Goal: Information Seeking & Learning: Learn about a topic

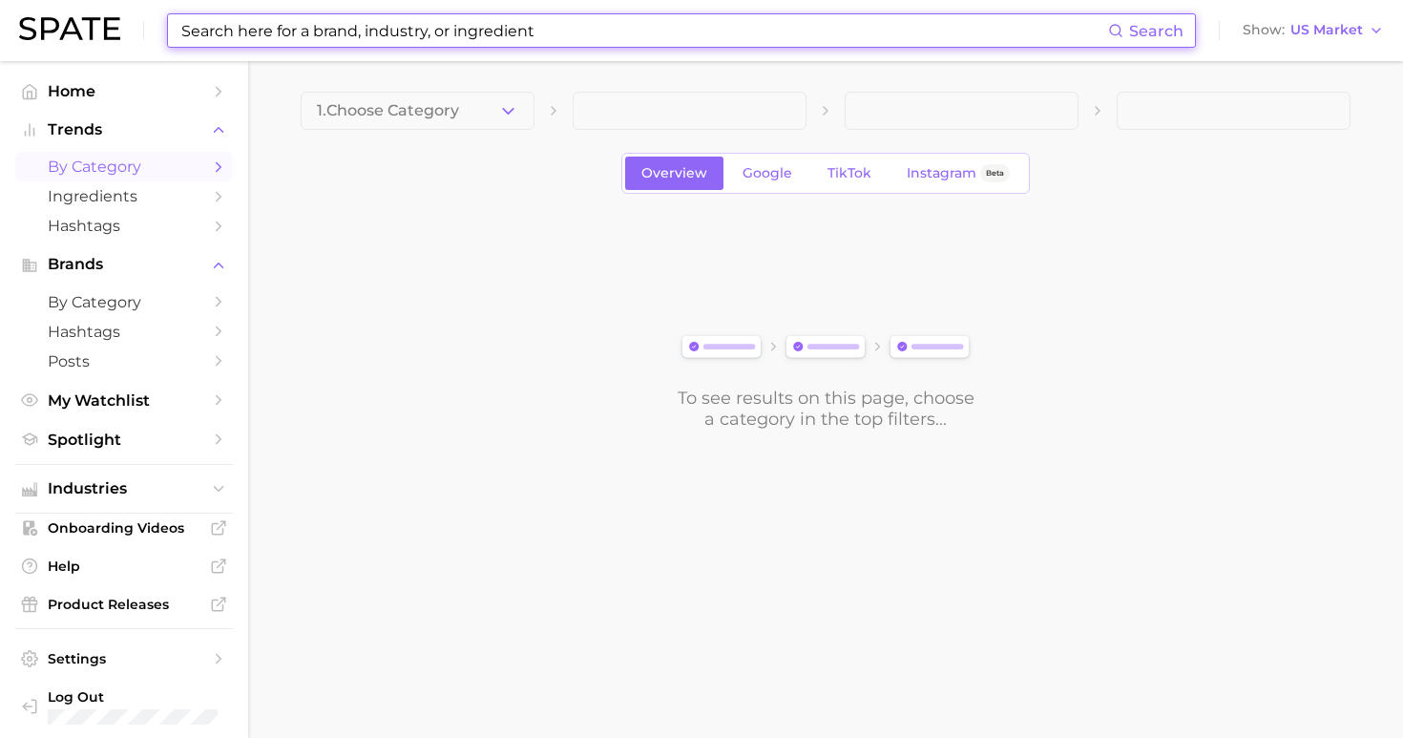
click at [547, 15] on input at bounding box center [643, 30] width 929 height 32
click at [456, 111] on button "1. Choose Category" at bounding box center [418, 111] width 234 height 38
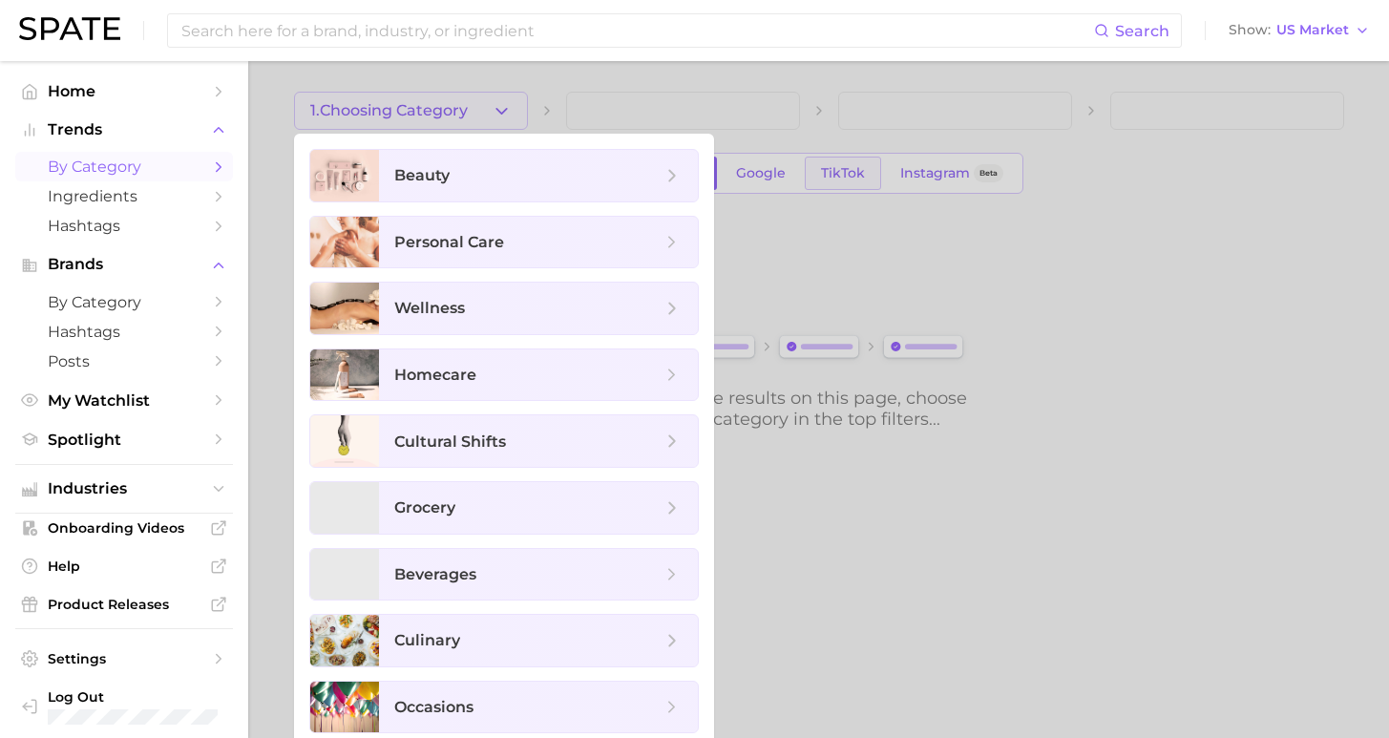
click at [852, 180] on div at bounding box center [694, 369] width 1389 height 738
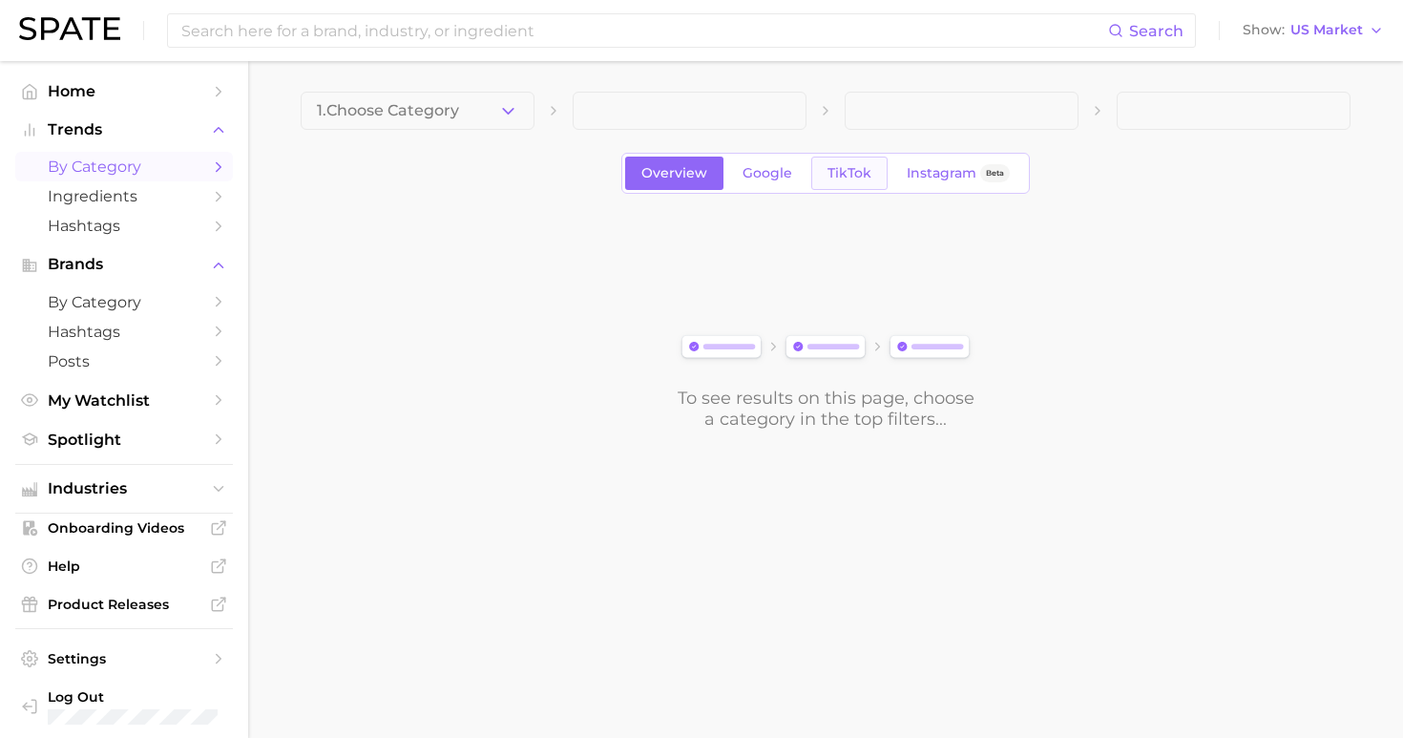
click at [845, 174] on span "TikTok" at bounding box center [850, 173] width 44 height 16
click at [446, 110] on span "1. Choose Category" at bounding box center [388, 110] width 142 height 17
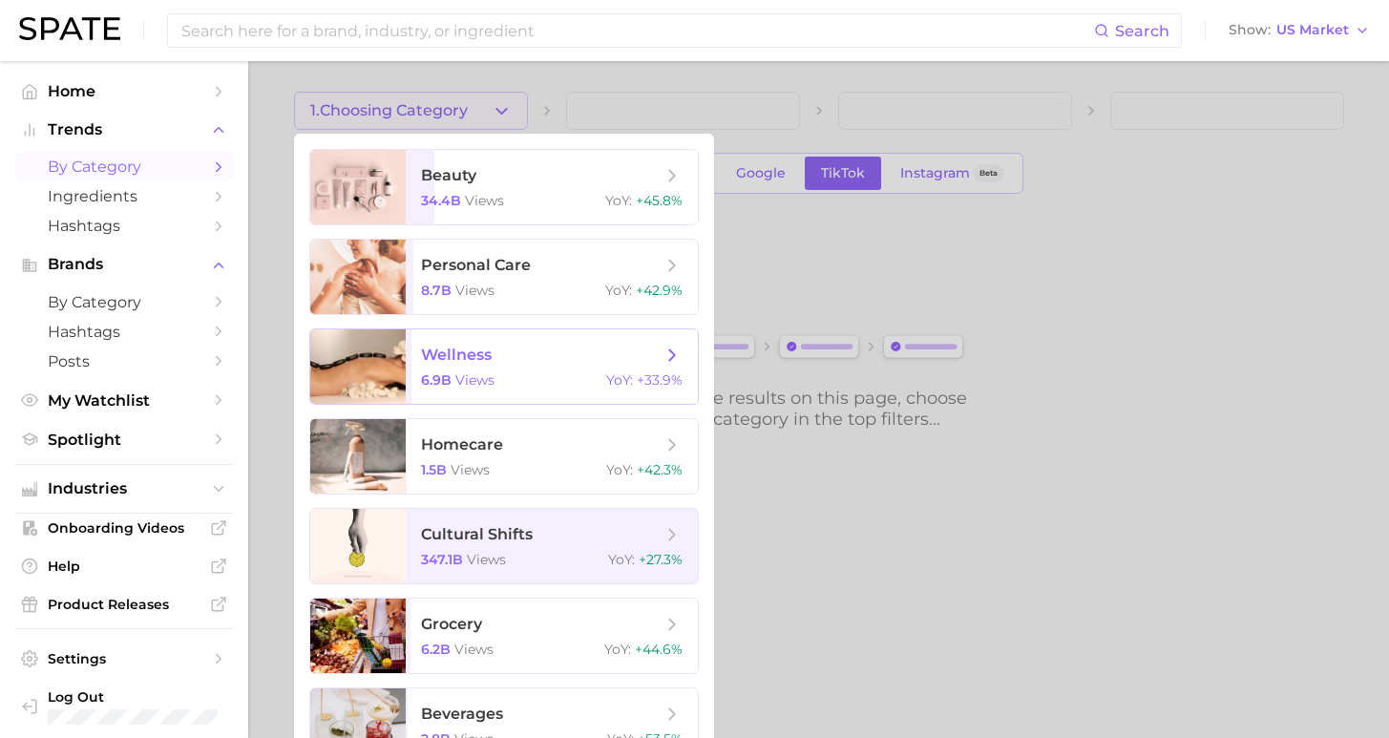
click at [532, 366] on span "wellness 6.9b views YoY : +33.9%" at bounding box center [552, 366] width 292 height 74
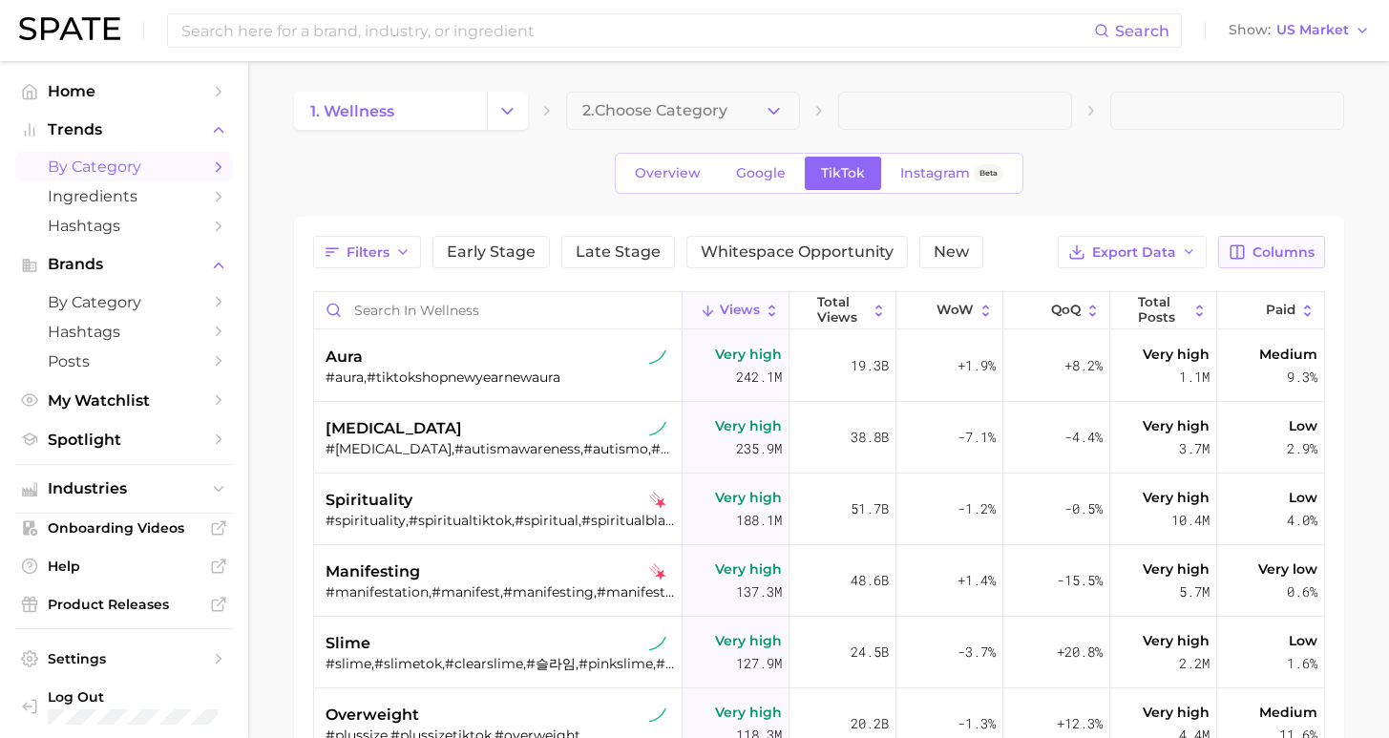
click at [1291, 257] on span "Columns" at bounding box center [1284, 252] width 62 height 16
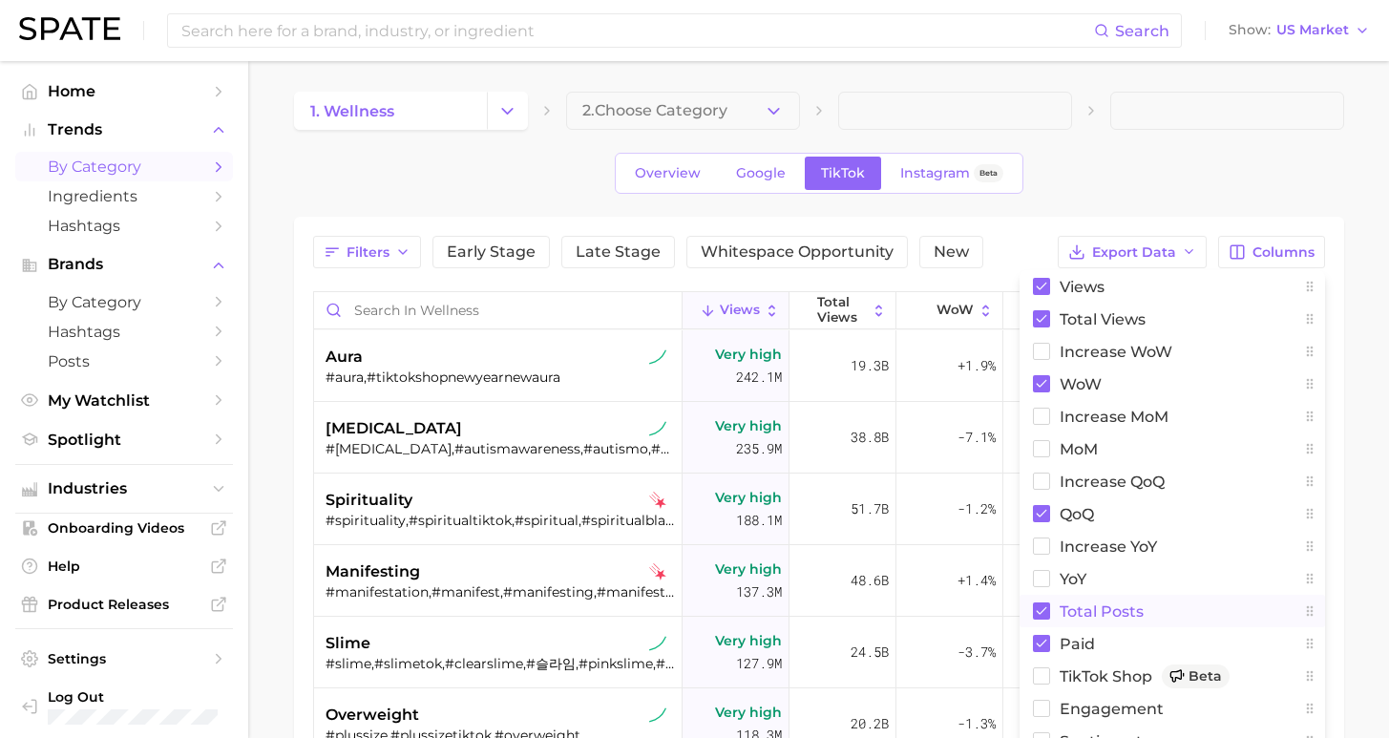
click at [1081, 610] on span "Total Posts" at bounding box center [1102, 611] width 84 height 16
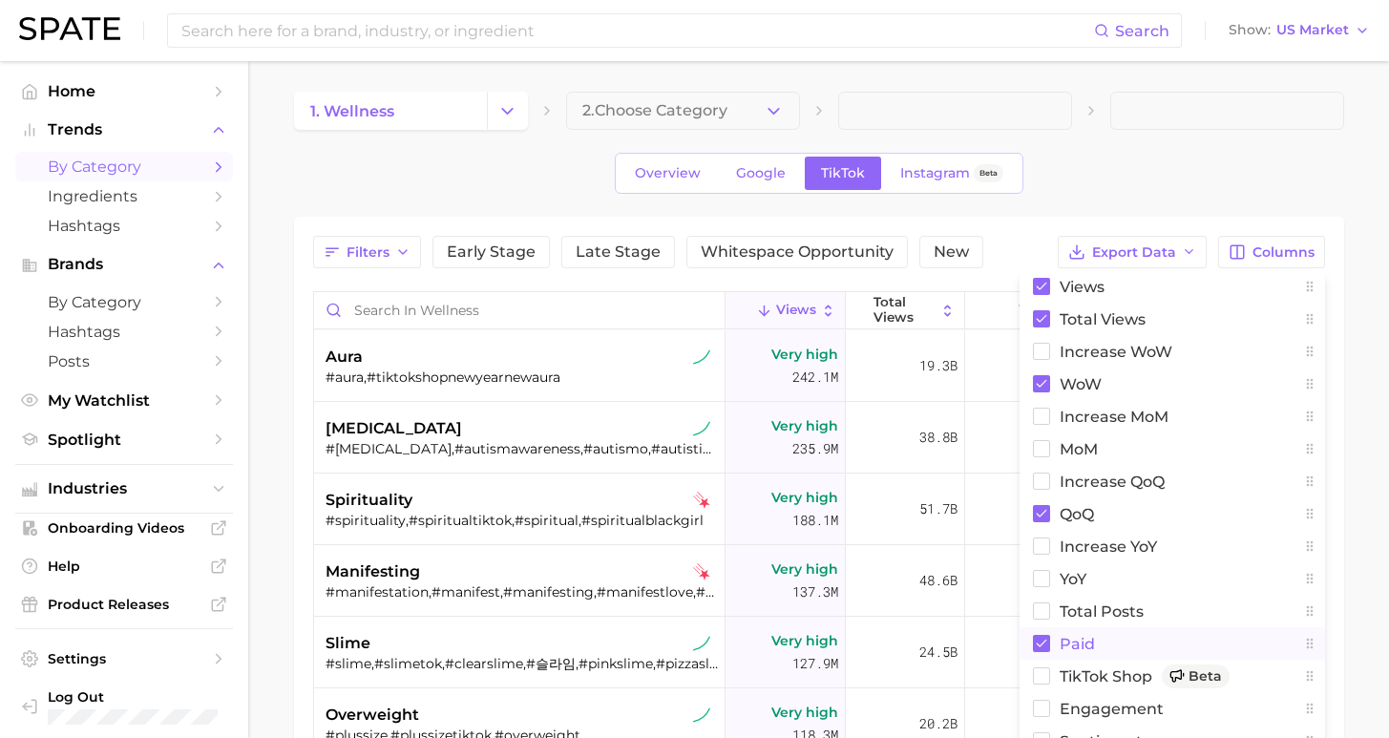
click at [1069, 643] on span "Paid" at bounding box center [1077, 644] width 35 height 16
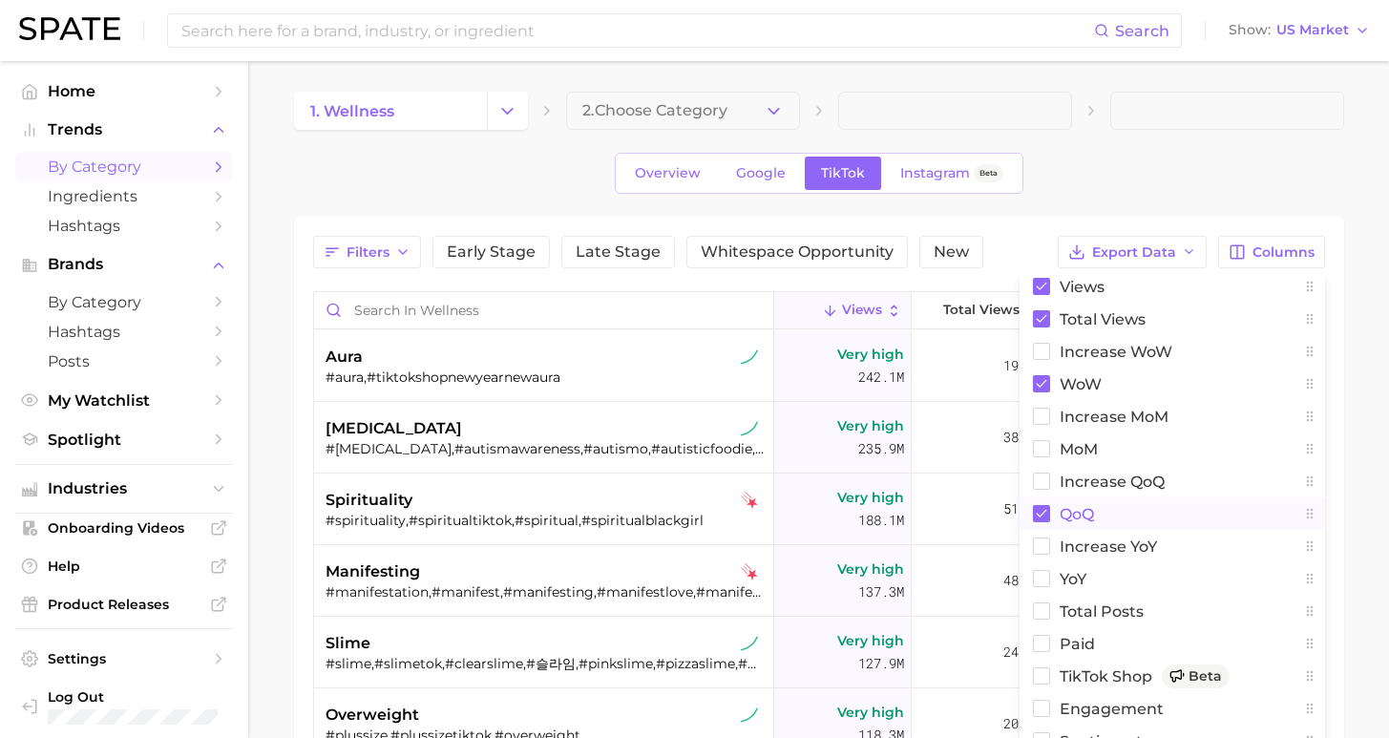
click at [1056, 515] on button "QoQ" at bounding box center [1173, 513] width 306 height 32
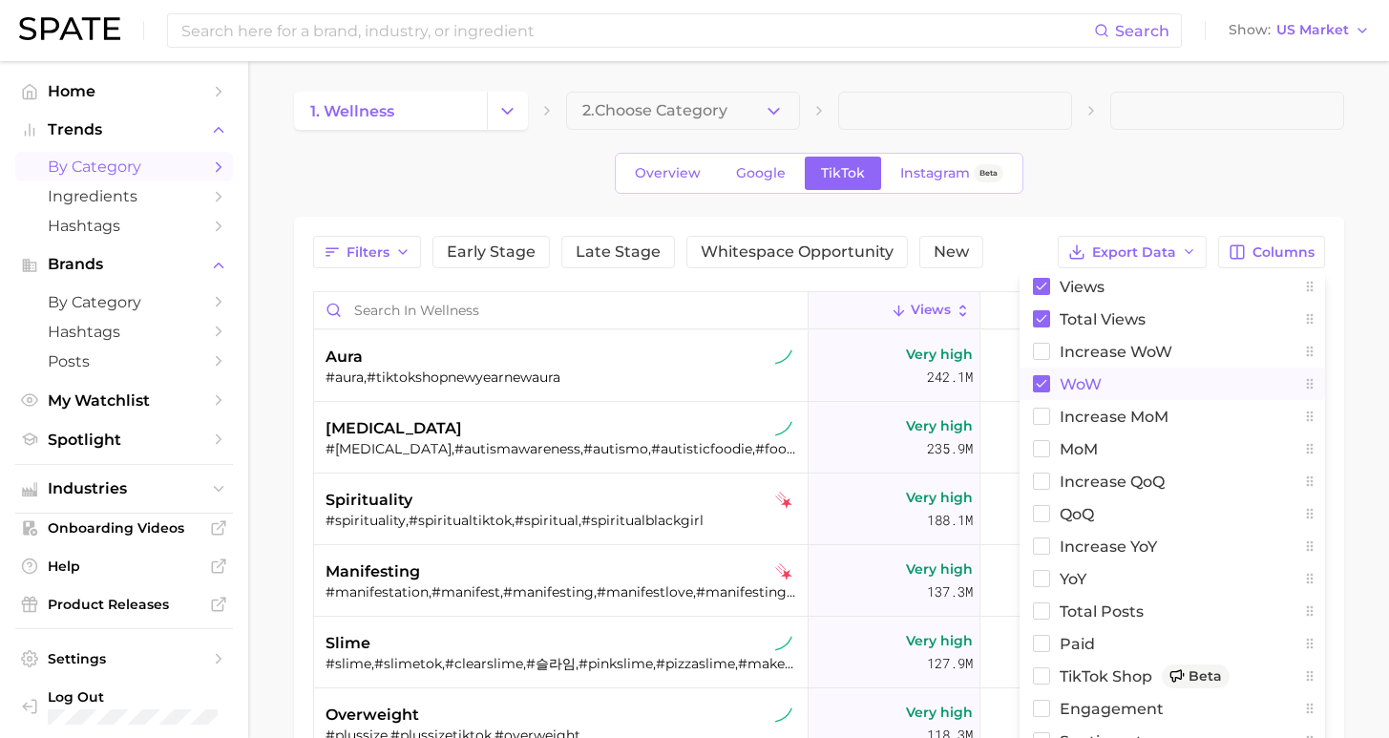
click at [1055, 386] on button "WoW" at bounding box center [1173, 384] width 306 height 32
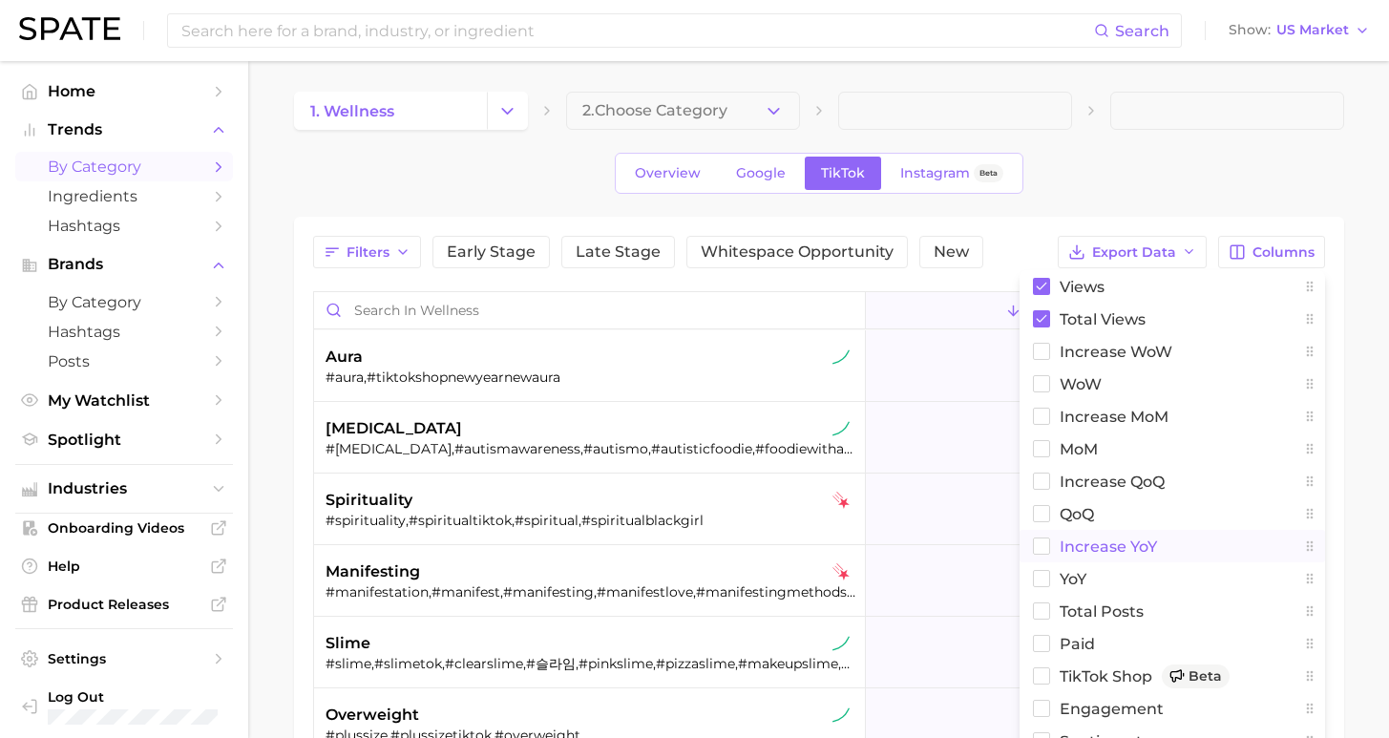
click at [1086, 540] on span "increase YoY" at bounding box center [1108, 546] width 97 height 16
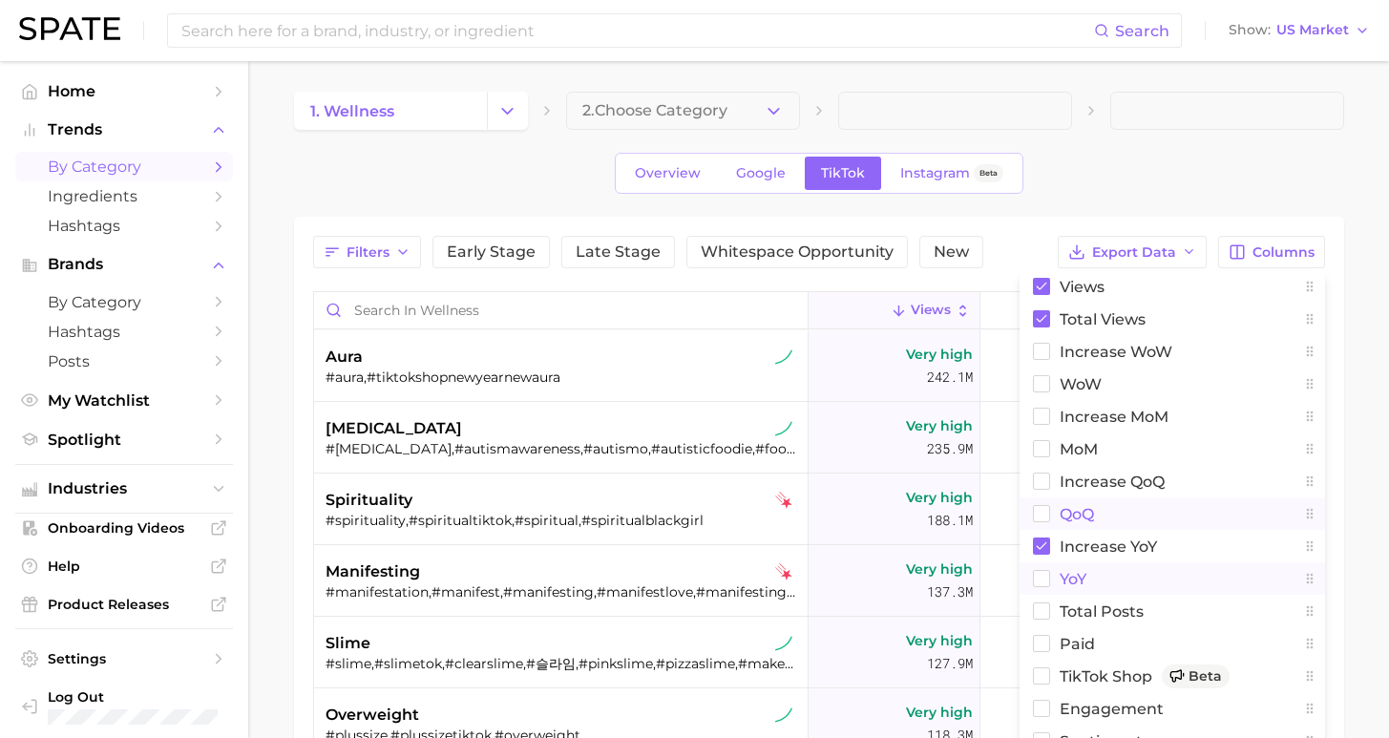
drag, startPoint x: 1072, startPoint y: 576, endPoint x: 1192, endPoint y: 517, distance: 134.1
click at [1072, 577] on span "YoY" at bounding box center [1073, 579] width 27 height 16
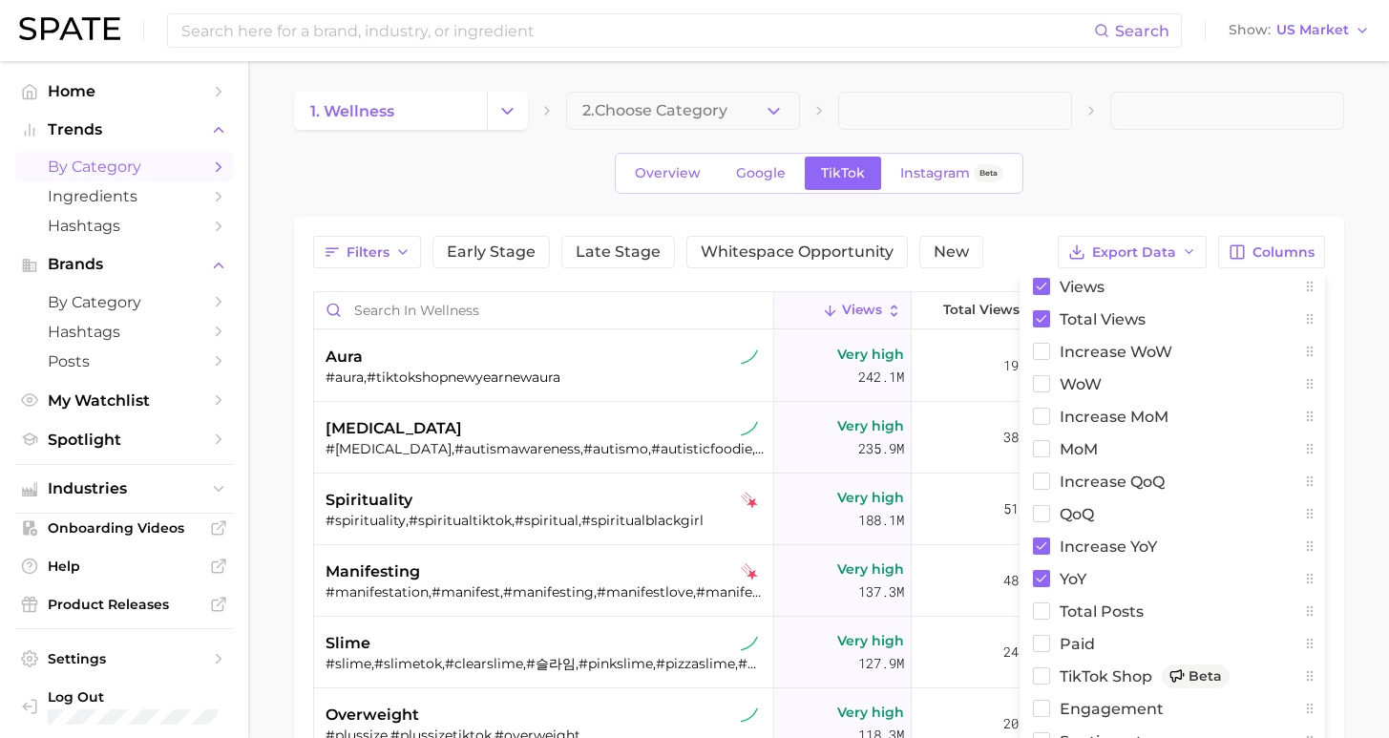
click at [1348, 437] on main "1. wellness 2. Choose Category Overview Google TikTok Instagram Beta Filters Ea…" at bounding box center [818, 602] width 1141 height 1083
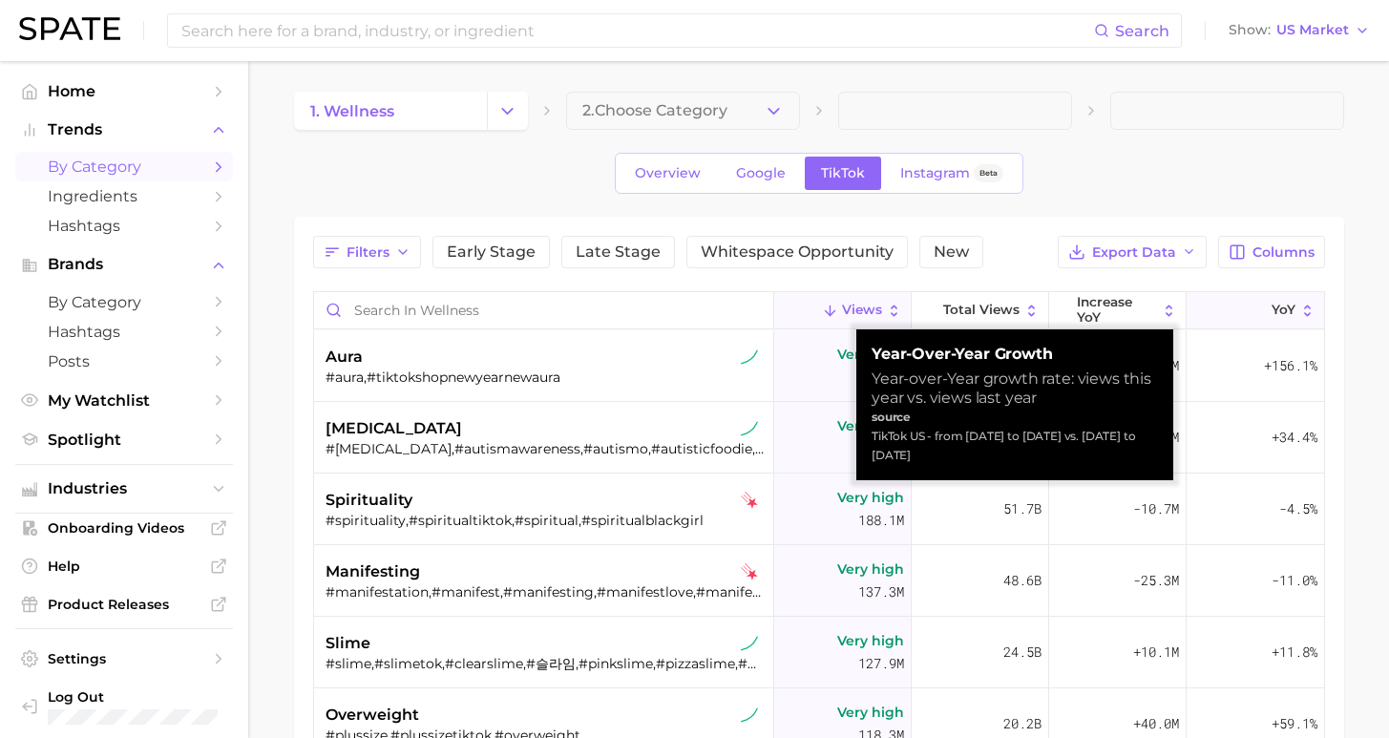
click at [1255, 311] on polyline at bounding box center [1260, 312] width 10 height 5
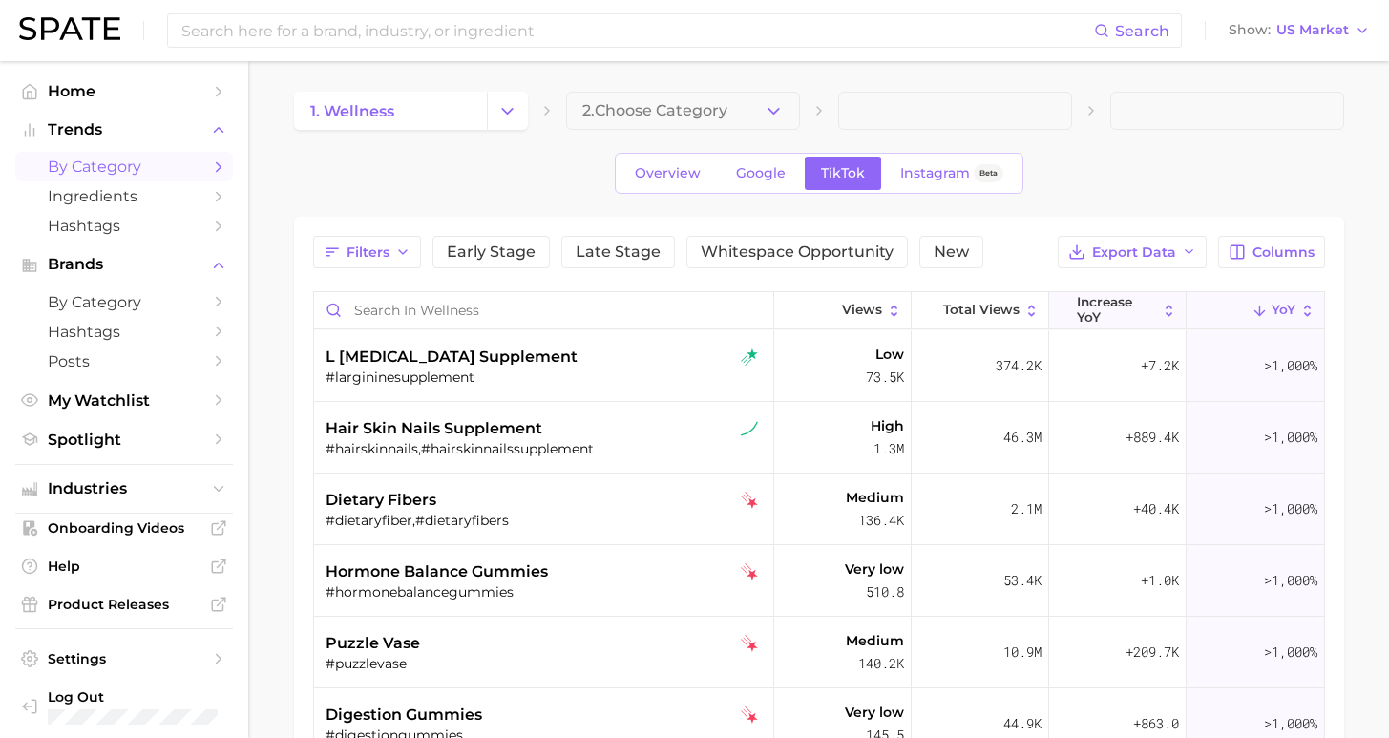
click at [1084, 315] on span "increase YoY" at bounding box center [1117, 310] width 80 height 30
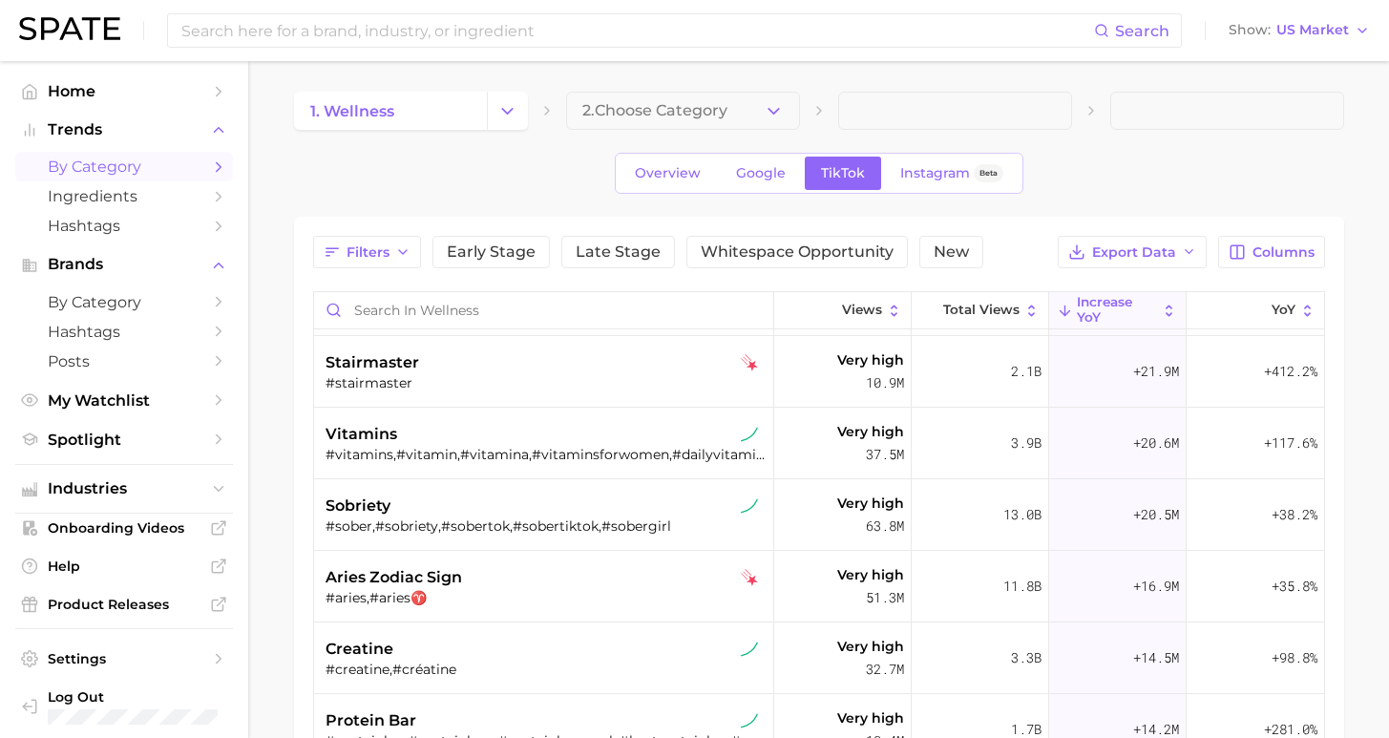
scroll to position [829, 0]
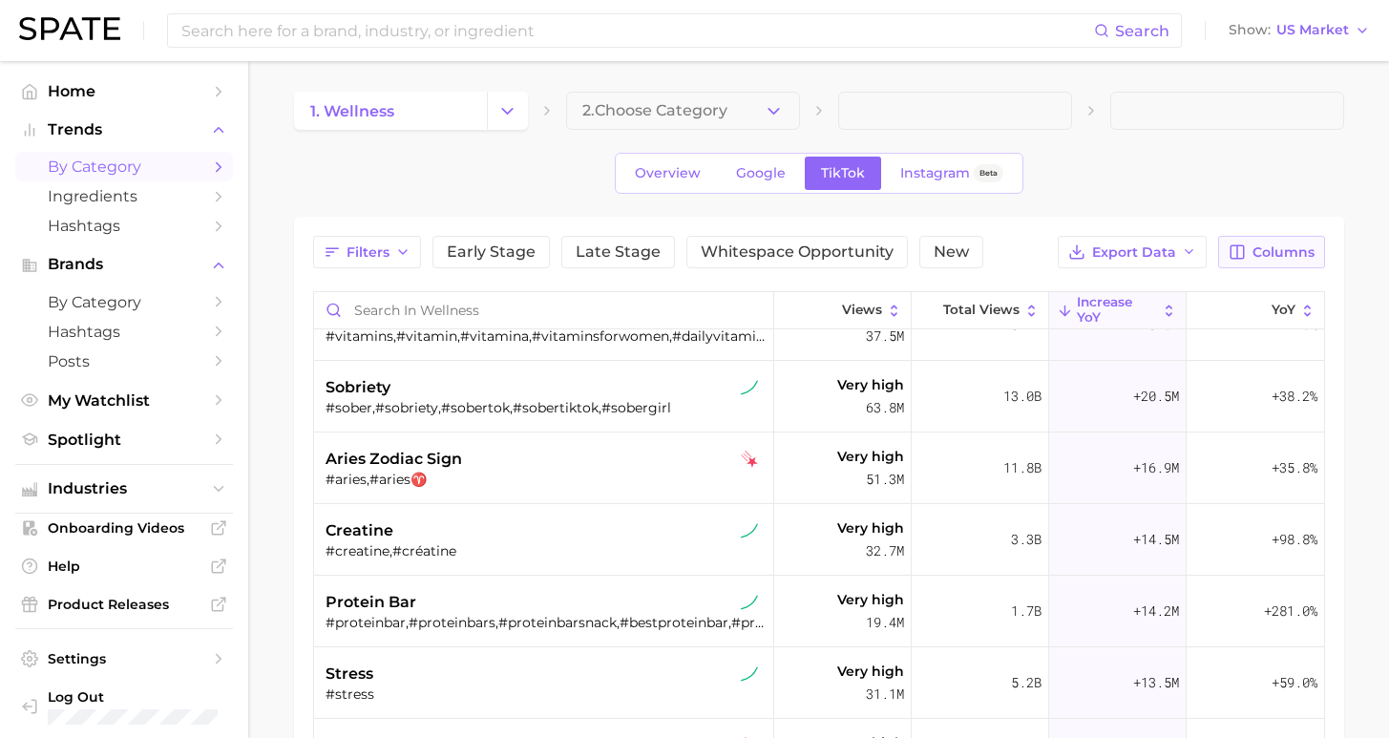
click at [1255, 255] on button "Columns" at bounding box center [1271, 252] width 106 height 32
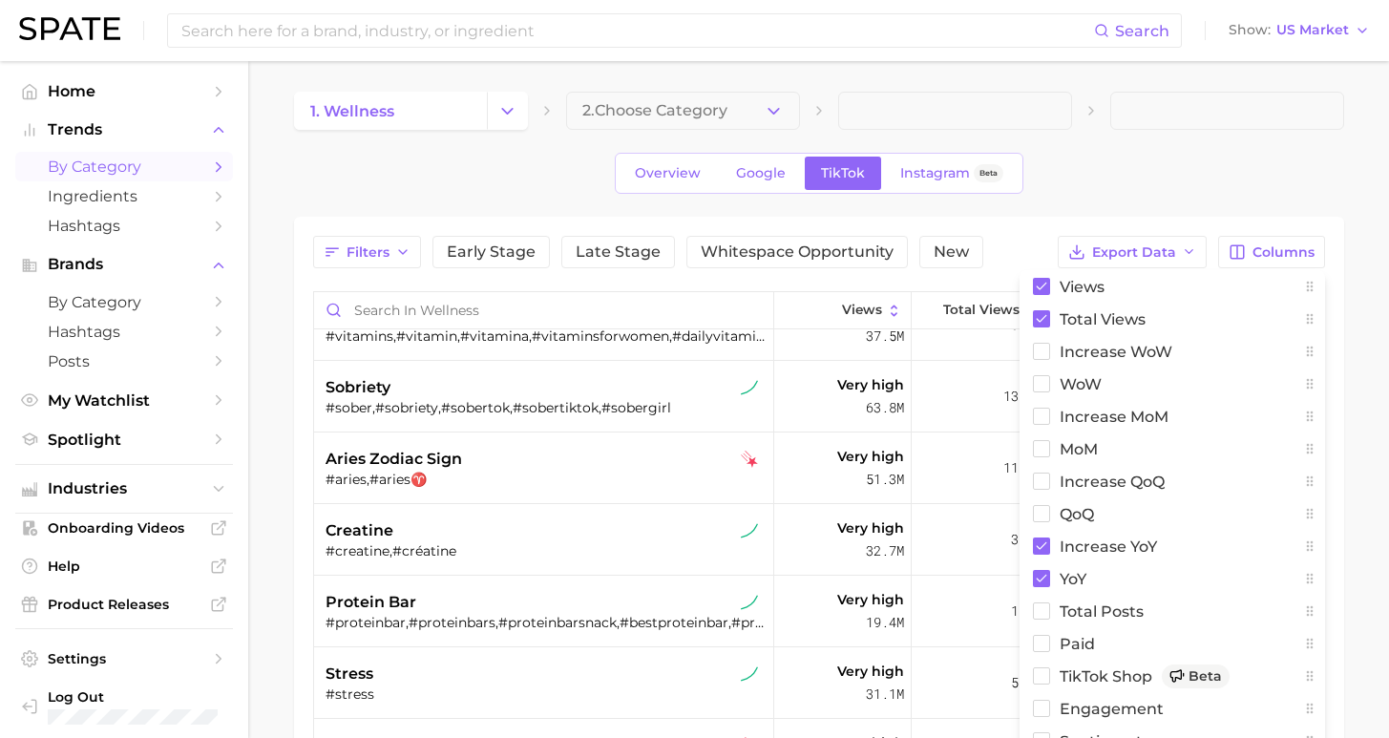
click at [1275, 186] on div "Overview Google TikTok Instagram Beta" at bounding box center [819, 173] width 1050 height 41
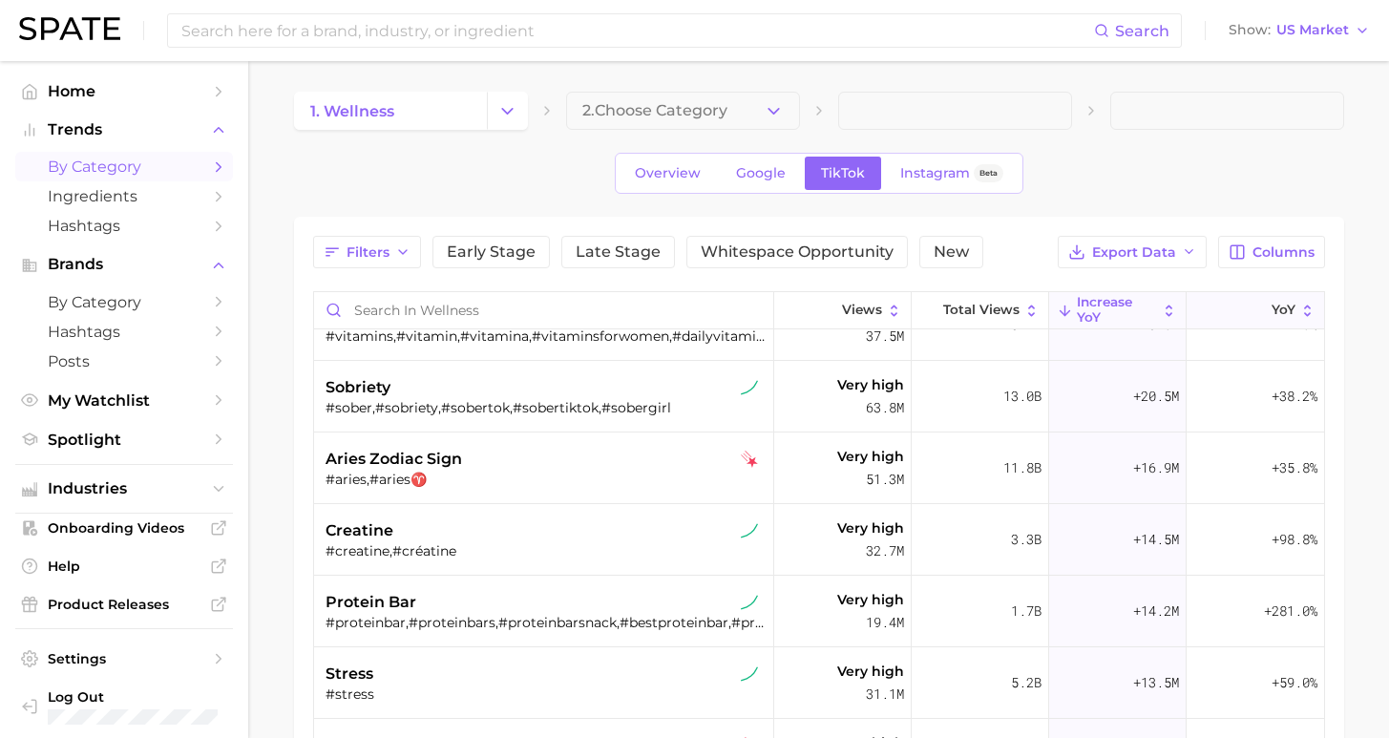
click at [1272, 306] on span "YoY" at bounding box center [1284, 310] width 24 height 15
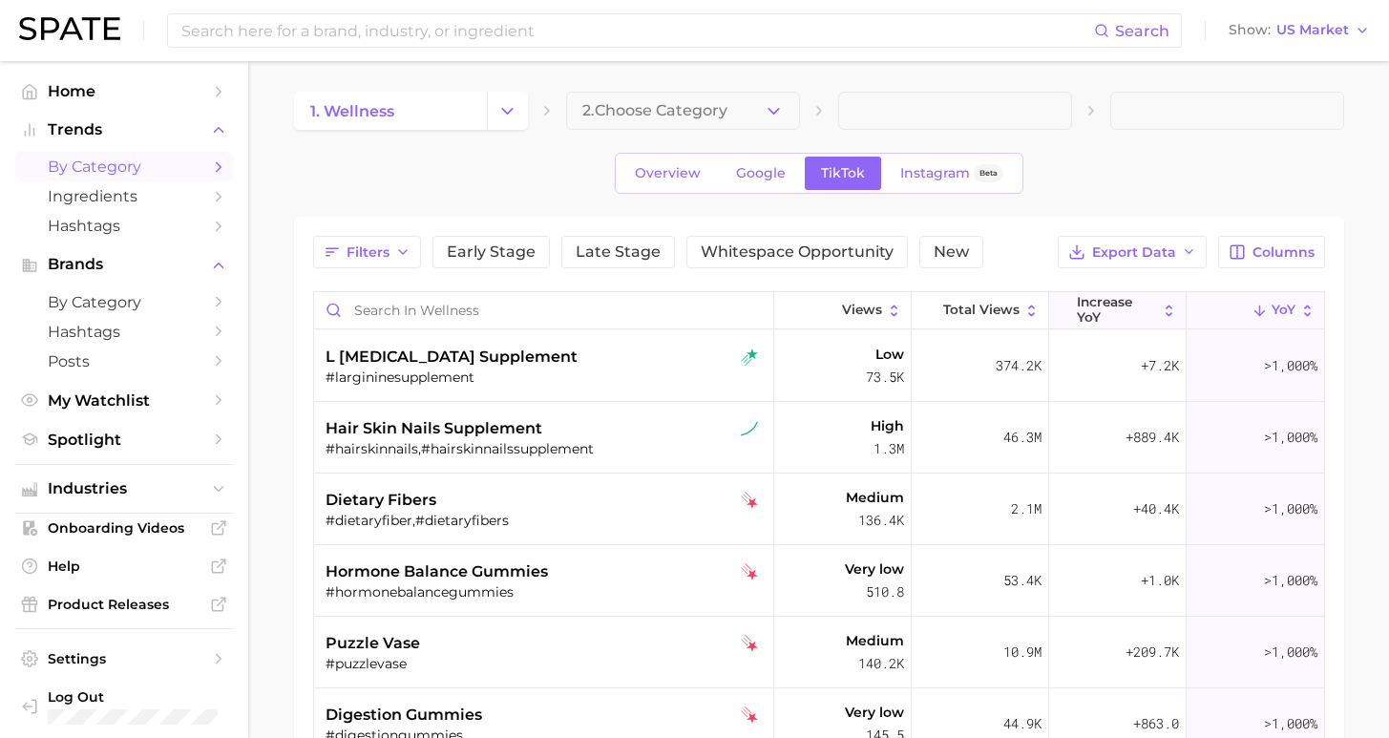
click at [1106, 309] on span "increase YoY" at bounding box center [1117, 310] width 80 height 30
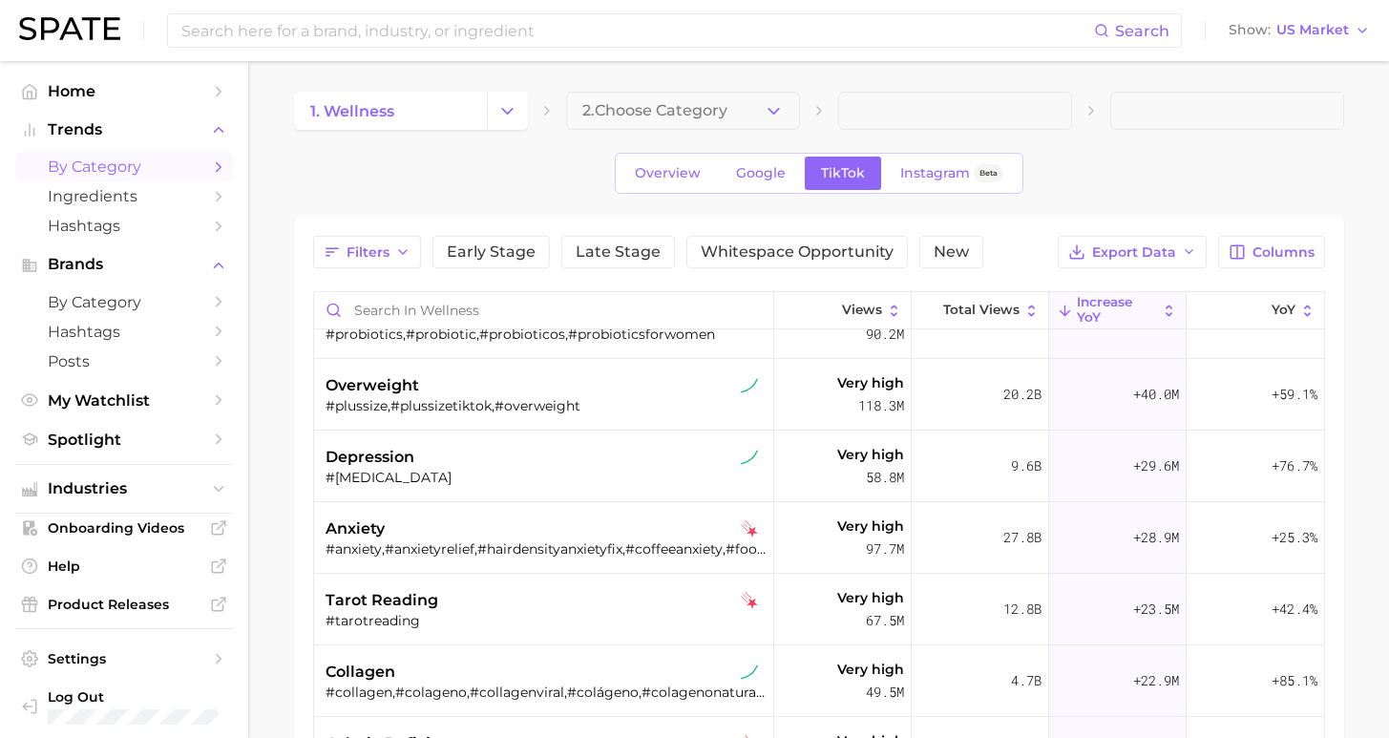
scroll to position [83, 0]
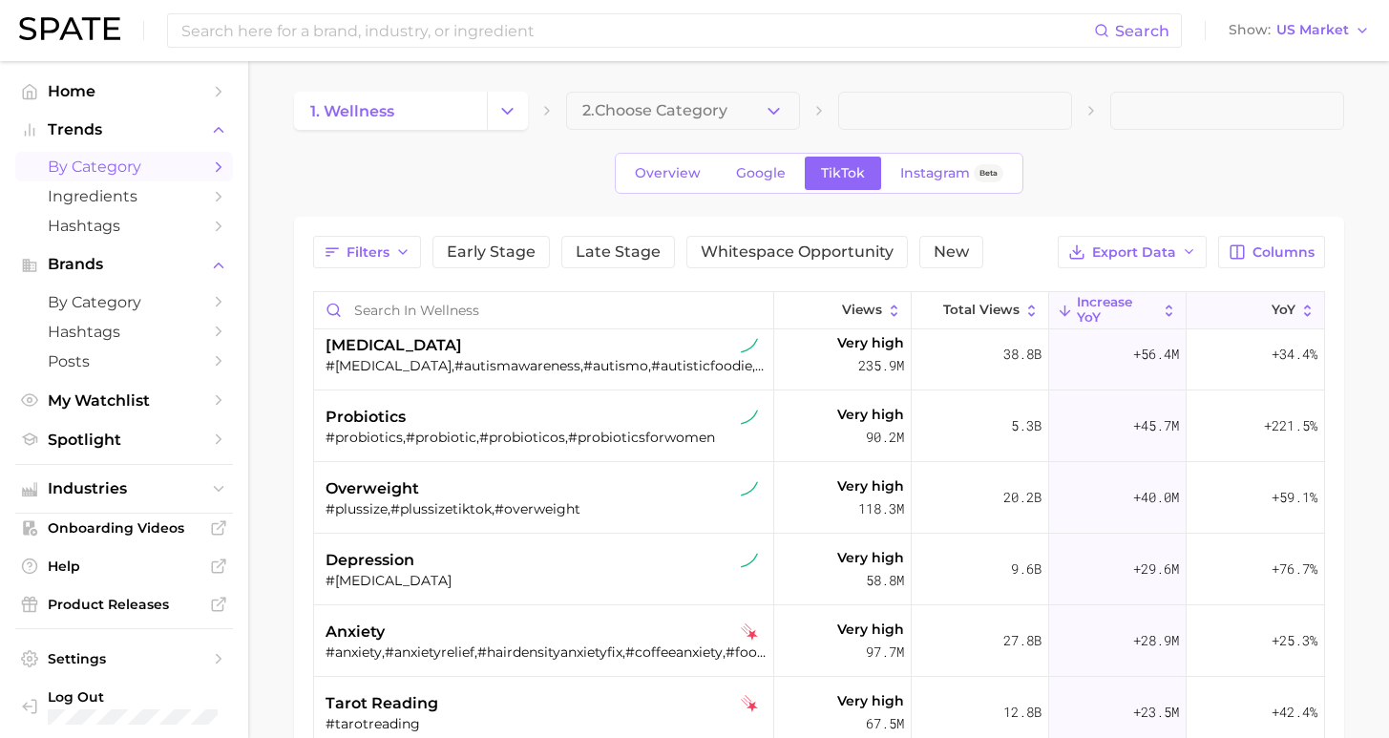
click at [1271, 327] on button "YoY" at bounding box center [1255, 310] width 137 height 37
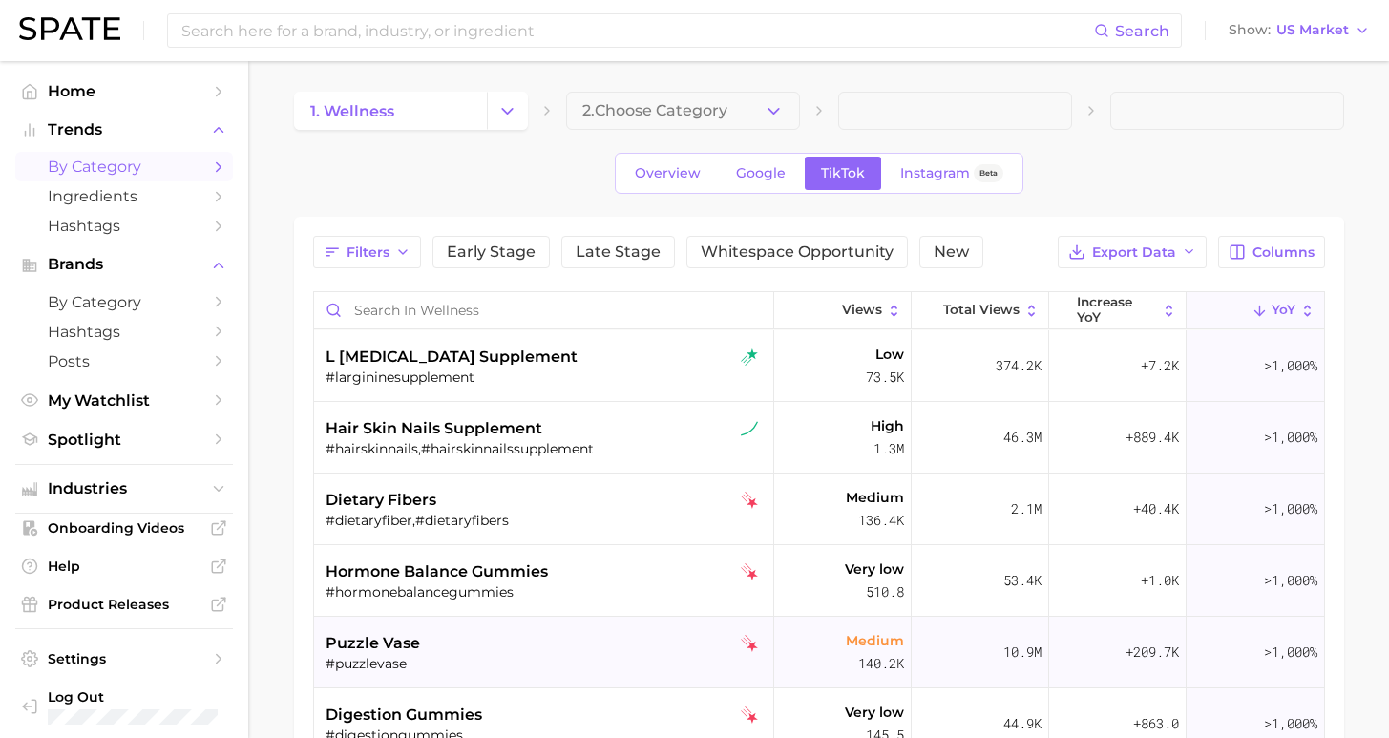
click at [512, 646] on div "puzzle vase" at bounding box center [546, 643] width 441 height 23
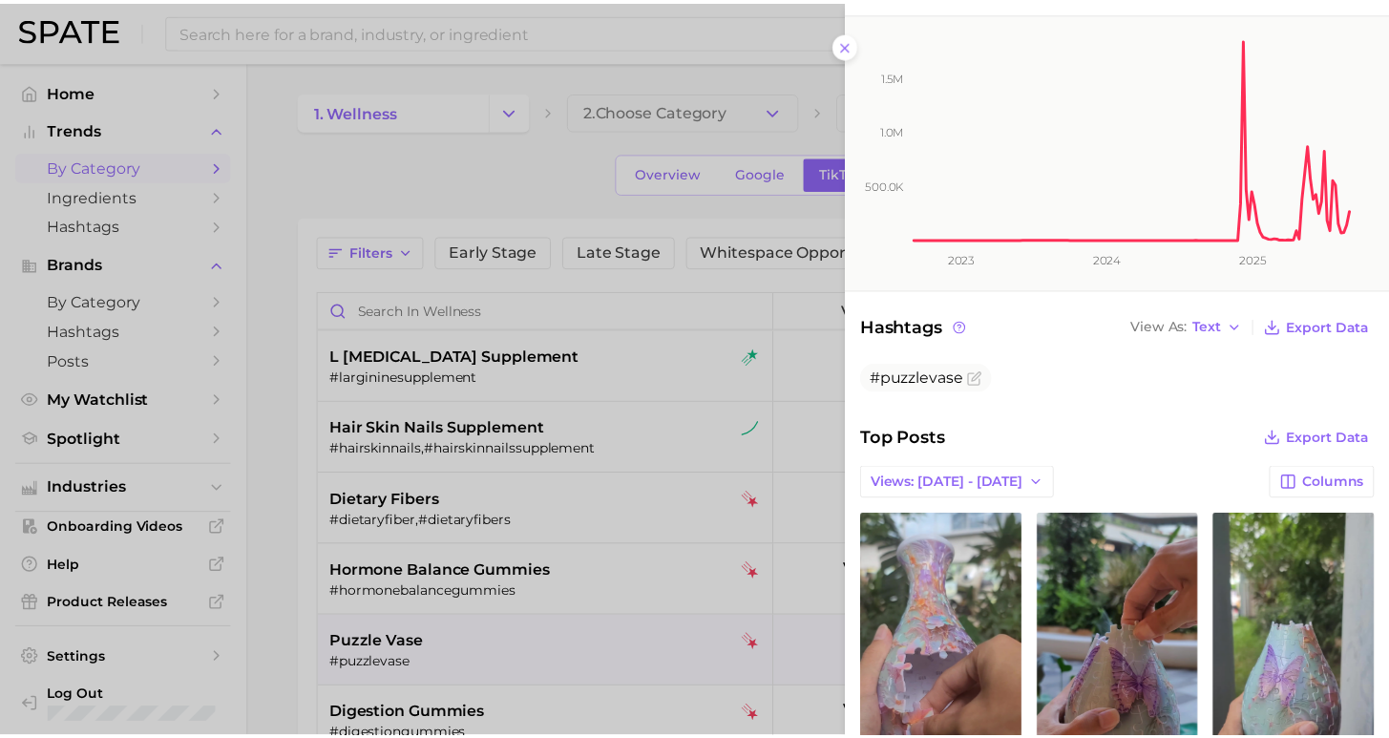
scroll to position [440, 0]
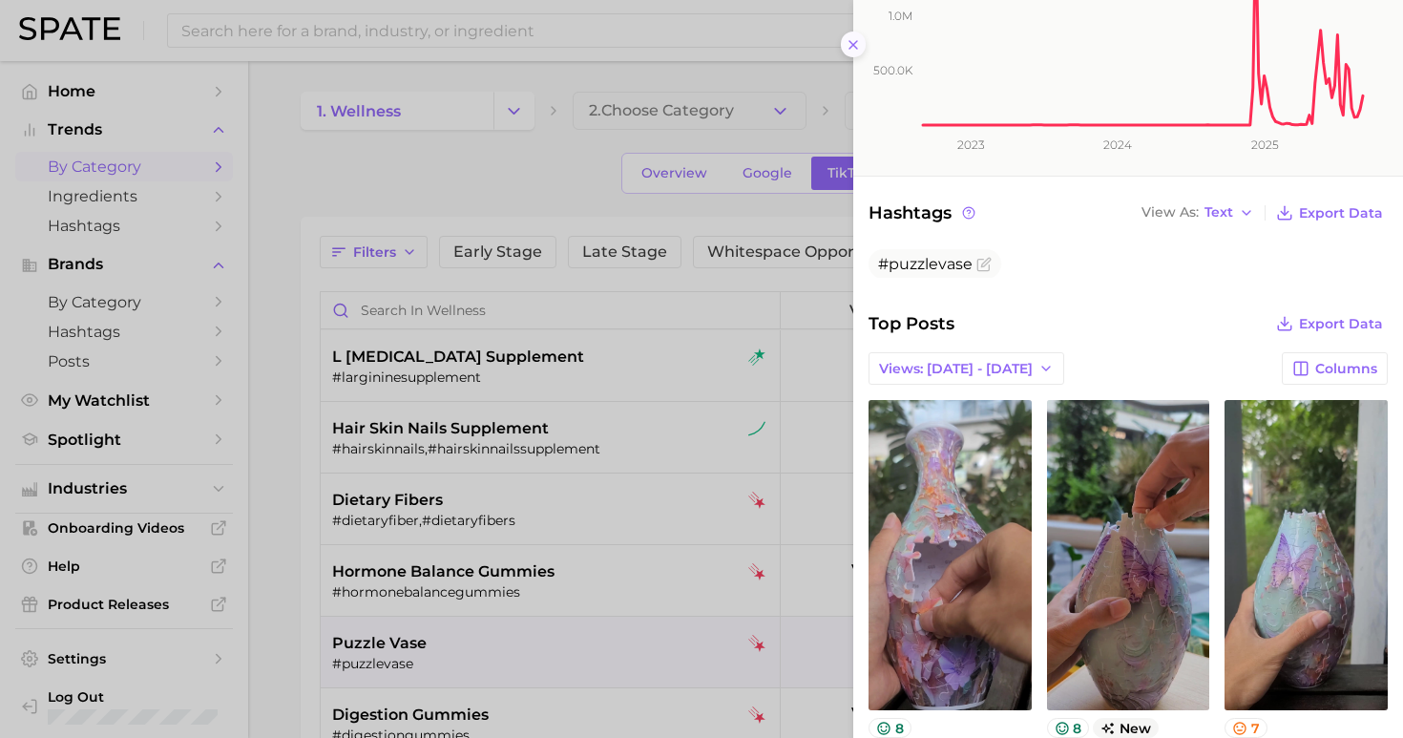
click at [849, 37] on icon at bounding box center [853, 44] width 15 height 15
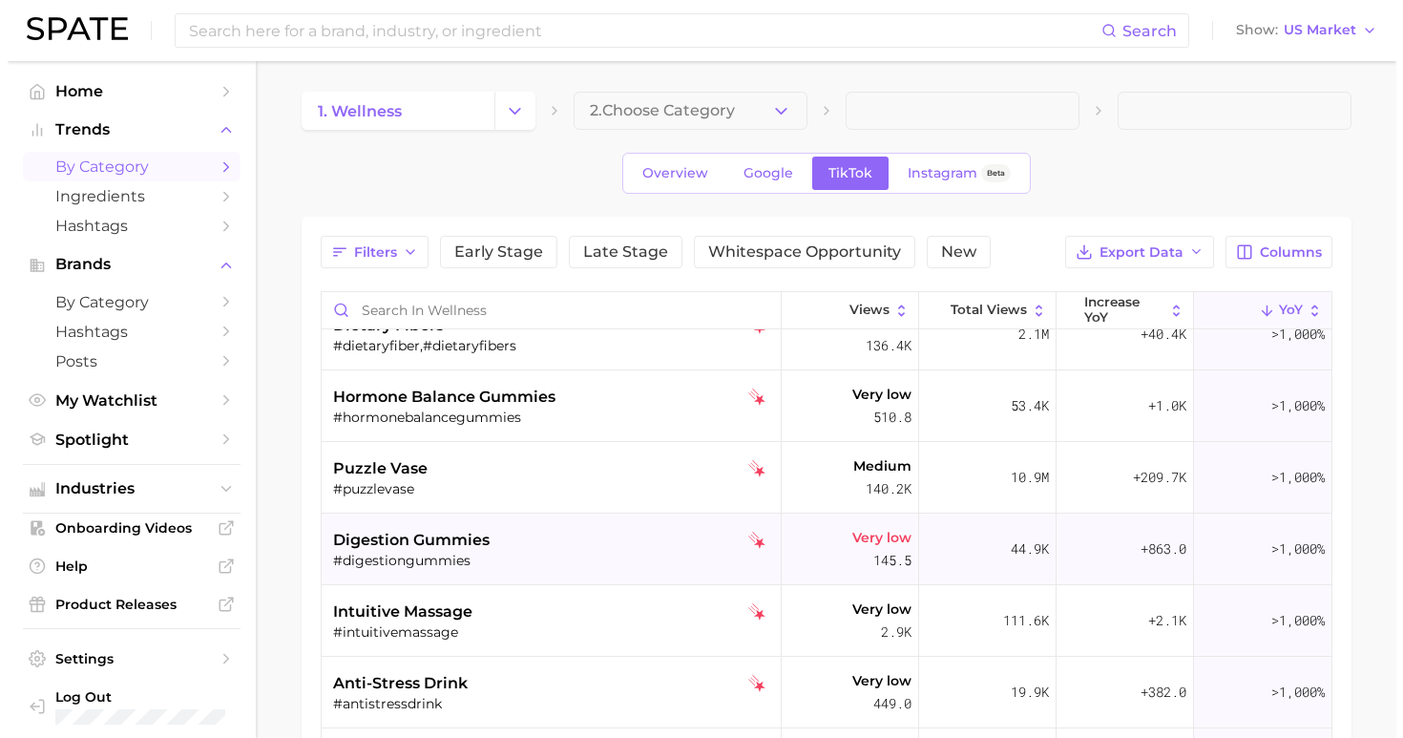
scroll to position [179, 0]
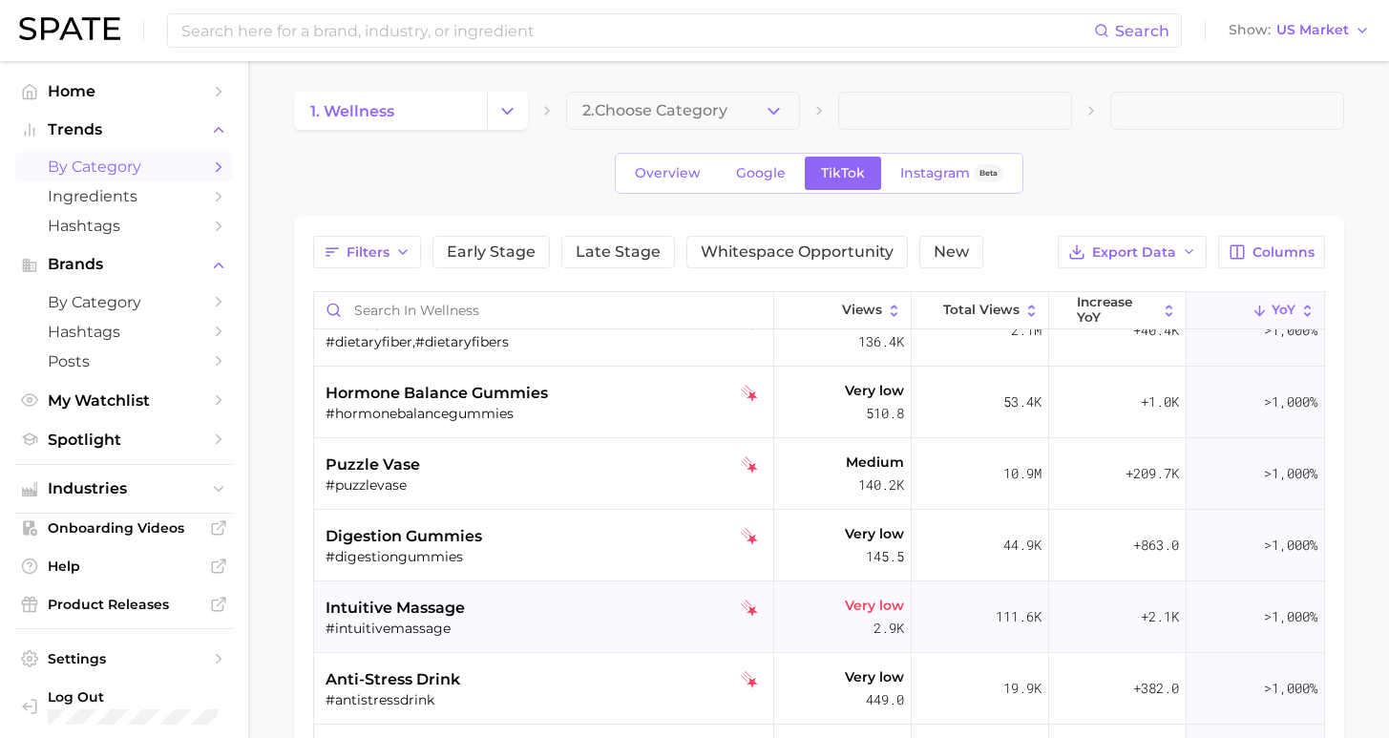
click at [450, 620] on div "#intuitivemassage" at bounding box center [546, 628] width 441 height 17
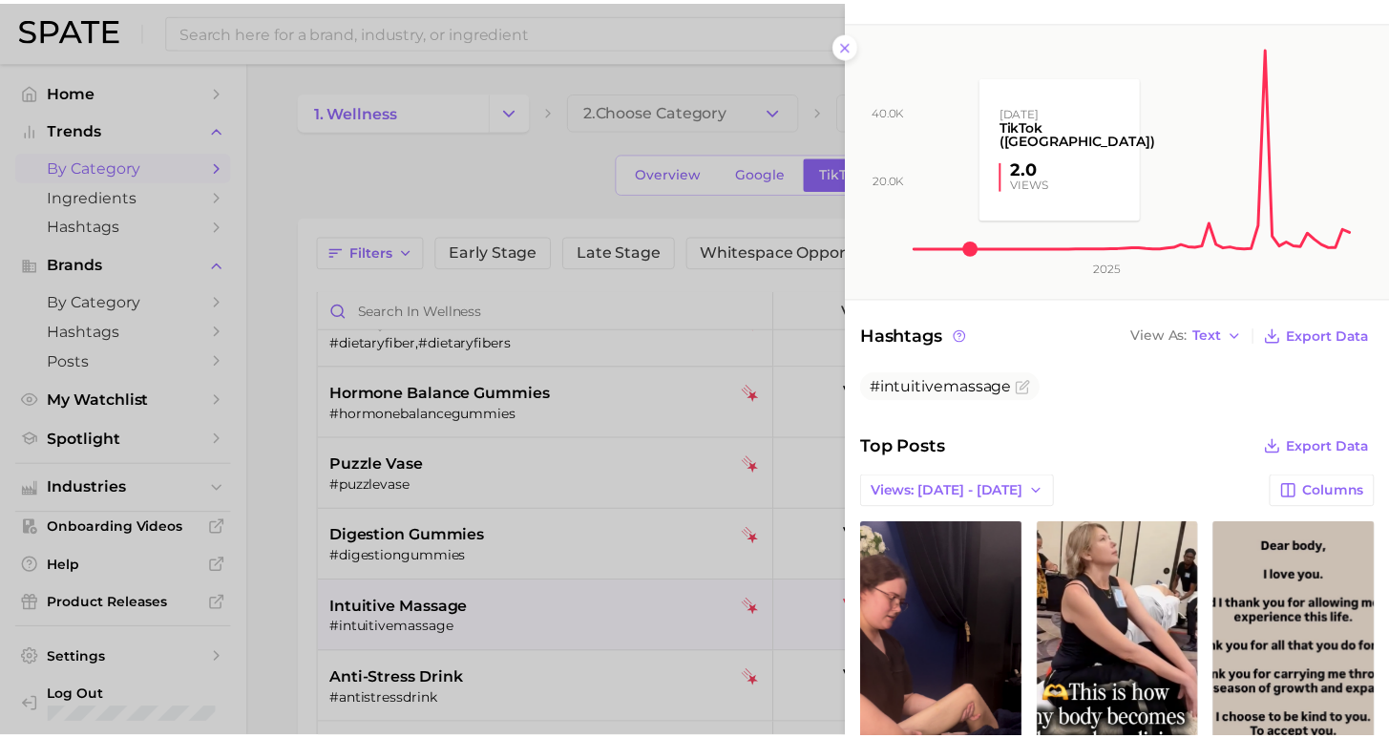
scroll to position [321, 0]
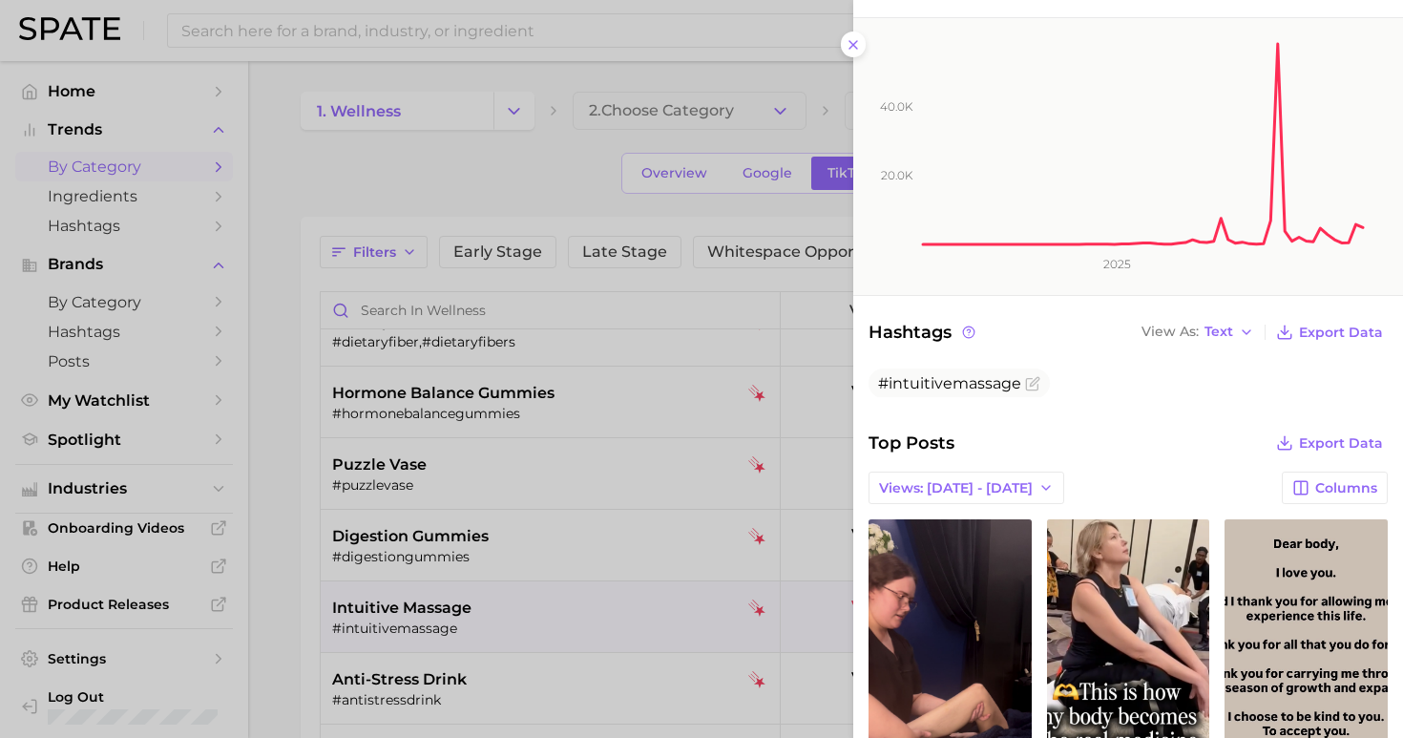
click at [855, 40] on icon "20.0k 40.0k 2025" at bounding box center [1122, 156] width 536 height 277
click at [853, 44] on icon at bounding box center [853, 44] width 15 height 15
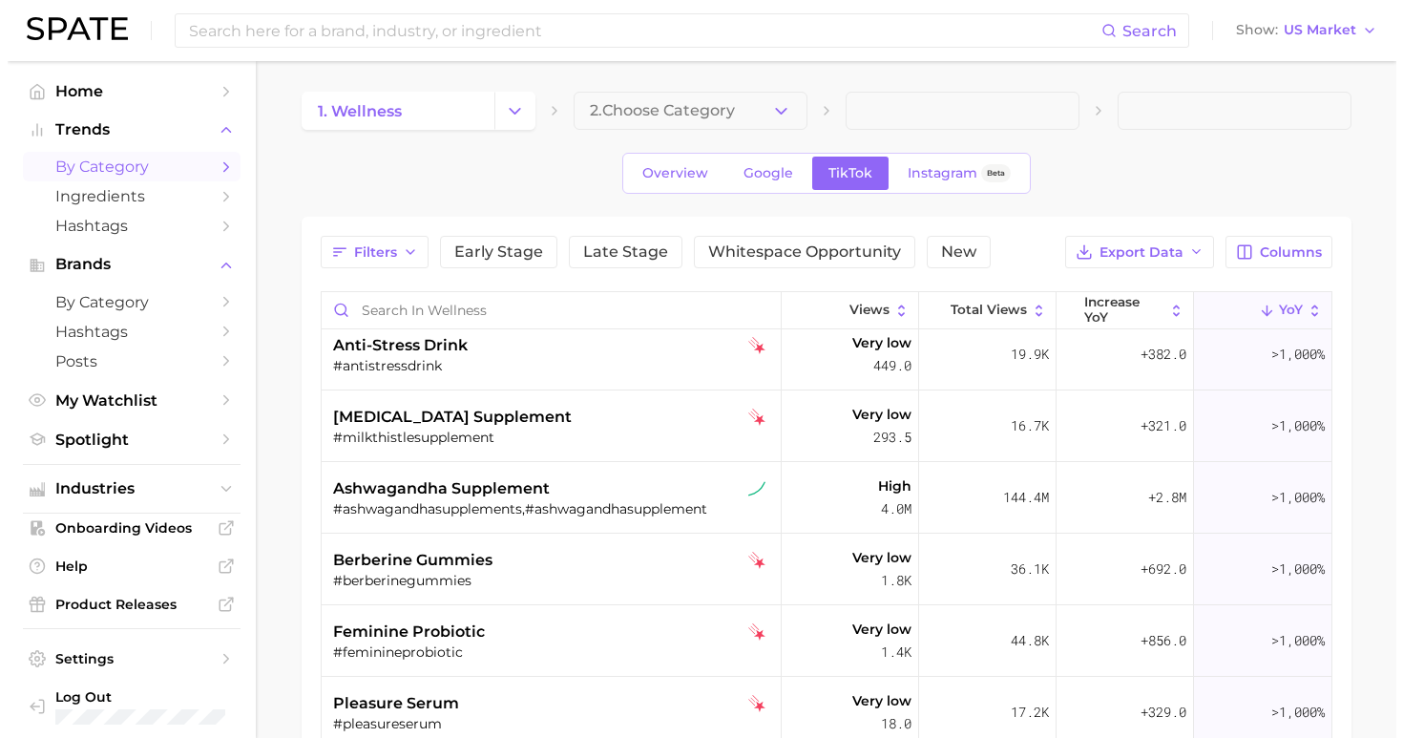
scroll to position [527, 0]
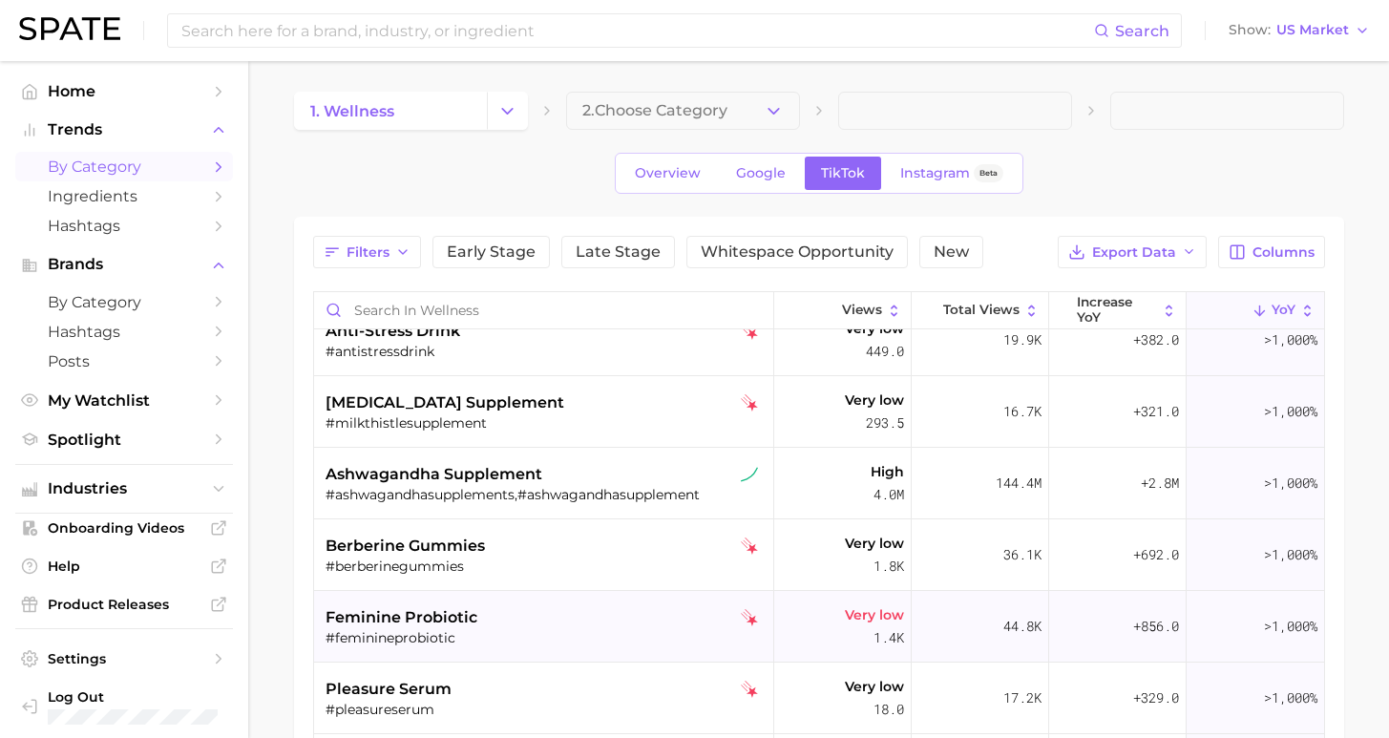
click at [485, 614] on div "feminine probiotic" at bounding box center [546, 617] width 441 height 23
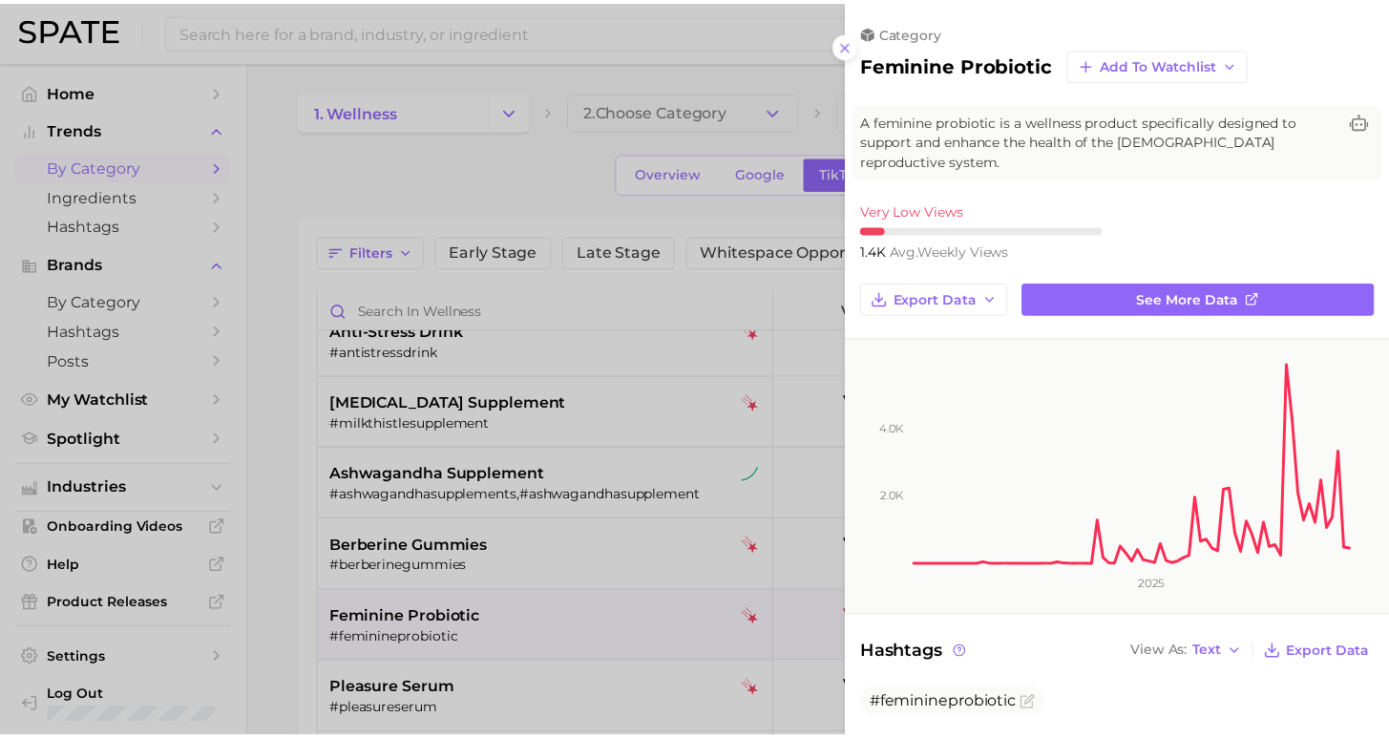
scroll to position [0, 0]
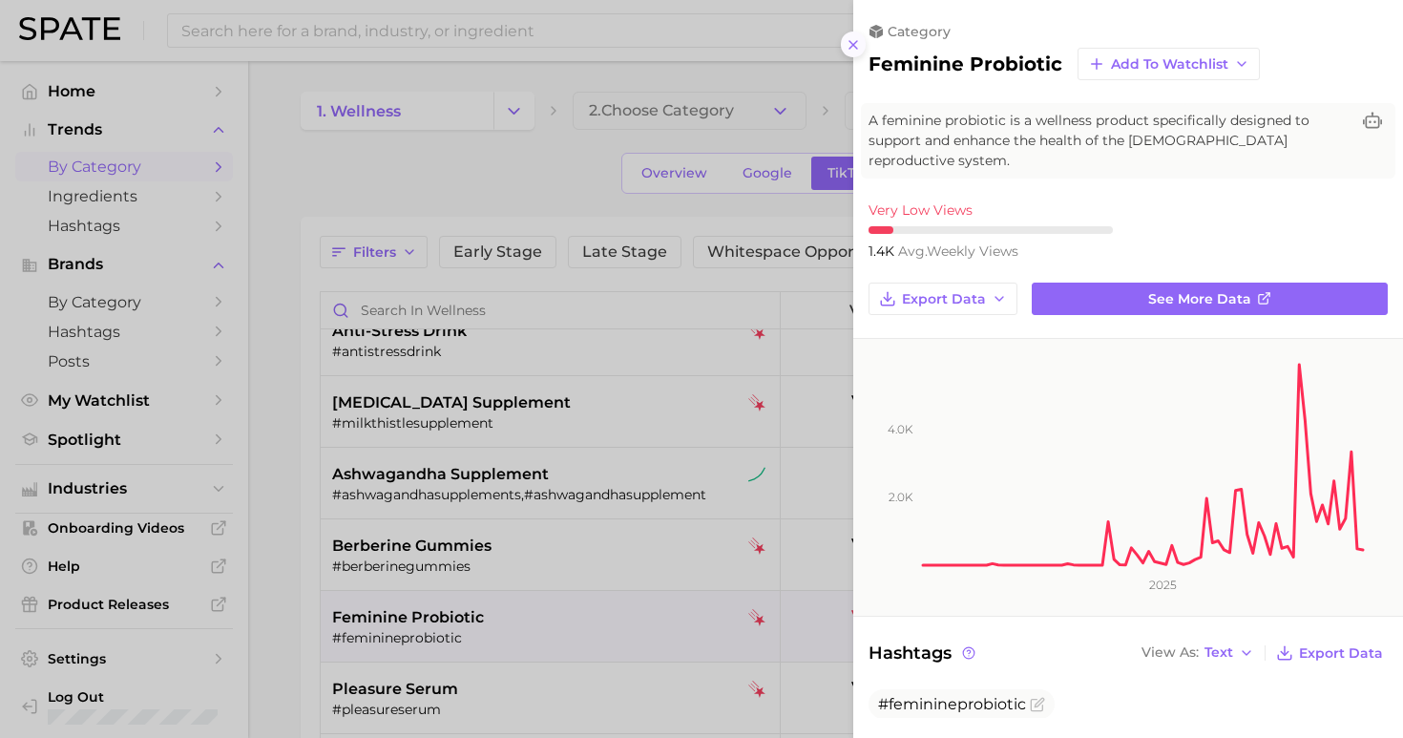
click at [862, 34] on button at bounding box center [854, 45] width 26 height 26
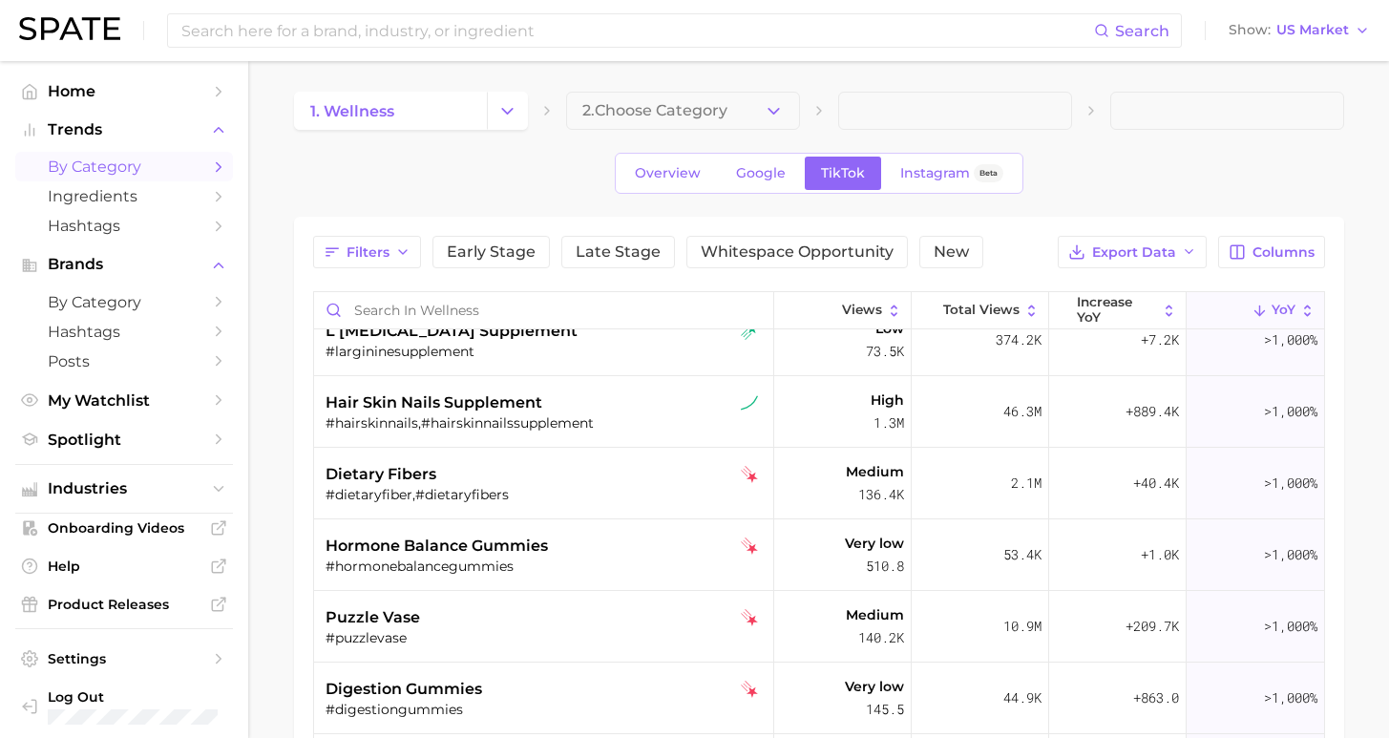
scroll to position [4, 0]
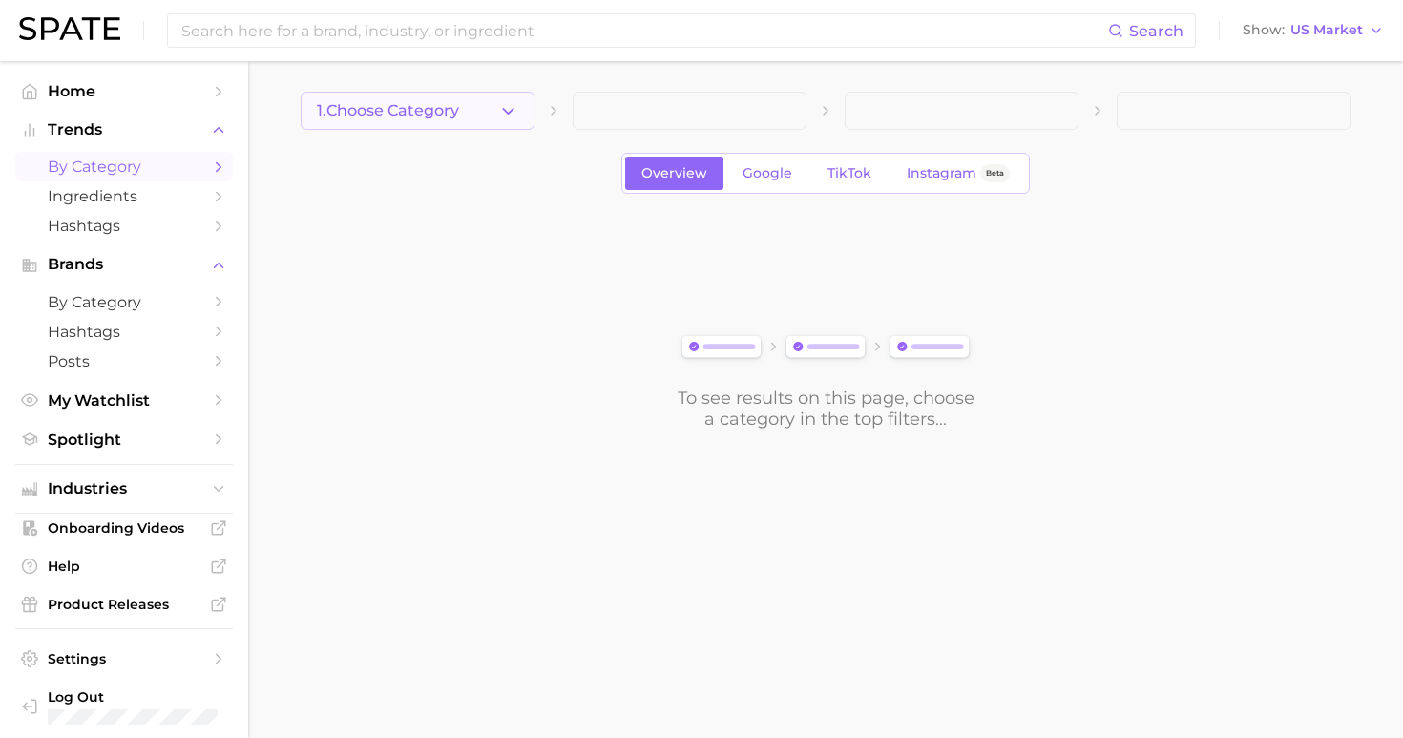
click at [475, 112] on button "1. Choose Category" at bounding box center [418, 111] width 234 height 38
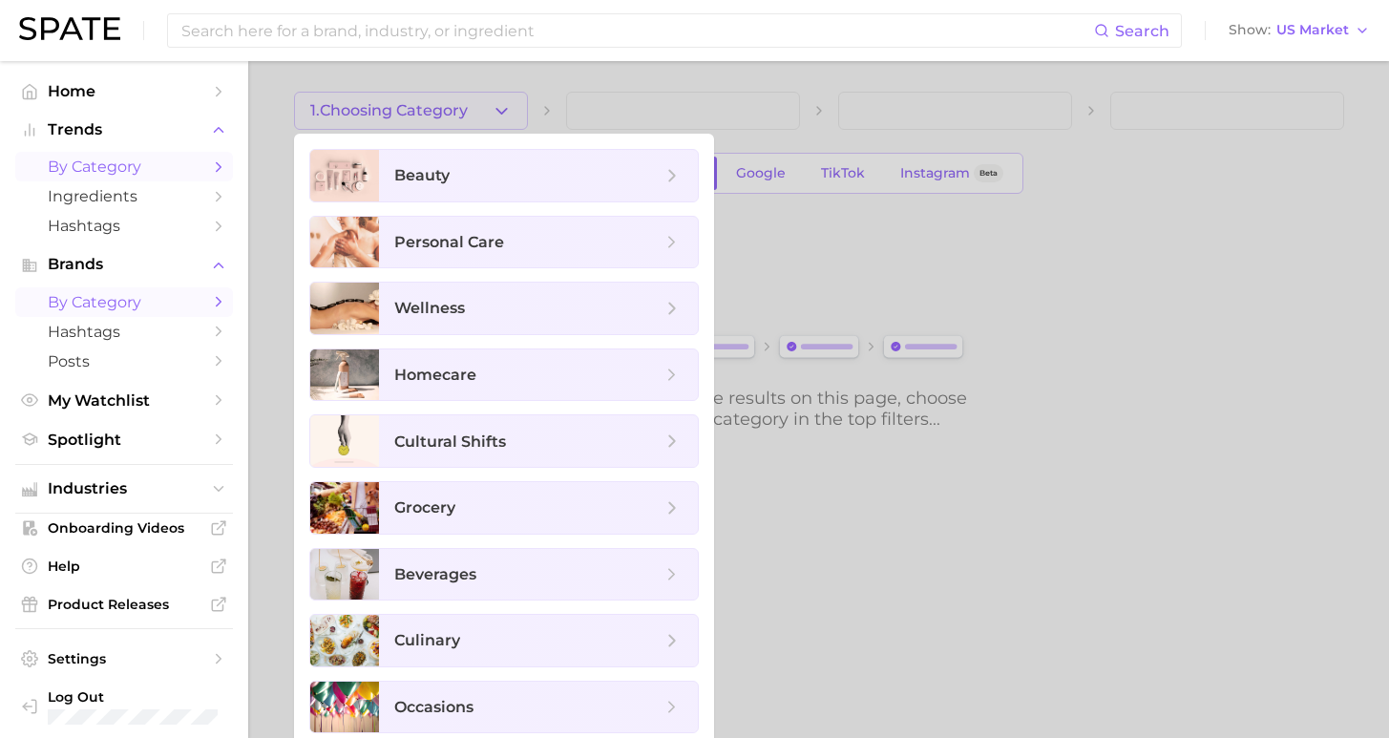
click at [164, 297] on span "by Category" at bounding box center [124, 302] width 153 height 18
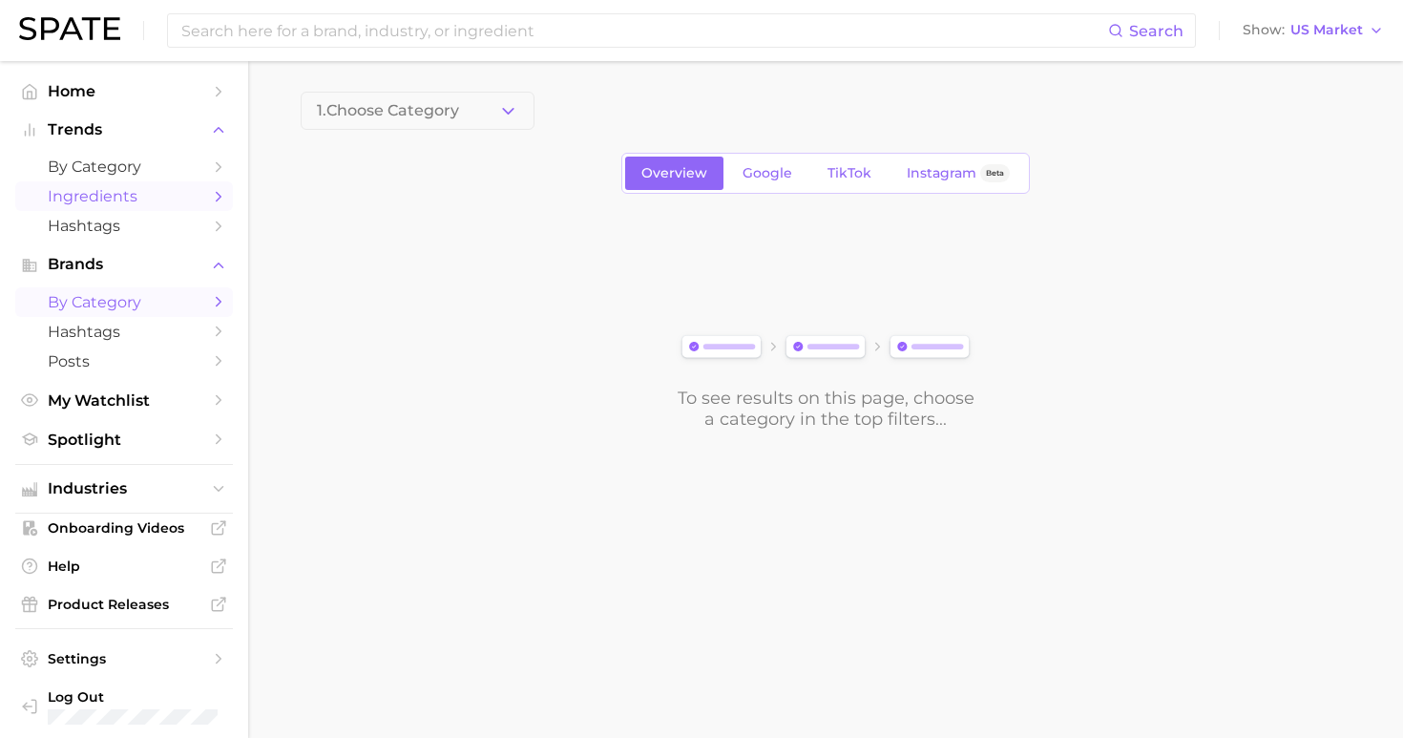
click at [192, 195] on span "Ingredients" at bounding box center [124, 196] width 153 height 18
click at [518, 124] on button "1. Choose Category" at bounding box center [418, 111] width 234 height 38
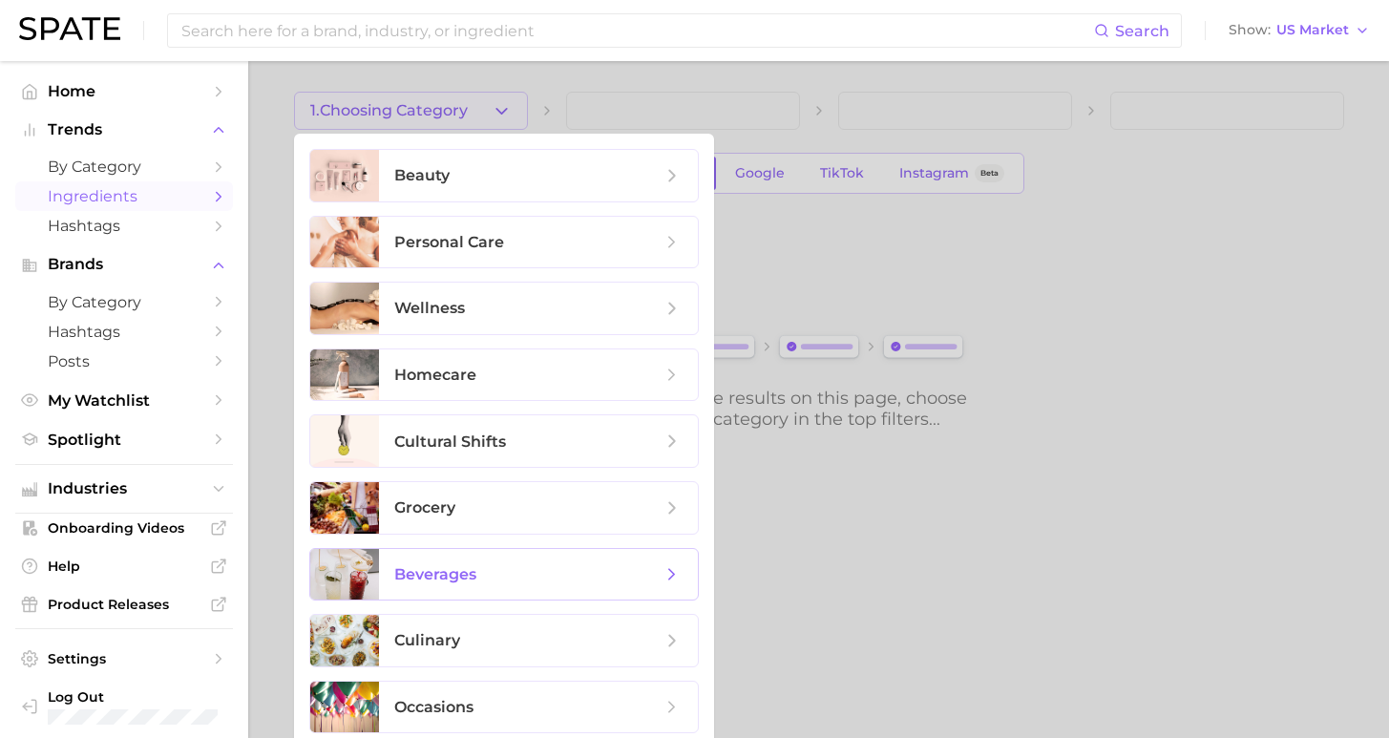
click at [552, 573] on span "beverages" at bounding box center [527, 574] width 267 height 21
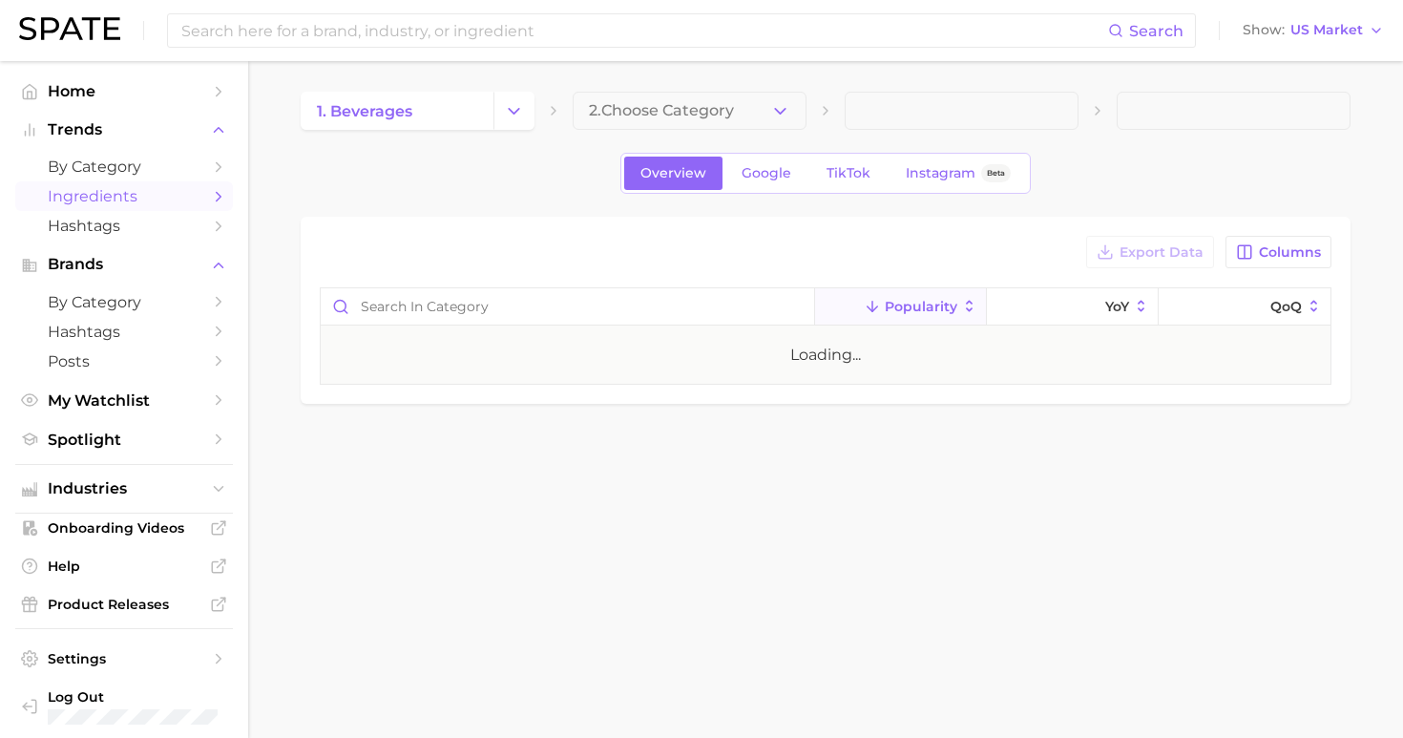
click at [749, 116] on button "2. Choose Category" at bounding box center [690, 111] width 234 height 38
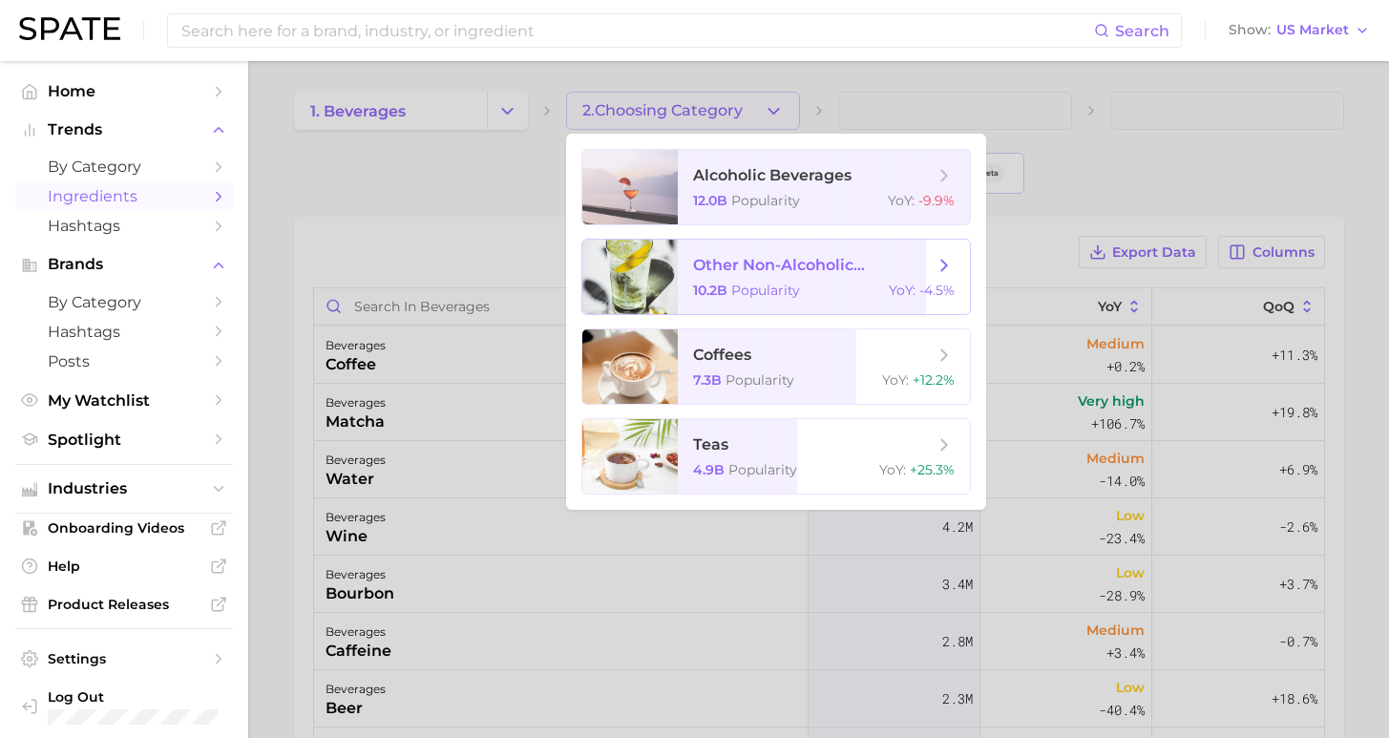
click at [868, 278] on span "other non-alcoholic beverages 10.2b Popularity YoY : -4.5%" at bounding box center [824, 277] width 292 height 74
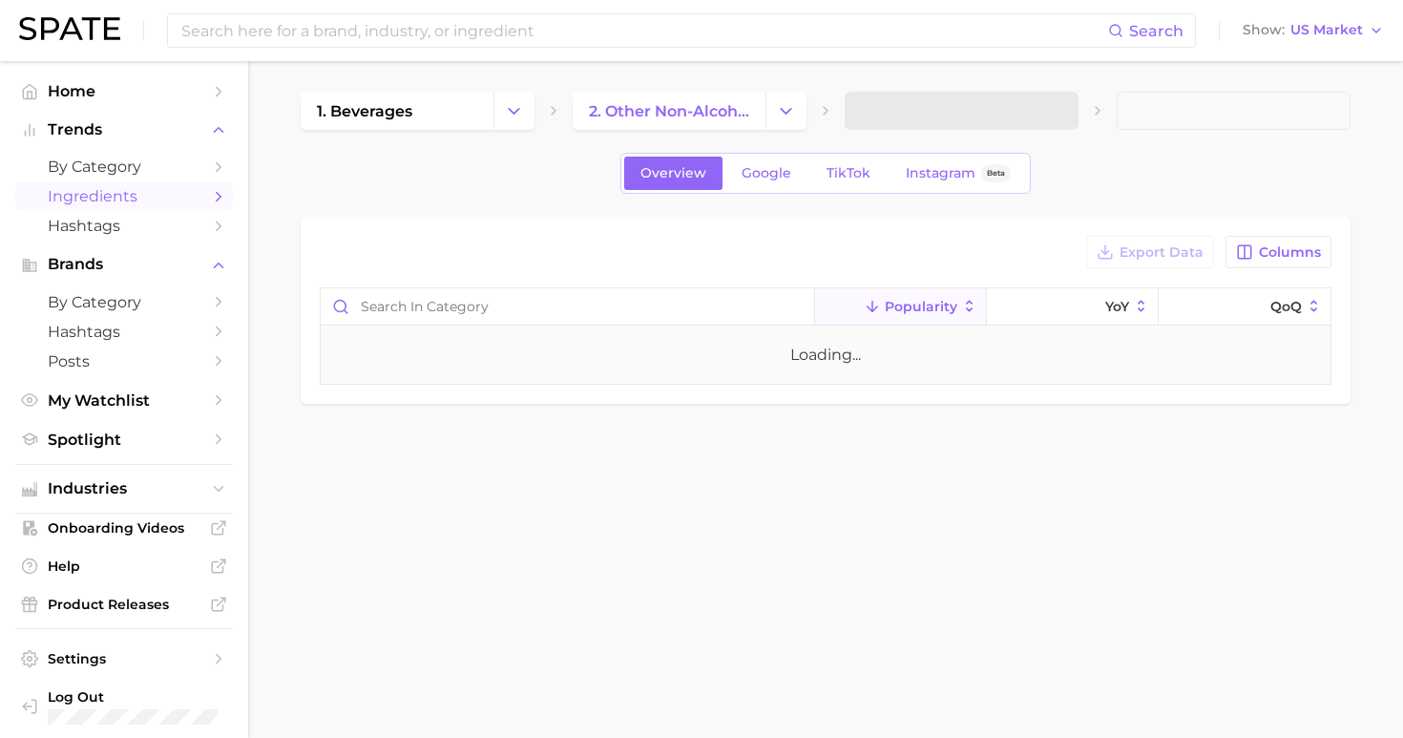
click at [987, 125] on span at bounding box center [962, 111] width 234 height 38
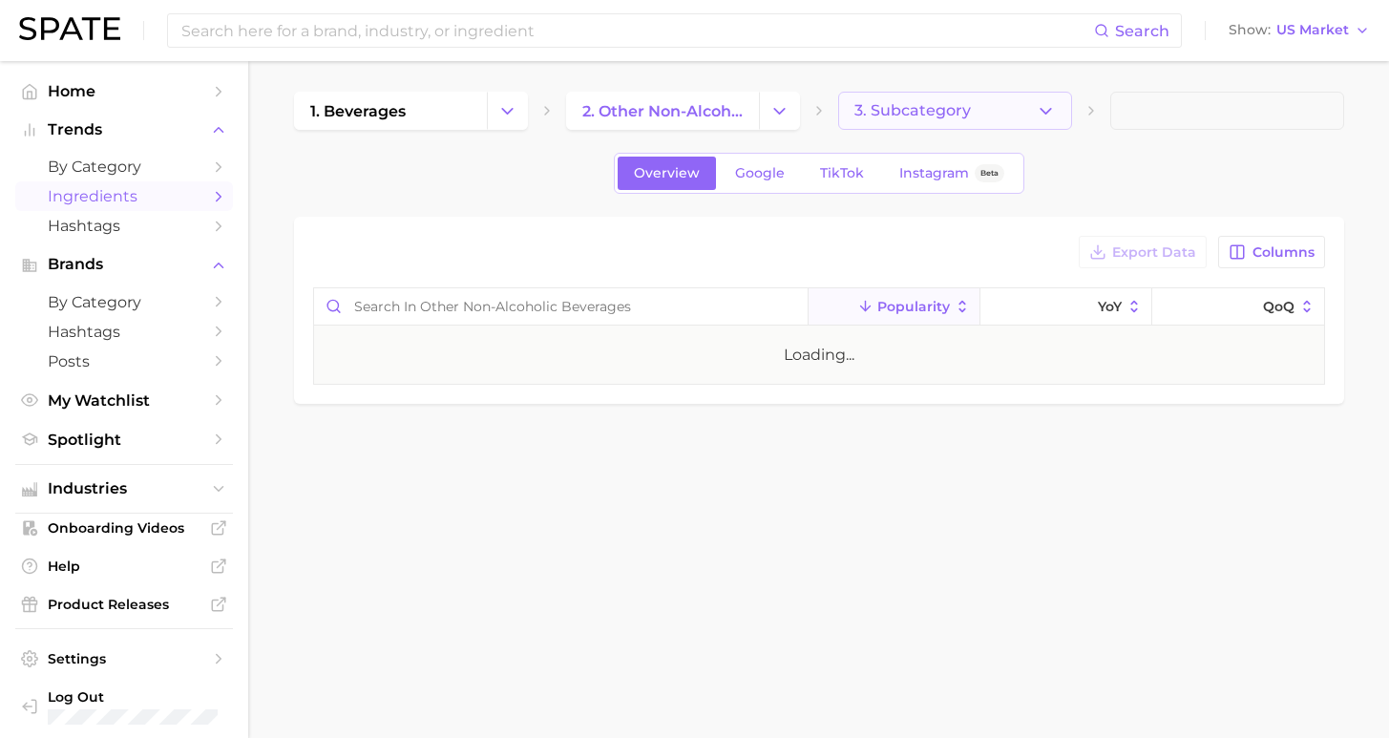
click at [976, 106] on button "3. Subcategory" at bounding box center [955, 111] width 234 height 38
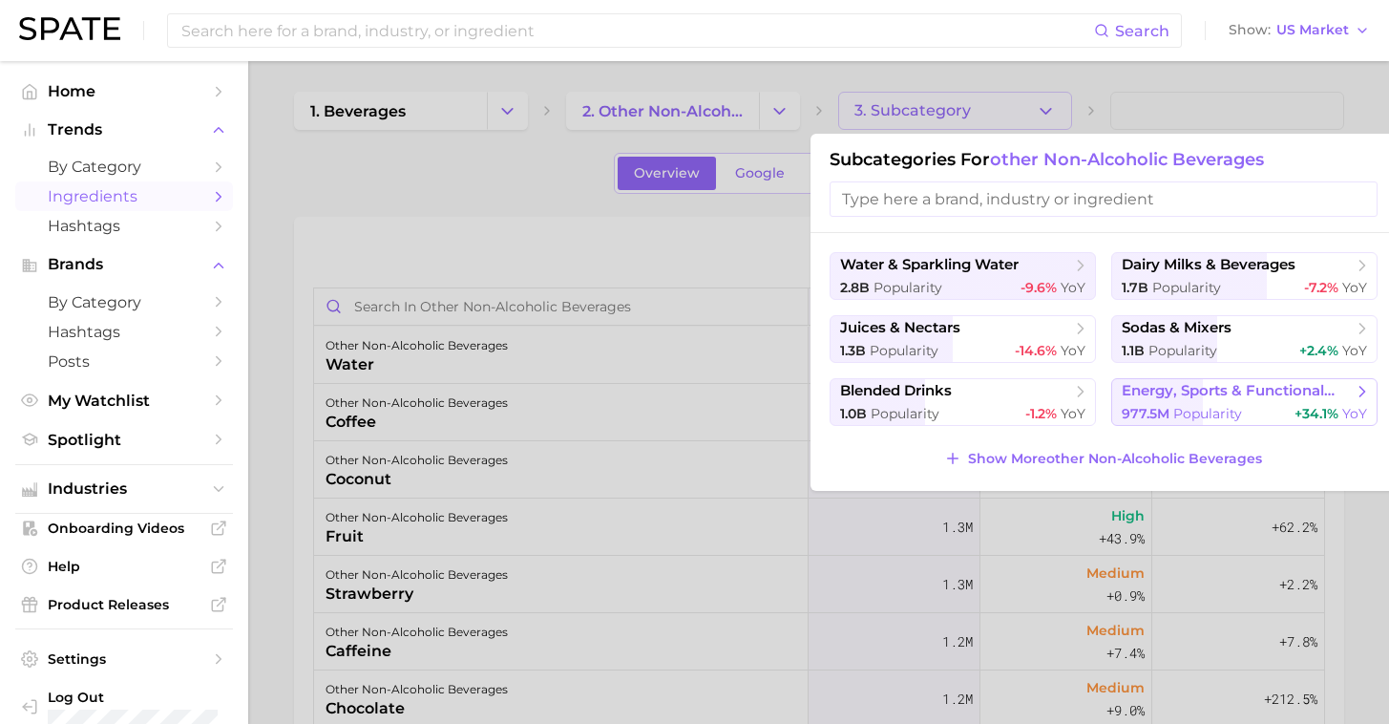
click at [1224, 408] on span "Popularity" at bounding box center [1207, 413] width 69 height 17
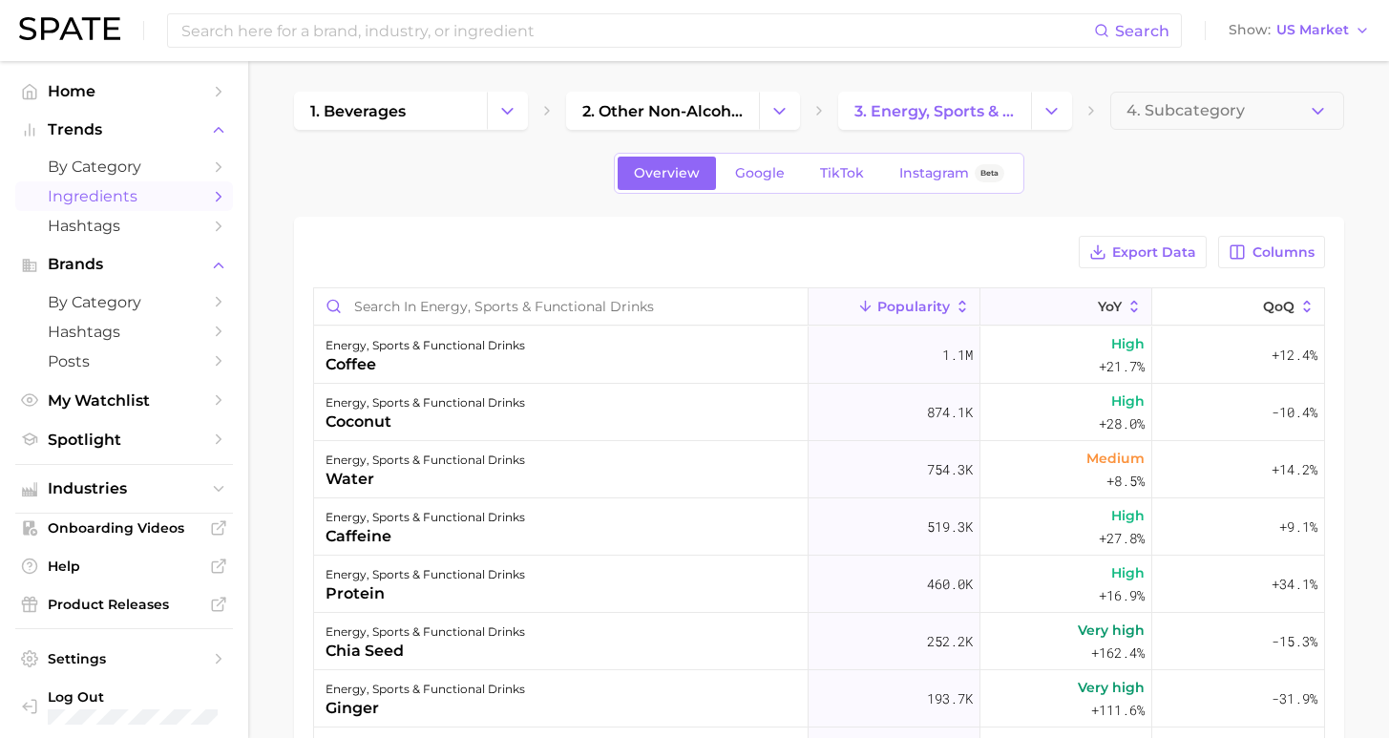
click at [1078, 313] on icon at bounding box center [1086, 306] width 17 height 17
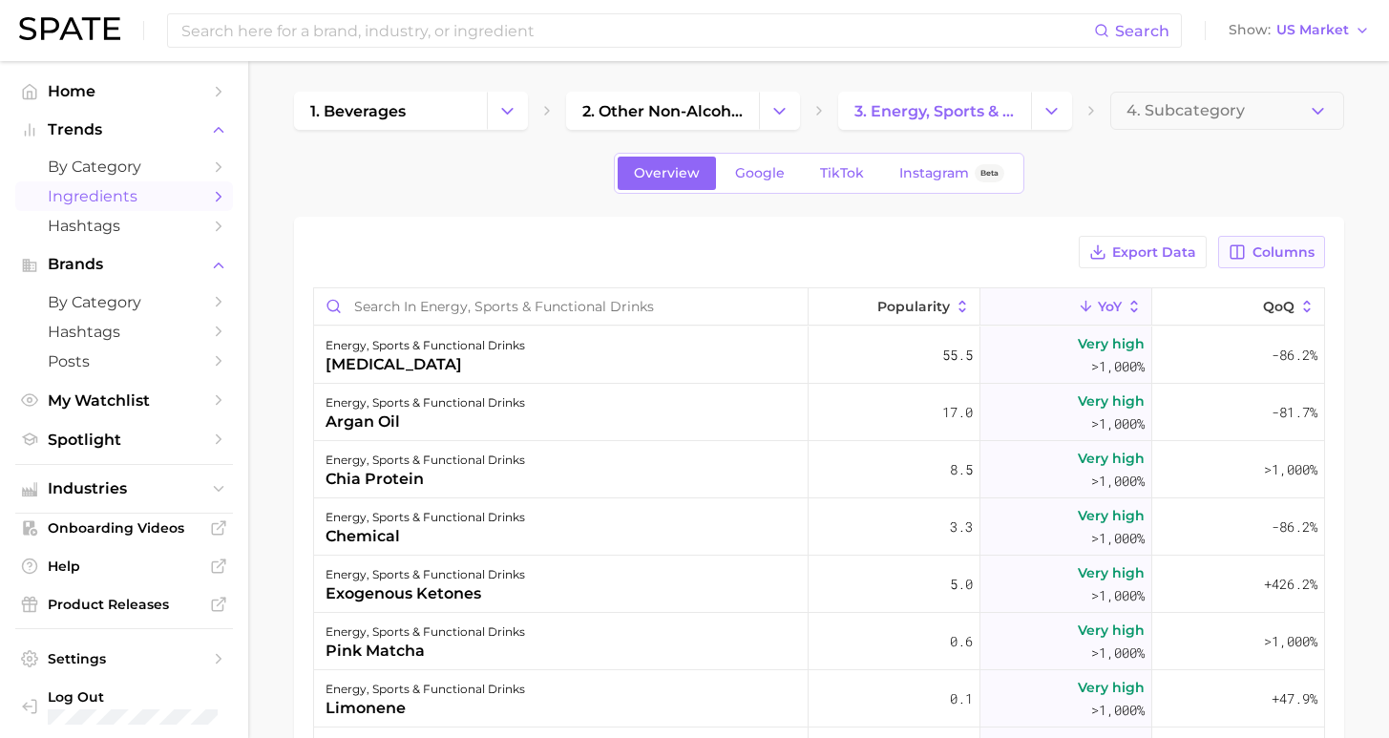
click at [1271, 257] on span "Columns" at bounding box center [1284, 252] width 62 height 16
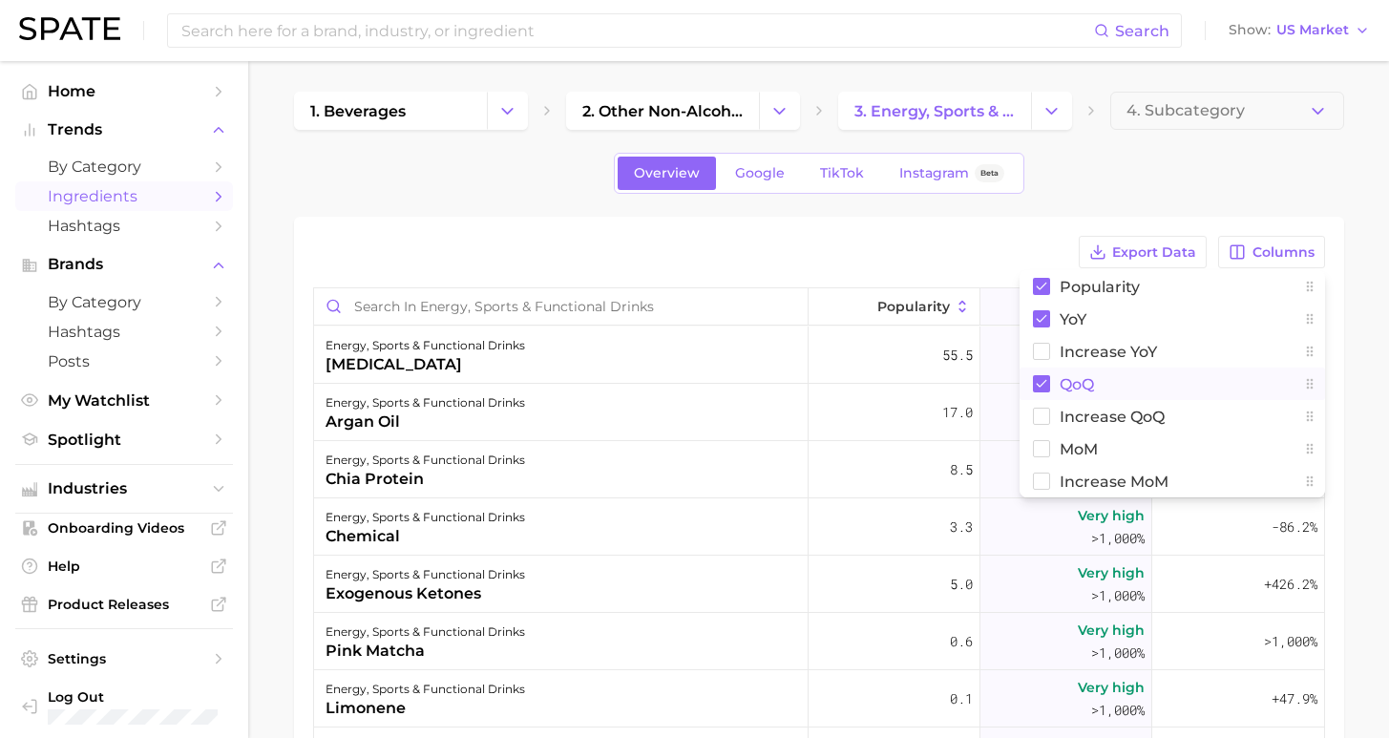
click at [1069, 382] on span "QoQ" at bounding box center [1077, 384] width 34 height 16
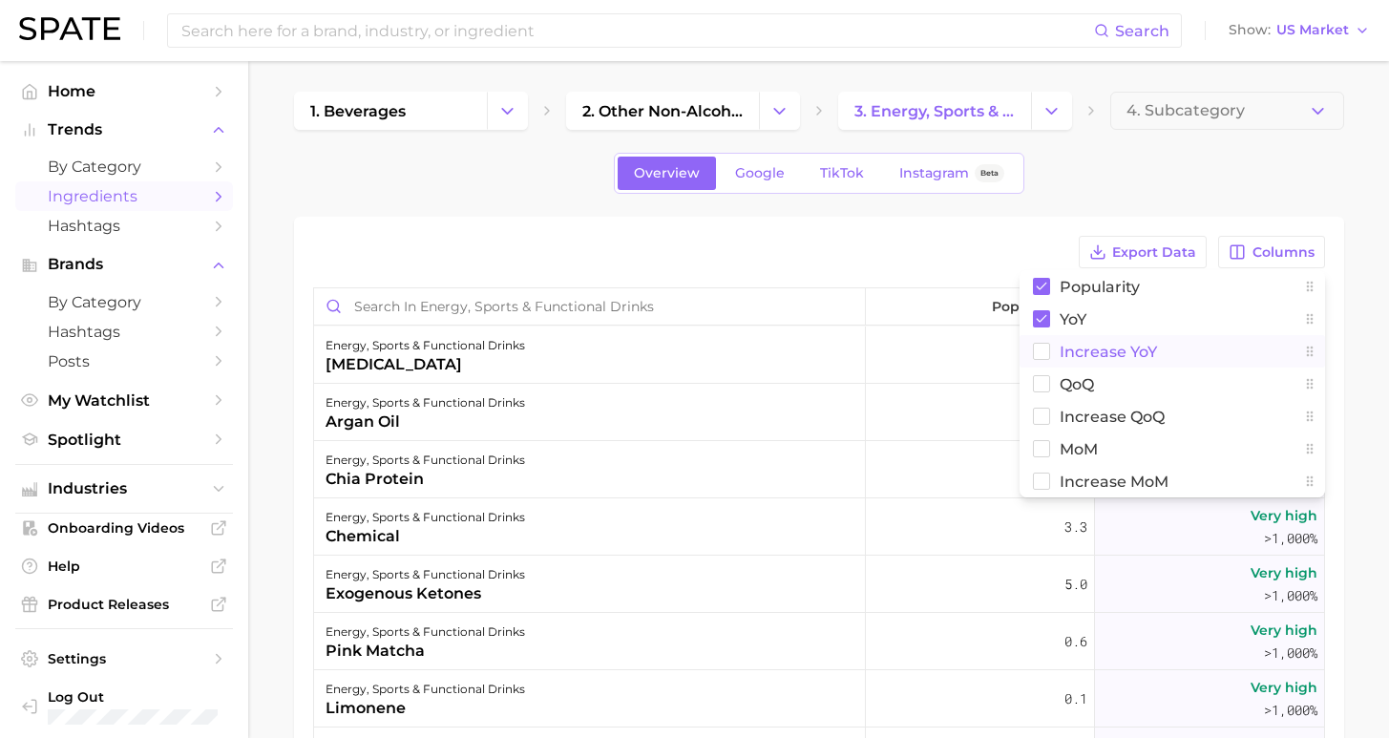
click at [1075, 355] on span "Increase YoY" at bounding box center [1108, 352] width 97 height 16
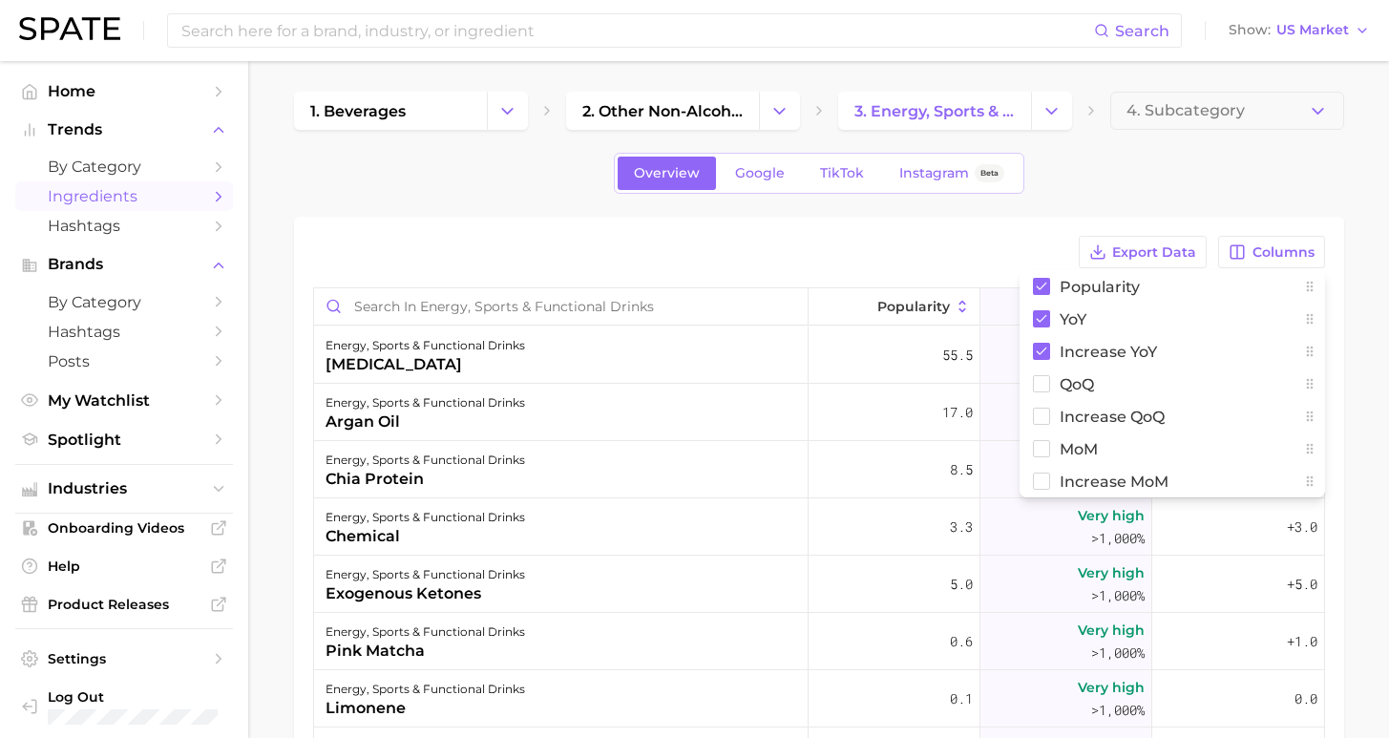
click at [993, 236] on div "Export Data Columns Popularity YoY Increase YoY QoQ Increase QoQ MoM Increase M…" at bounding box center [819, 631] width 1050 height 828
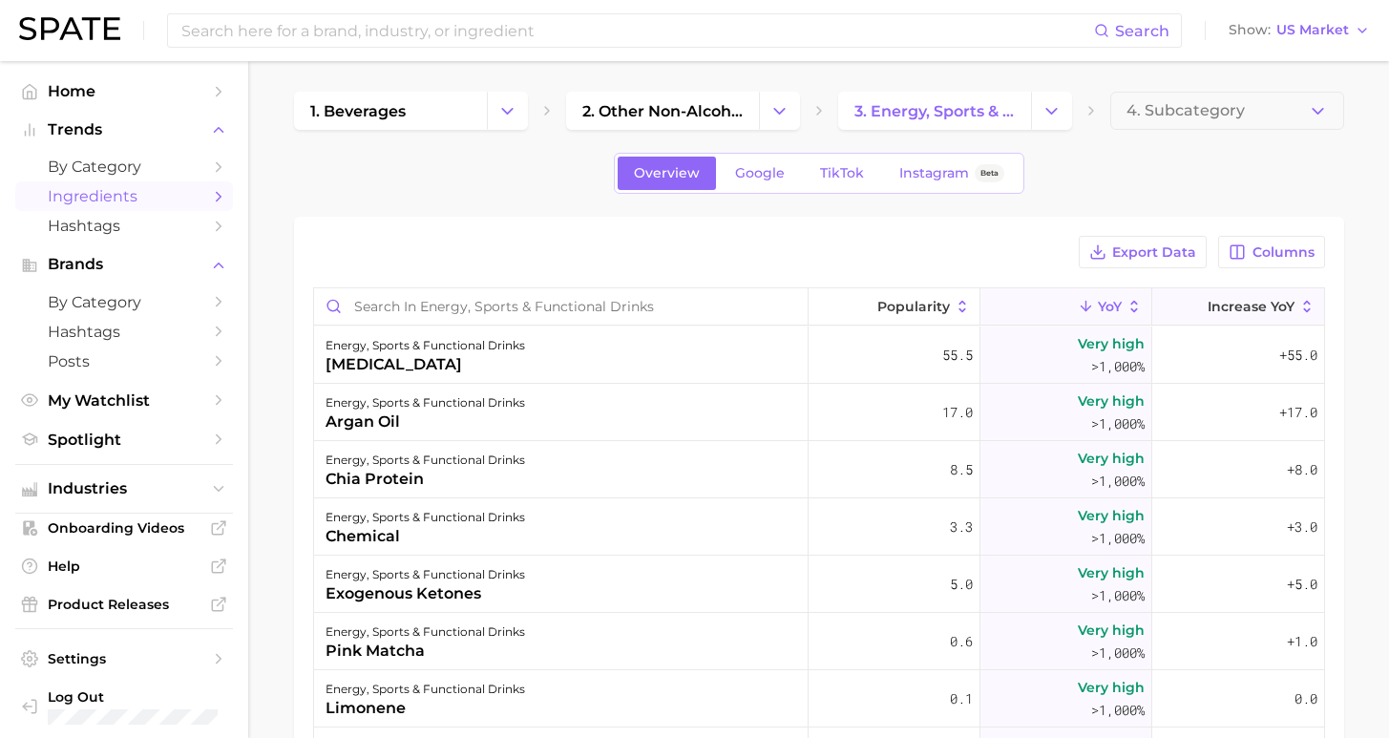
click at [1209, 308] on span "Increase YoY" at bounding box center [1251, 306] width 87 height 15
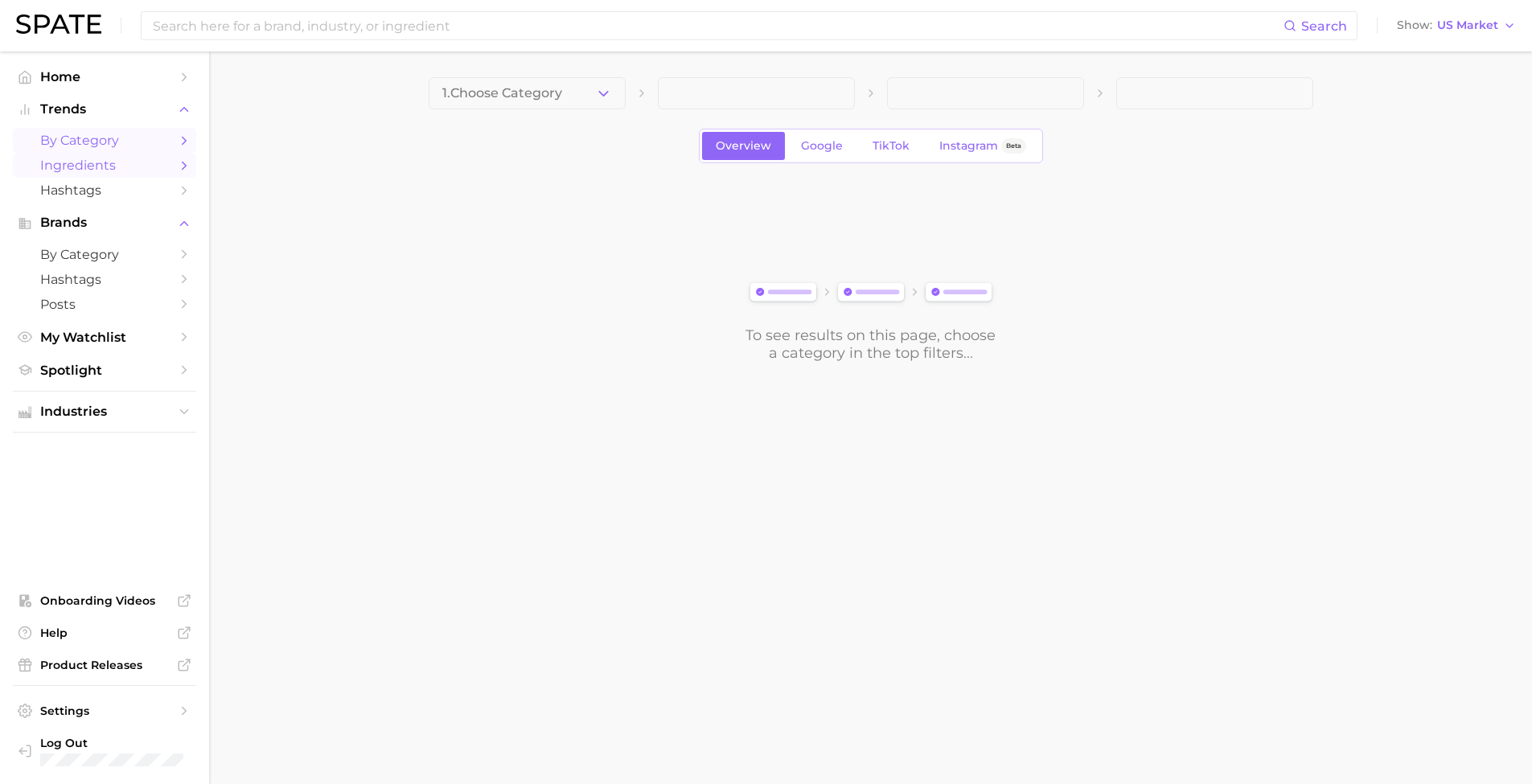
click at [85, 165] on span "Ingredients" at bounding box center [104, 165] width 129 height 15
click at [499, 92] on span "1. Choose Category" at bounding box center [502, 93] width 120 height 14
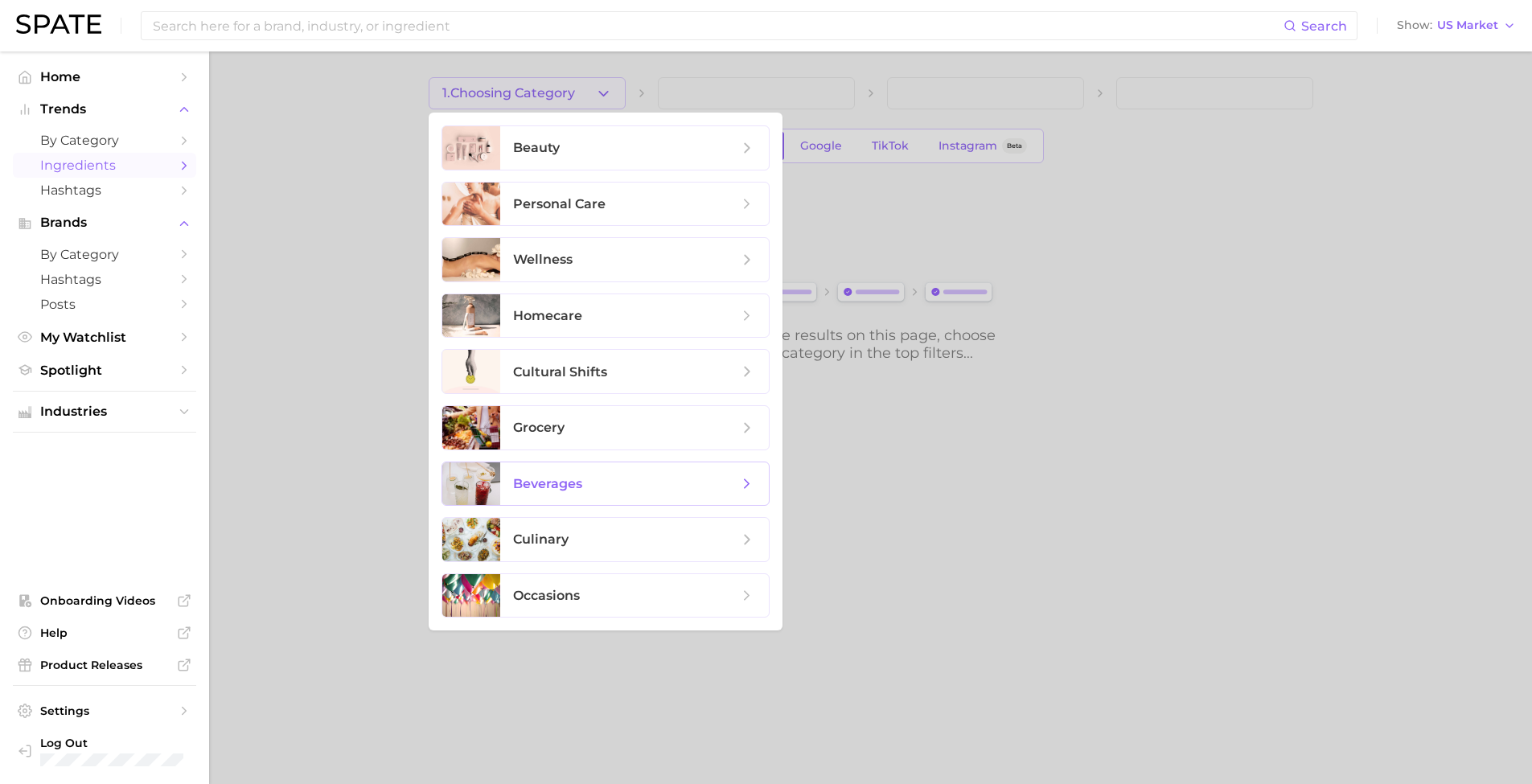
click at [628, 494] on span "beverages" at bounding box center [634, 484] width 269 height 44
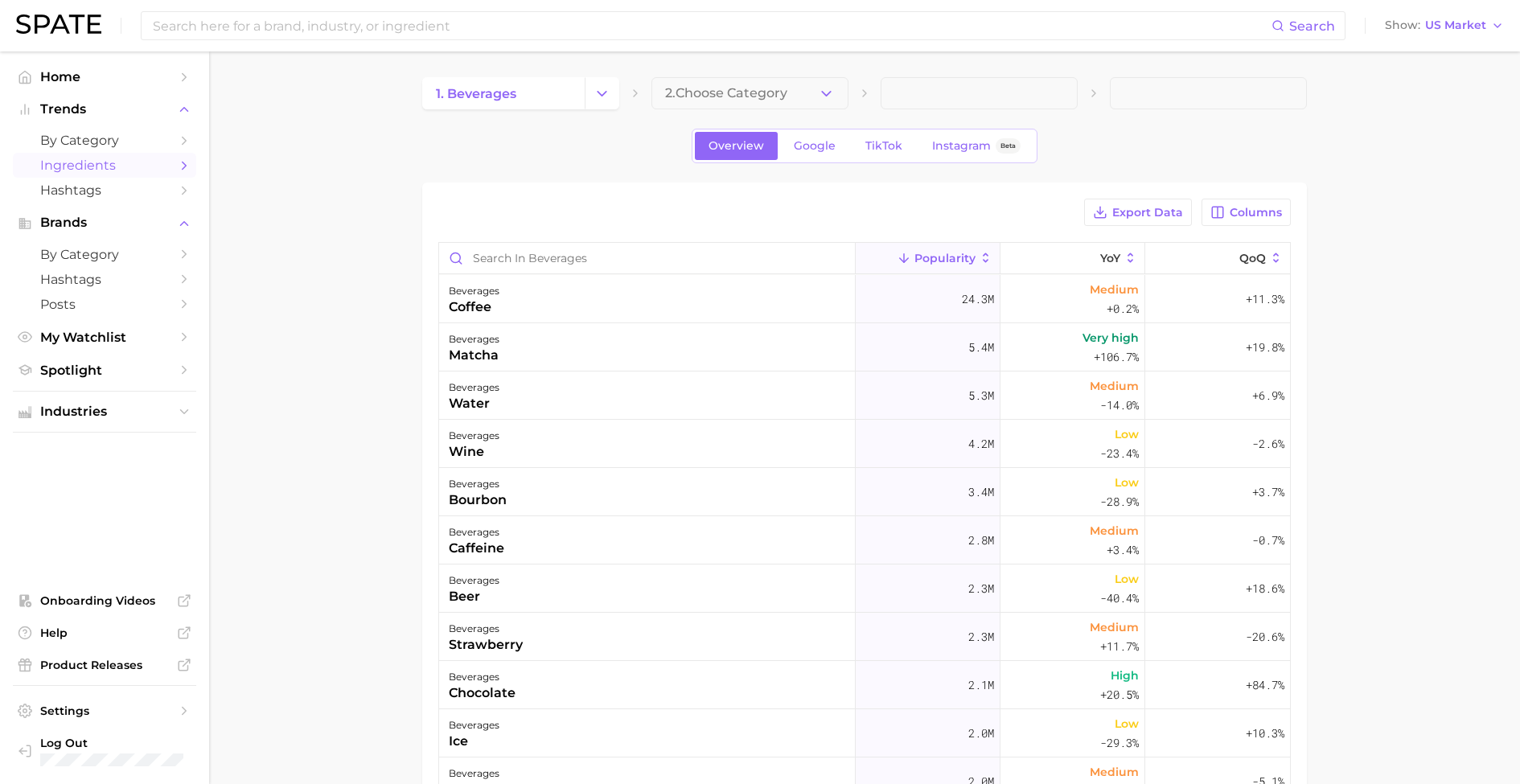
click at [815, 64] on main "1. beverages 2. Choose Category Overview Google TikTok Instagram Beta Export Da…" at bounding box center [864, 587] width 1311 height 1071
drag, startPoint x: 818, startPoint y: 95, endPoint x: 815, endPoint y: 104, distance: 9.5
click at [818, 95] on icon "button" at bounding box center [827, 93] width 17 height 17
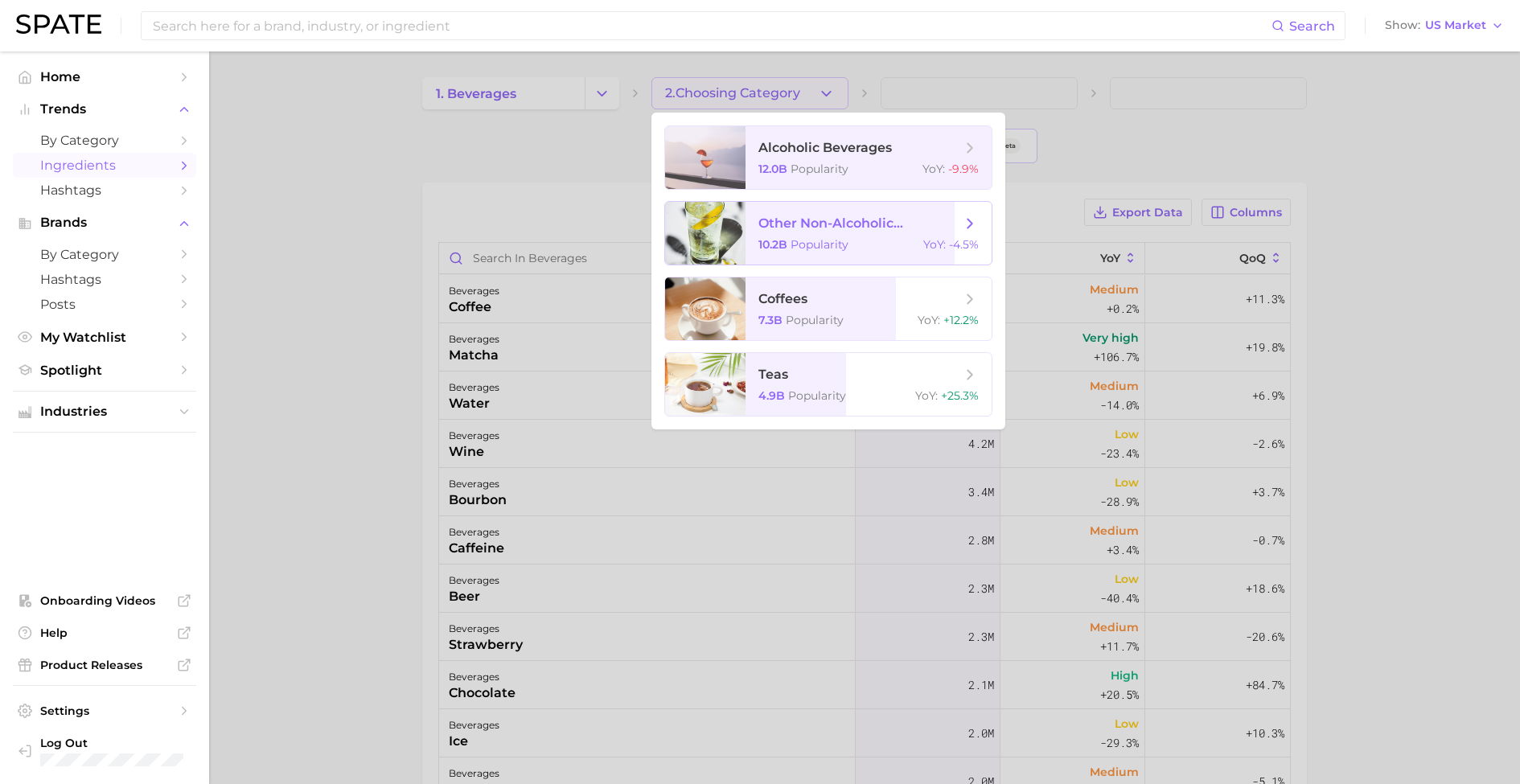
click at [819, 233] on span "other non-alcoholic beverages 10.2b Popularity YoY : -4.5%" at bounding box center [869, 233] width 246 height 62
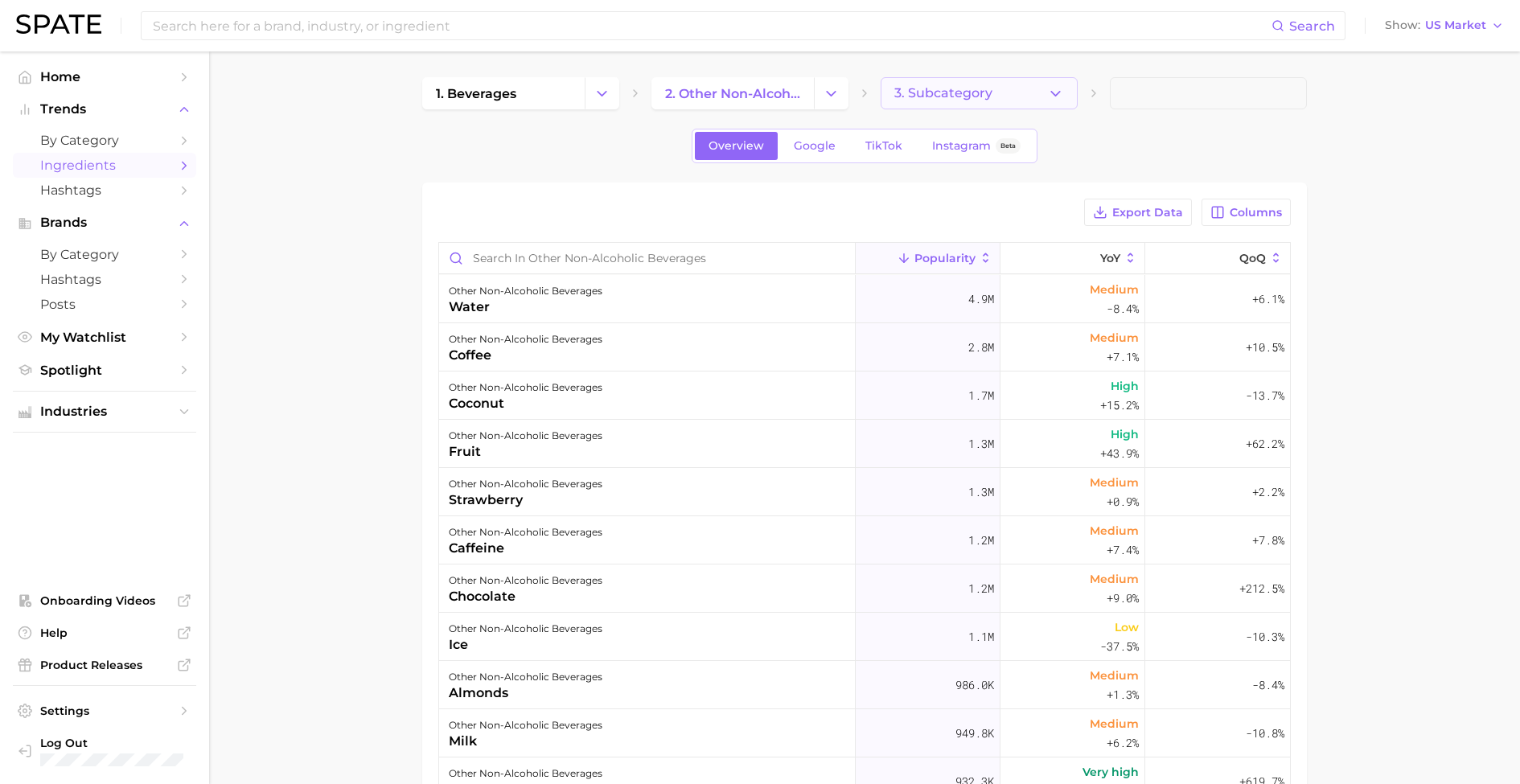
click at [1044, 98] on button "3. Subcategory" at bounding box center [979, 93] width 197 height 32
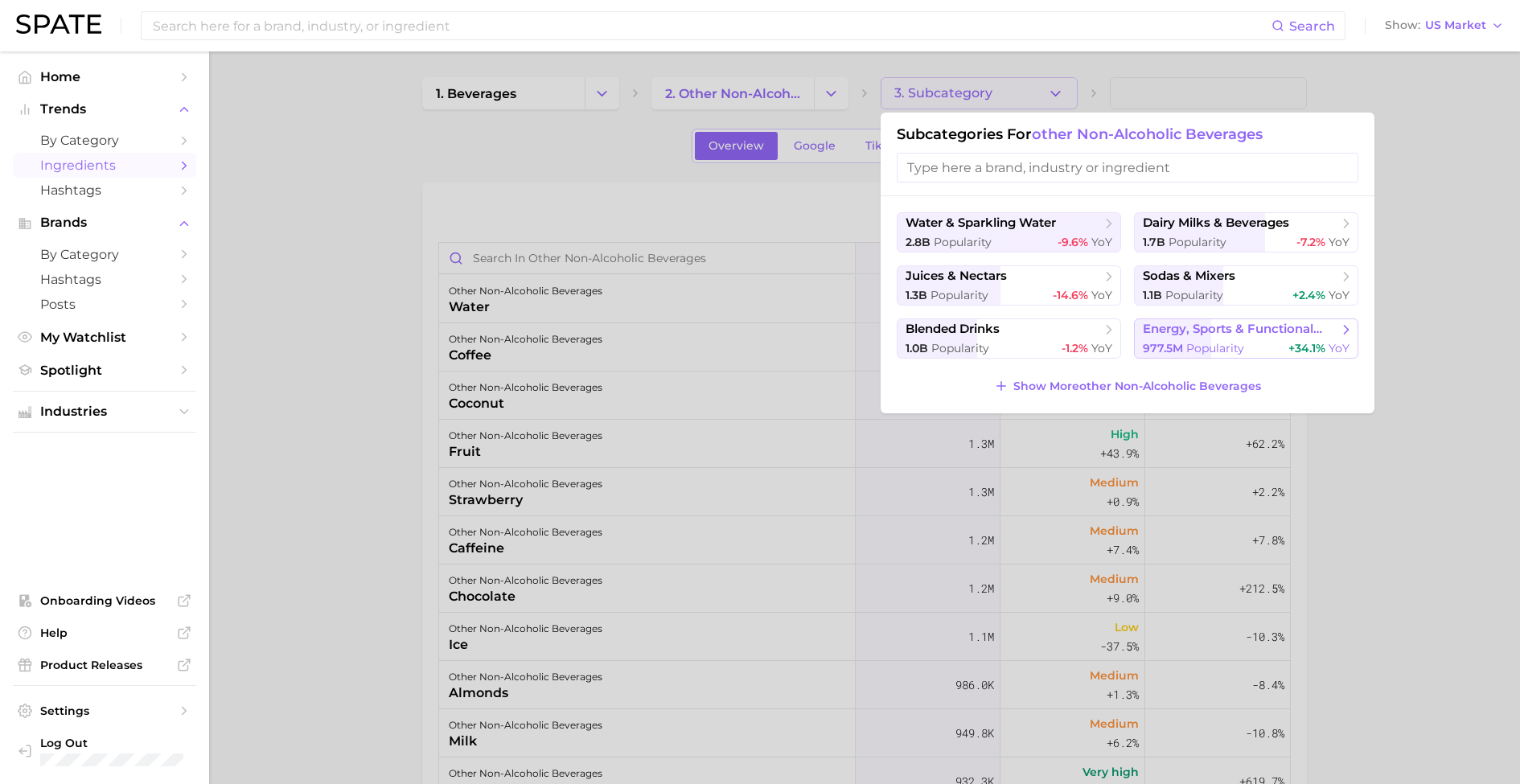
click at [1222, 342] on button "energy, sports & functional drinks 977.5m Popularity +34.1% YoY" at bounding box center [1246, 339] width 224 height 40
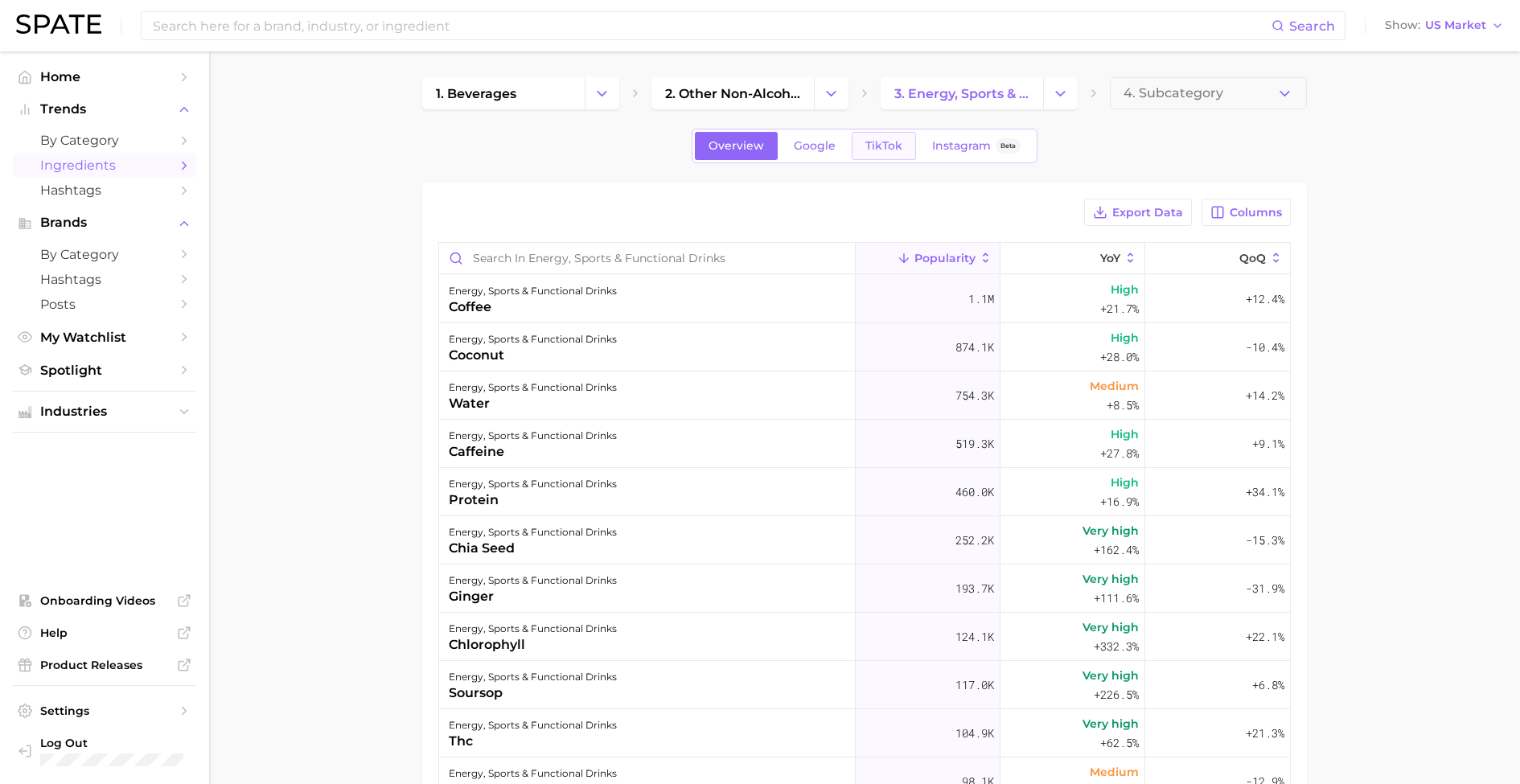
click at [887, 151] on span "TikTok" at bounding box center [884, 146] width 37 height 13
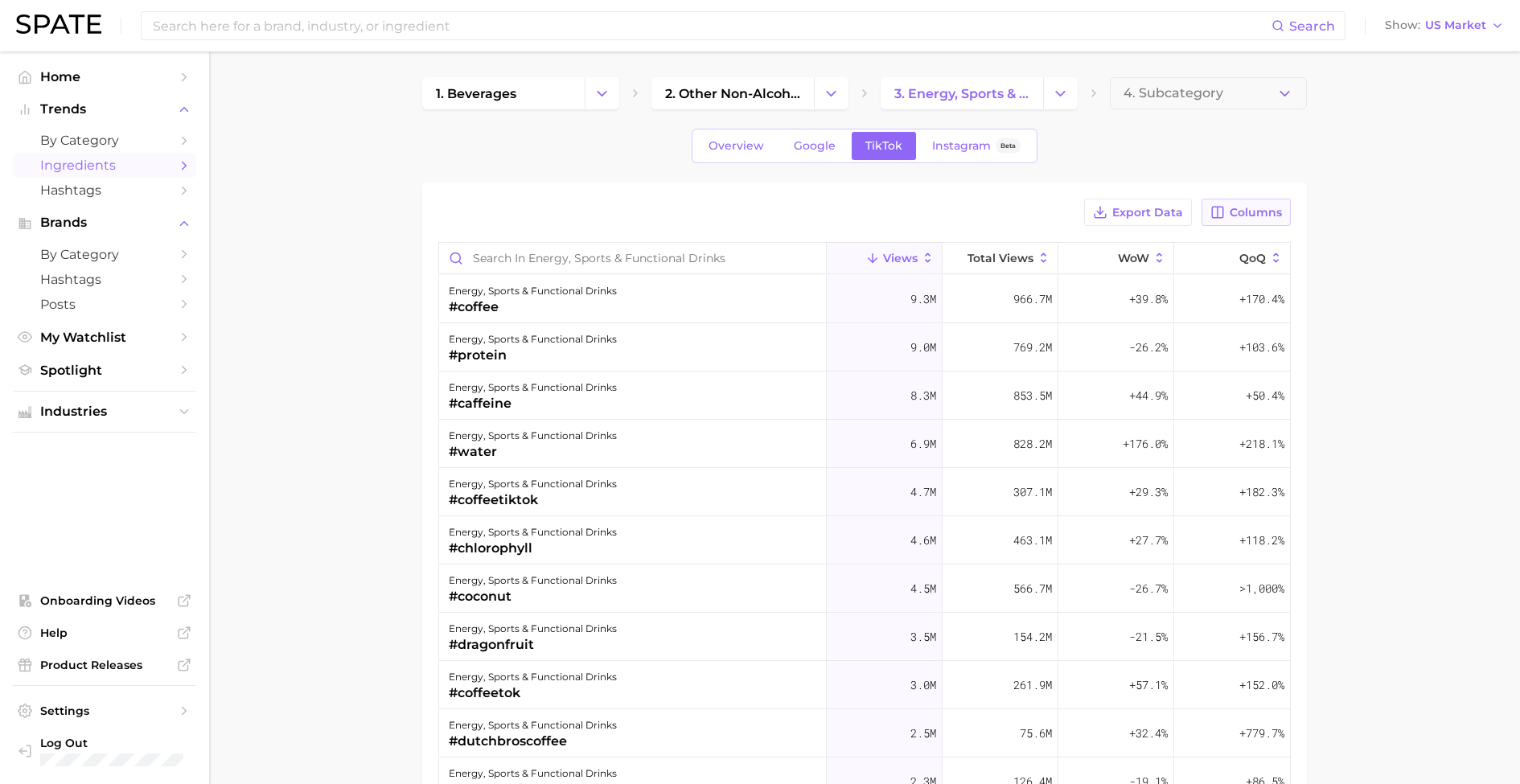
click at [1271, 221] on button "Columns" at bounding box center [1246, 212] width 89 height 27
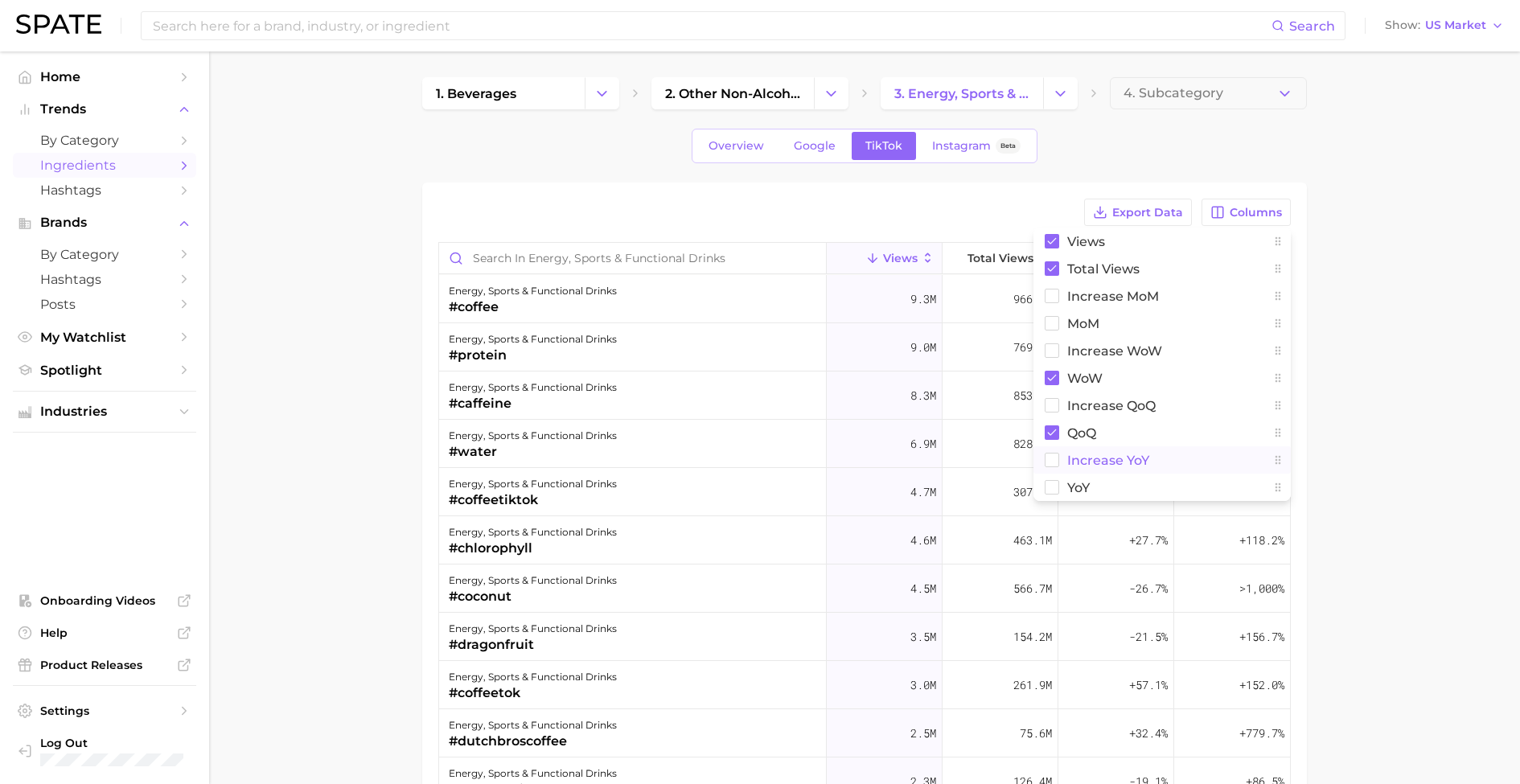
click at [1115, 464] on span "increase YoY" at bounding box center [1108, 460] width 82 height 13
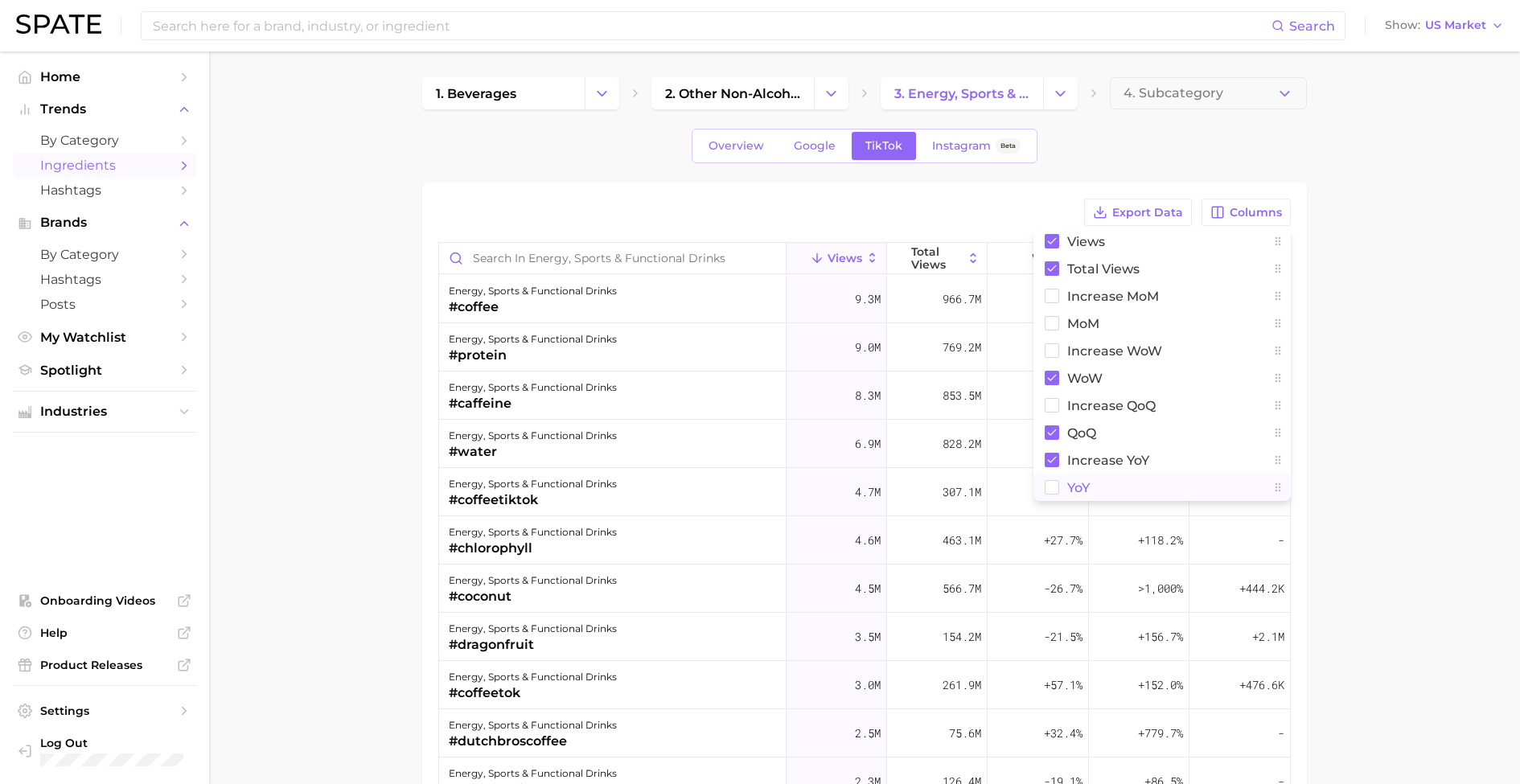
drag, startPoint x: 1076, startPoint y: 492, endPoint x: 1076, endPoint y: 477, distance: 15.0
click at [1076, 492] on span "YoY" at bounding box center [1078, 488] width 23 height 13
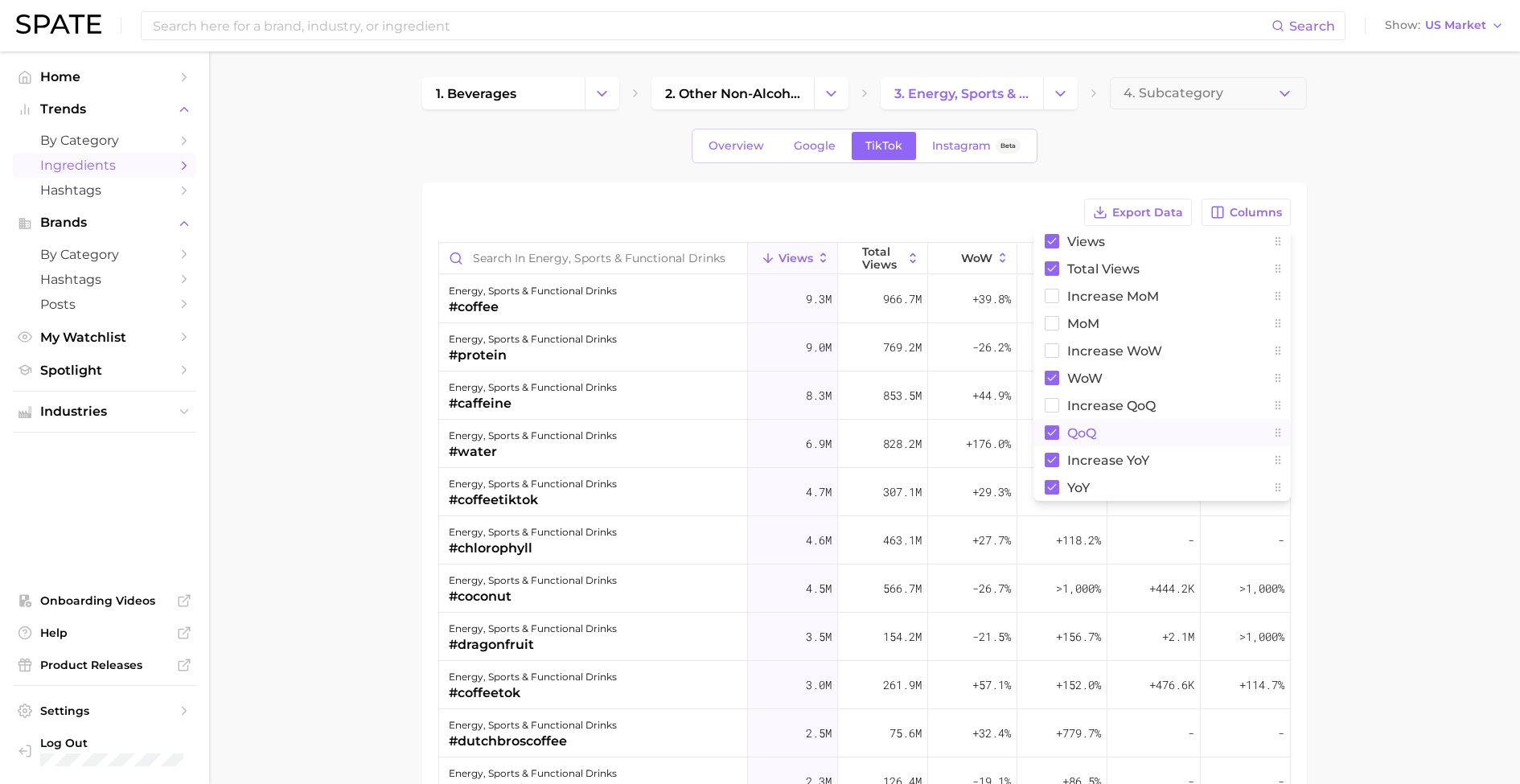
click at [1081, 429] on span "QoQ" at bounding box center [1082, 433] width 29 height 13
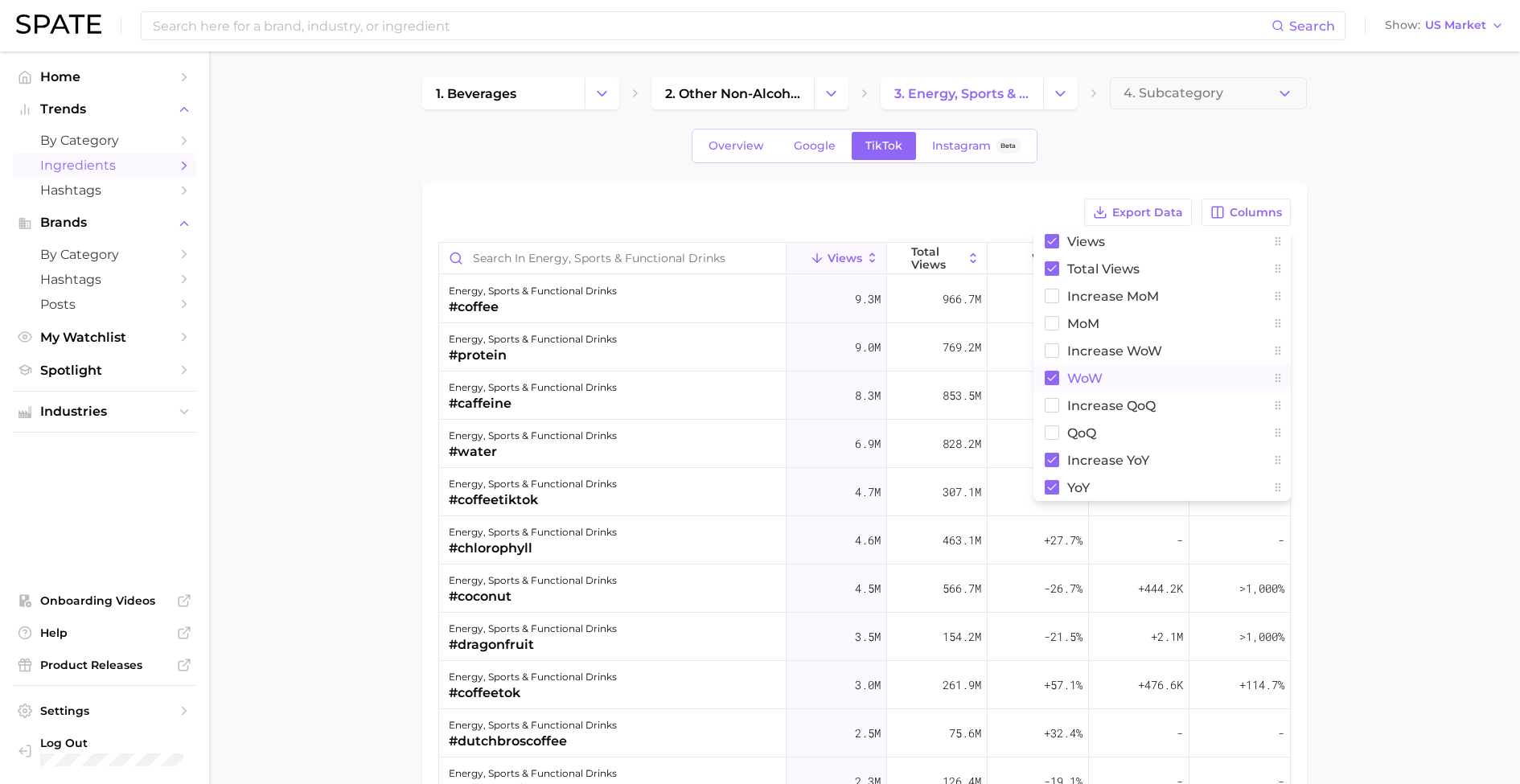
click at [1079, 375] on span "WoW" at bounding box center [1085, 378] width 35 height 13
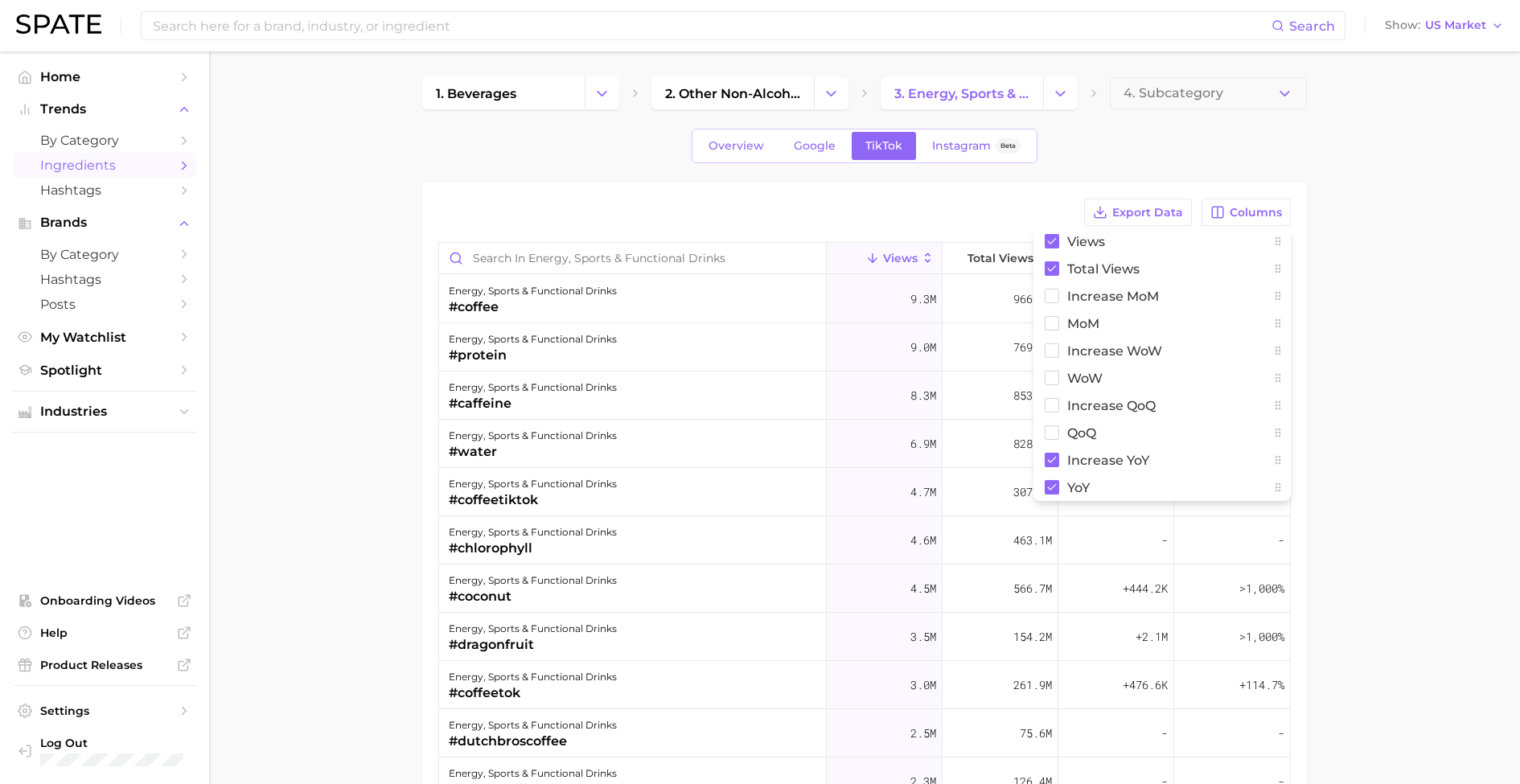
click at [1366, 390] on main "1. beverages 2. other non-alcoholic beverages 3. energy, sports & functional dr…" at bounding box center [864, 587] width 1311 height 1071
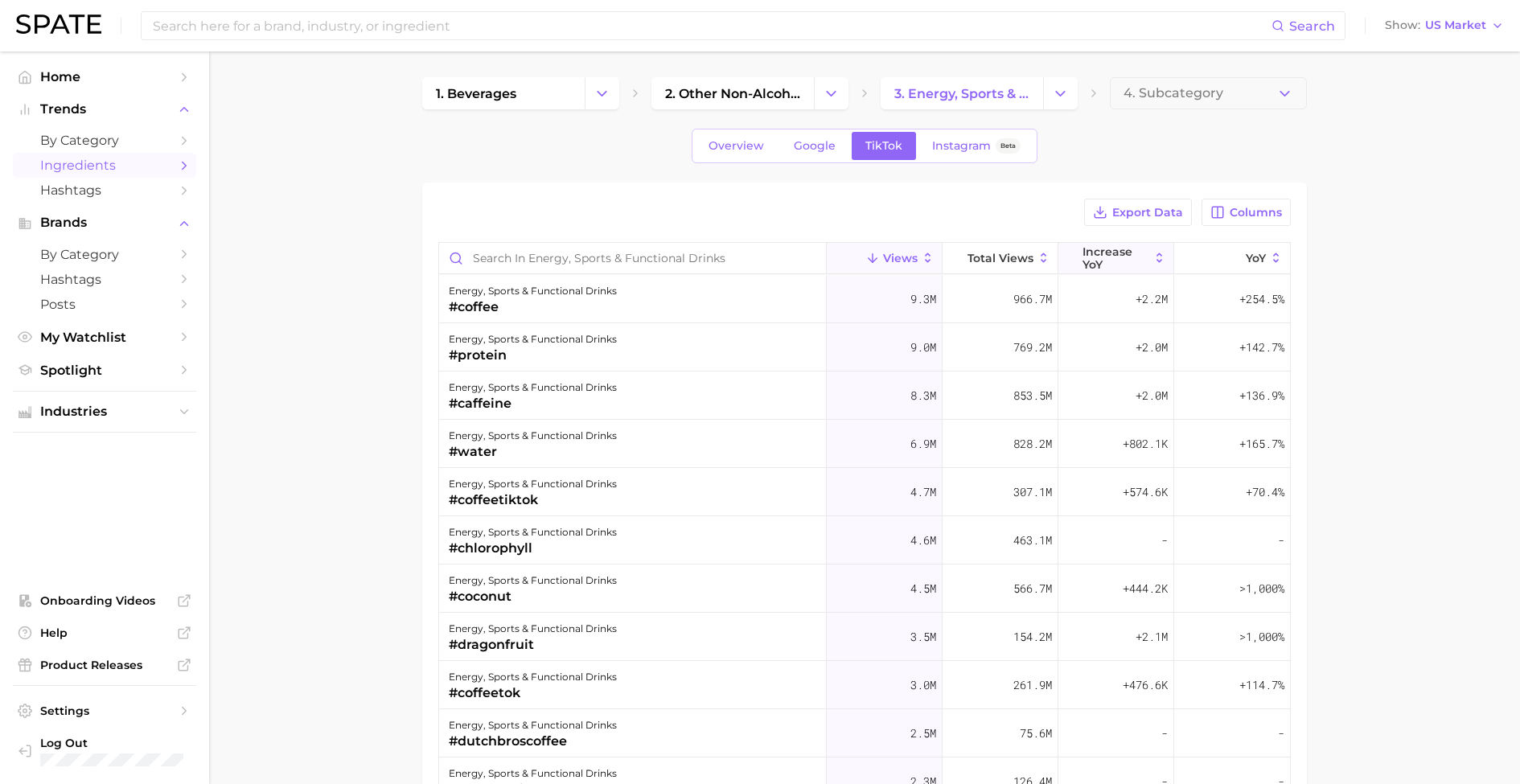
click at [1124, 262] on span "increase YoY" at bounding box center [1116, 258] width 66 height 26
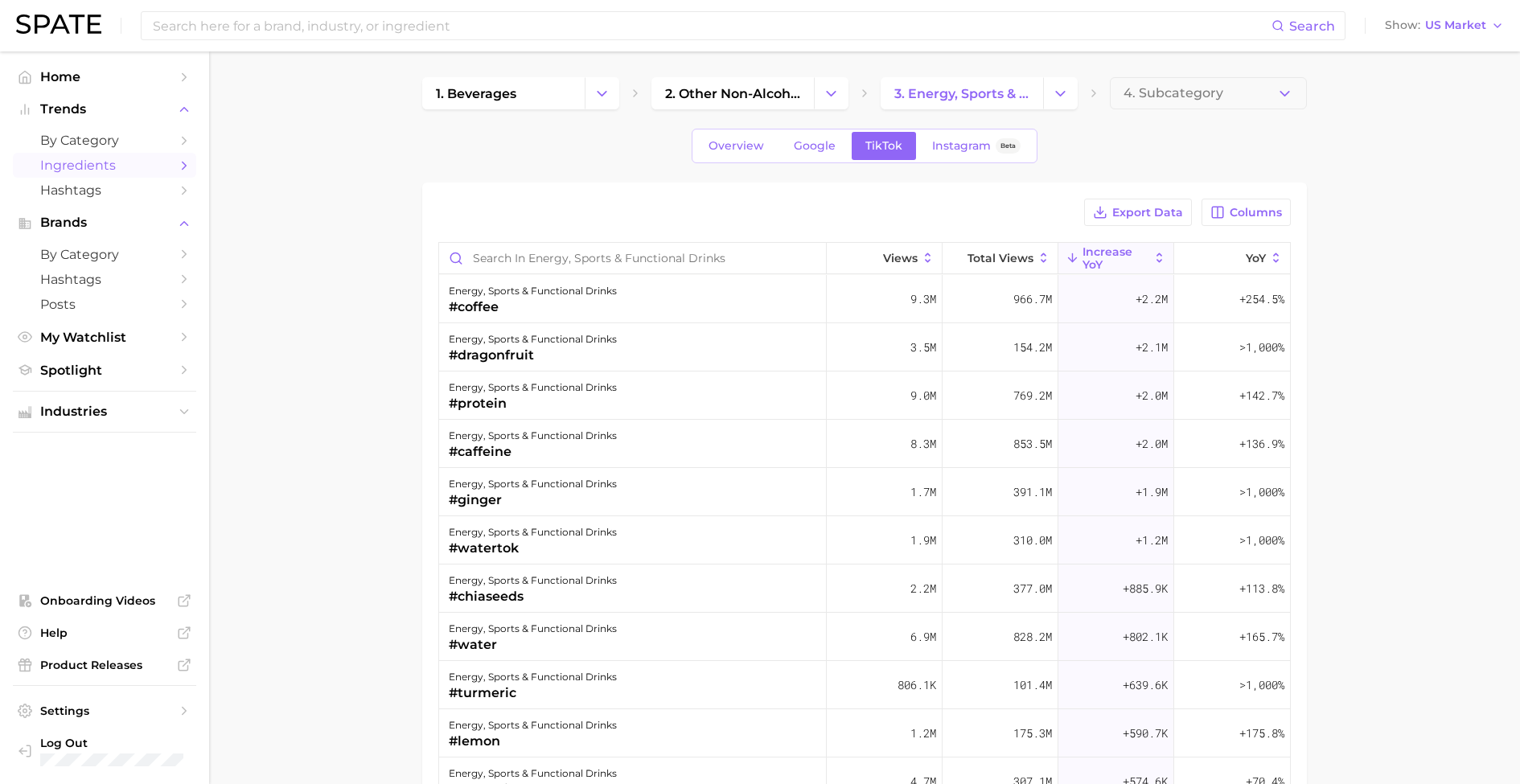
click at [1096, 262] on span "increase YoY" at bounding box center [1116, 258] width 66 height 26
click at [743, 133] on link "Overview" at bounding box center [736, 146] width 83 height 28
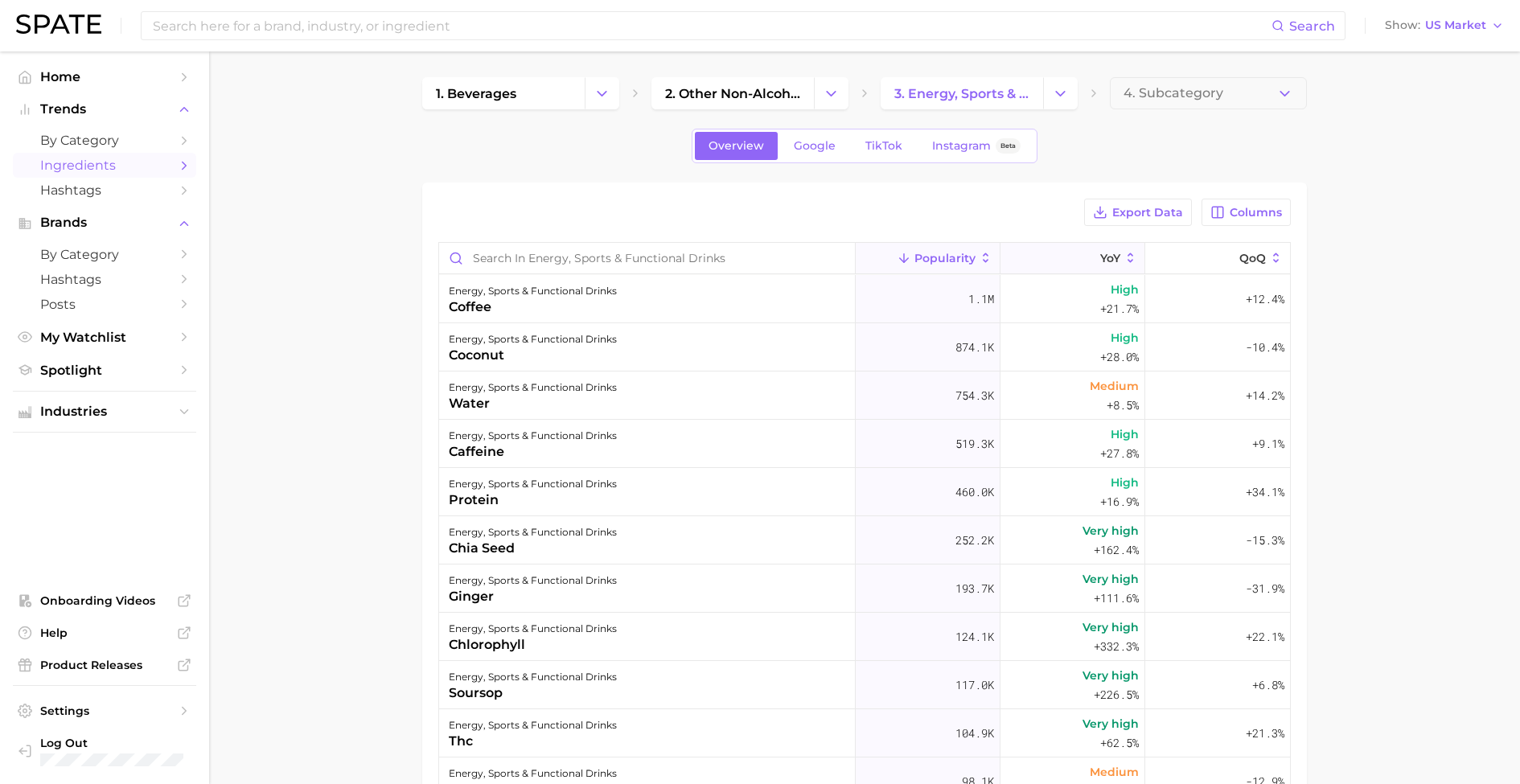
click at [1062, 261] on button "YoY" at bounding box center [1073, 258] width 145 height 31
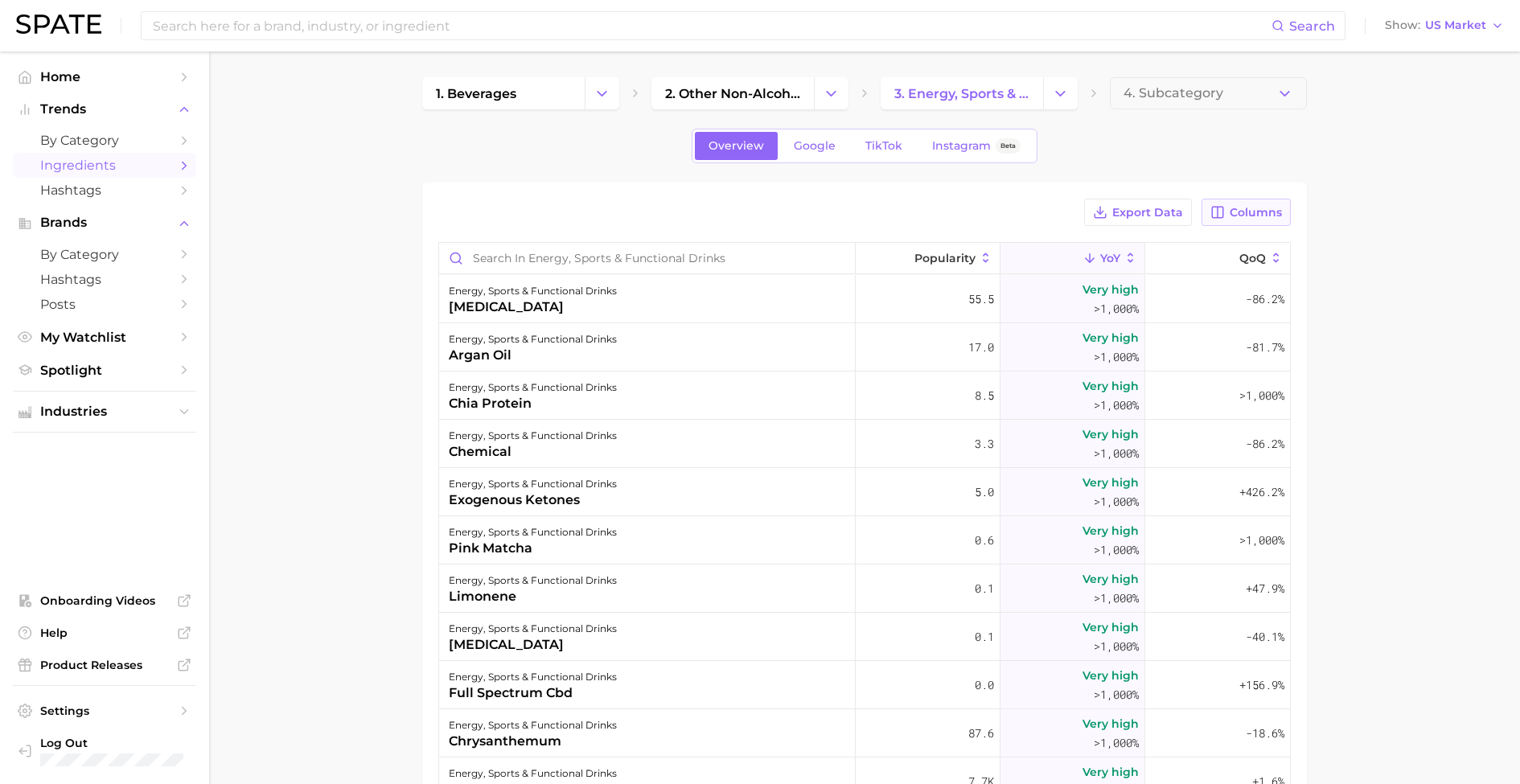
click at [1242, 213] on span "Columns" at bounding box center [1256, 212] width 52 height 13
drag, startPoint x: 1089, startPoint y: 293, endPoint x: 1084, endPoint y: 371, distance: 78.2
click at [1089, 293] on span "Increase YoY" at bounding box center [1108, 296] width 82 height 13
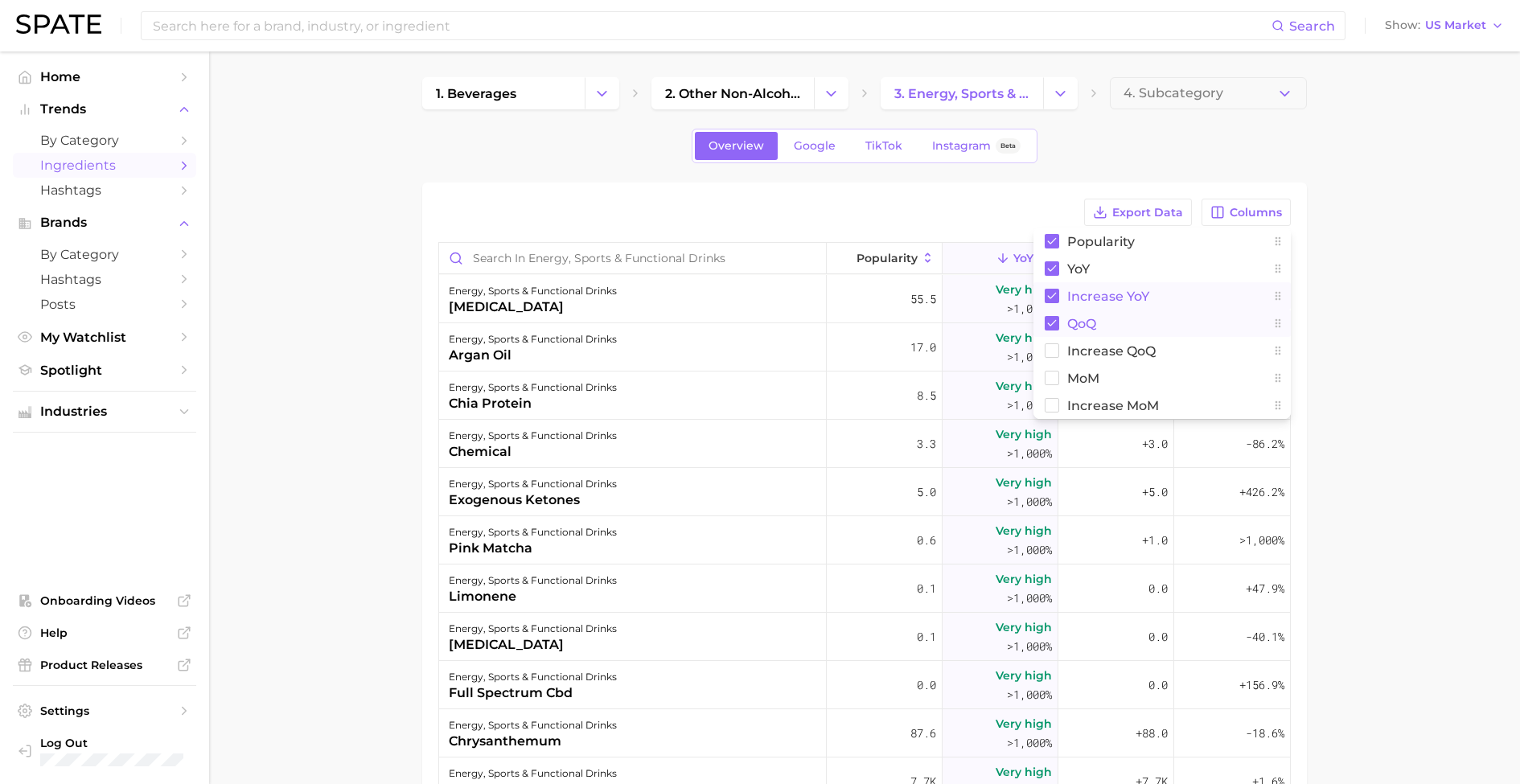
drag, startPoint x: 1084, startPoint y: 317, endPoint x: 1207, endPoint y: 303, distance: 123.8
click at [1084, 318] on span "QoQ" at bounding box center [1082, 323] width 29 height 13
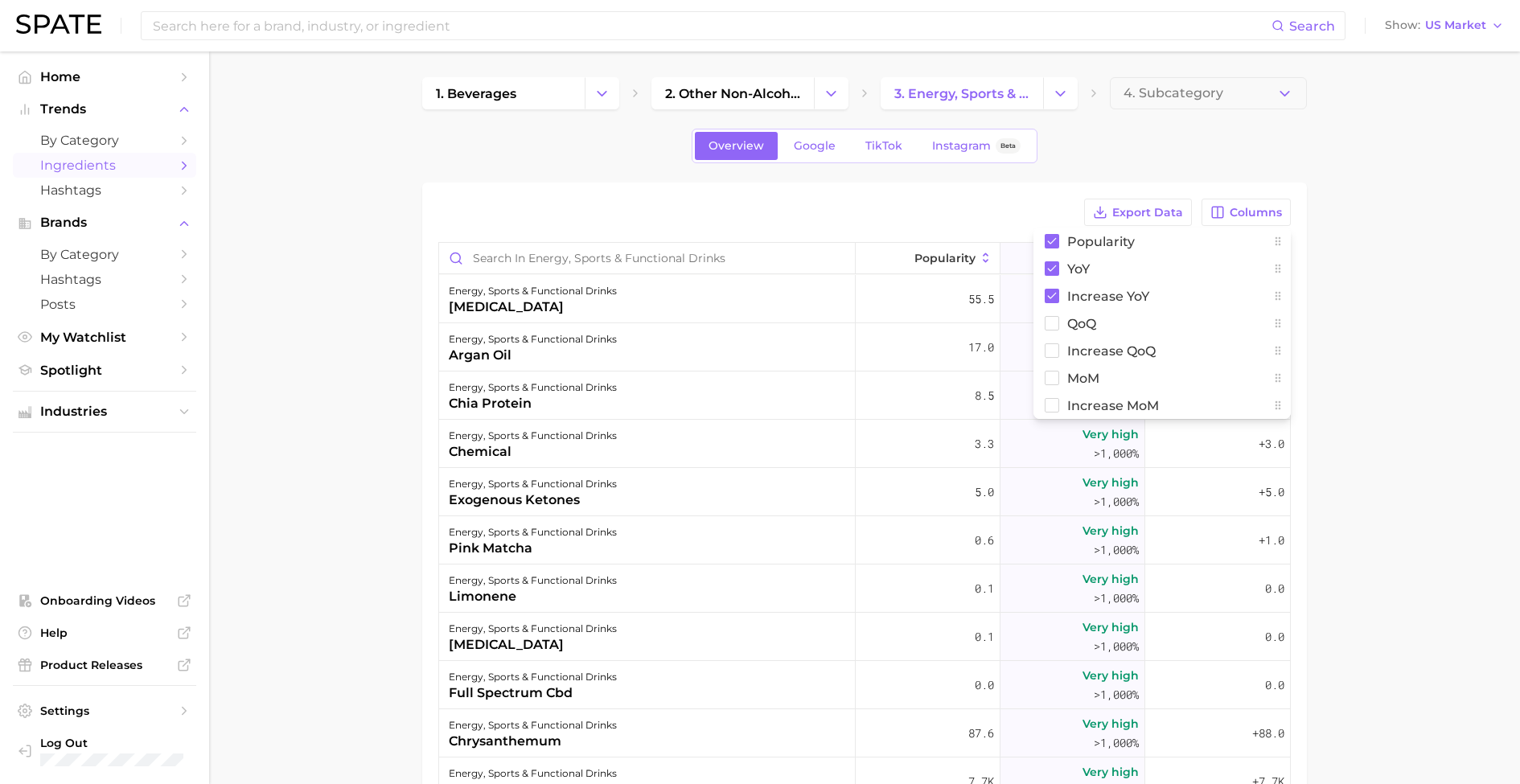
drag, startPoint x: 1417, startPoint y: 303, endPoint x: 1359, endPoint y: 287, distance: 60.2
click at [1418, 304] on main "1. beverages 2. other non-alcoholic beverages 3. energy, sports & functional dr…" at bounding box center [864, 587] width 1311 height 1071
click at [1239, 264] on button "Increase YoY" at bounding box center [1218, 258] width 145 height 31
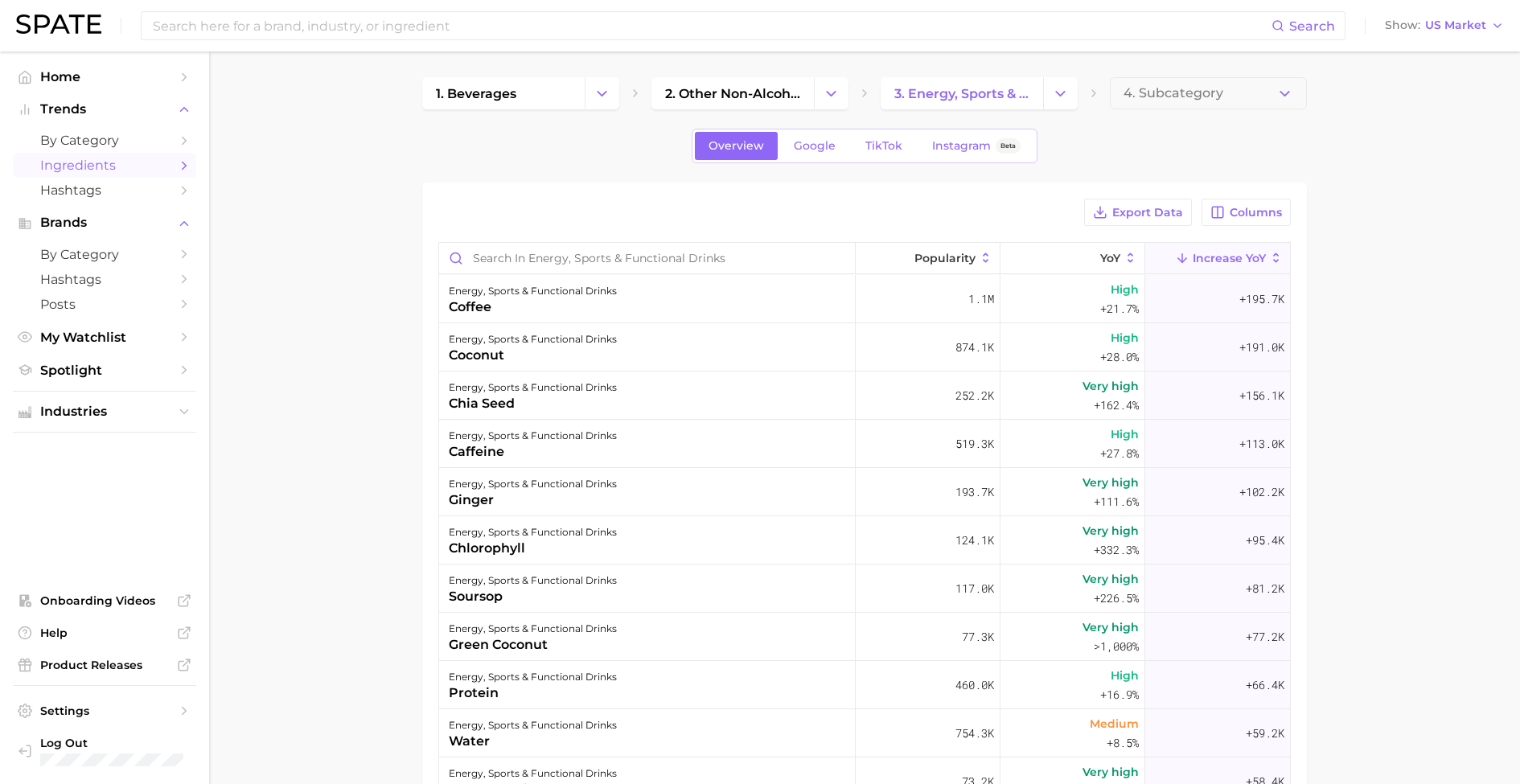
click at [795, 1] on div "Search Show US Market" at bounding box center [760, 25] width 1488 height 51
